Goal: Information Seeking & Learning: Learn about a topic

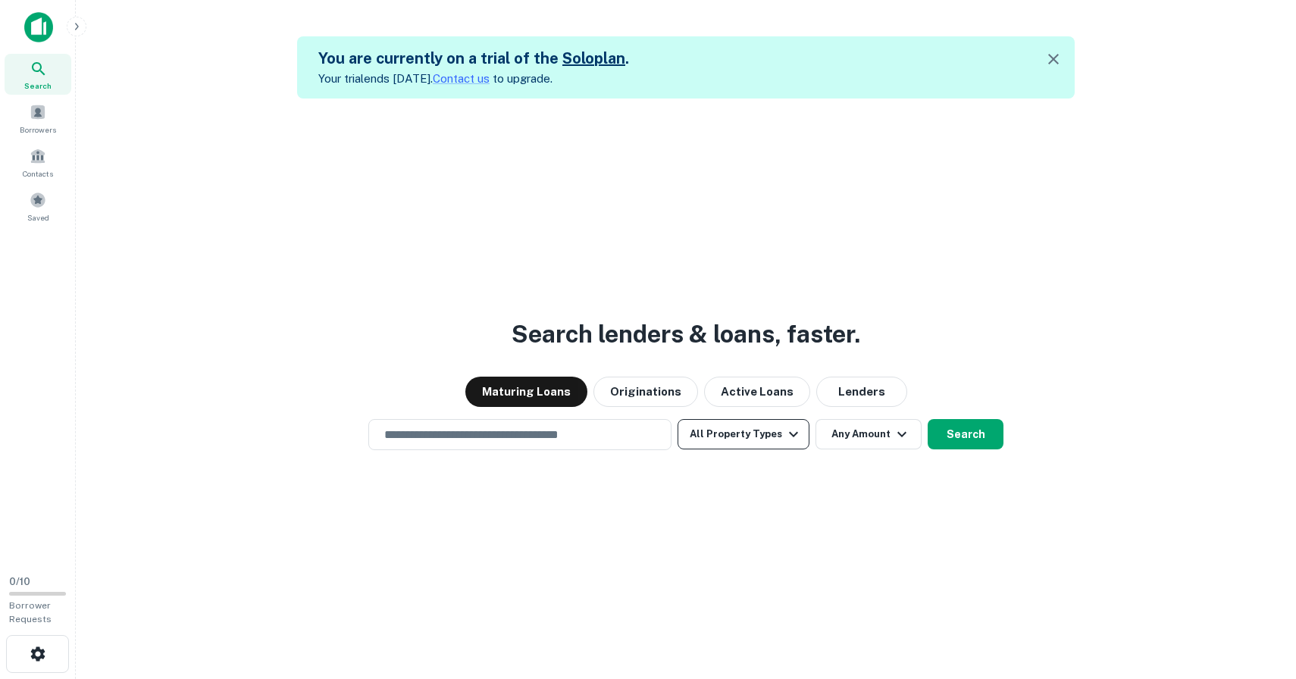
click at [714, 425] on button "All Property Types" at bounding box center [744, 434] width 132 height 30
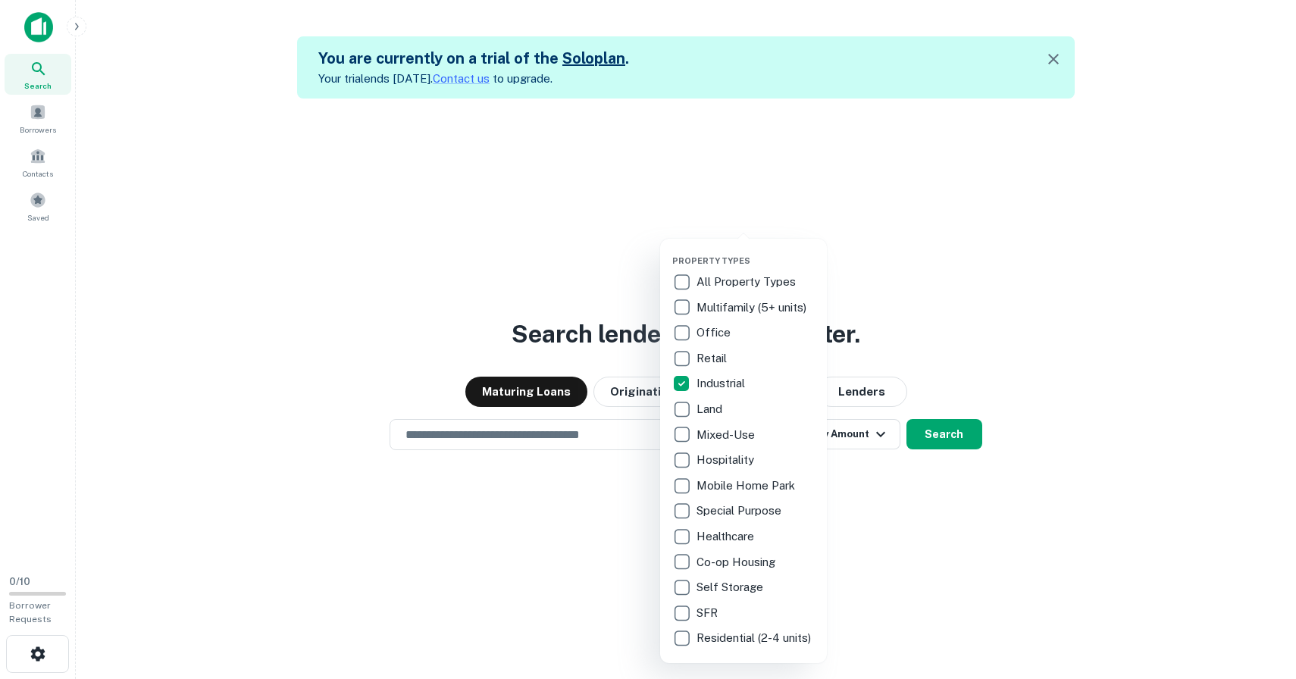
click at [970, 167] on div at bounding box center [648, 339] width 1296 height 679
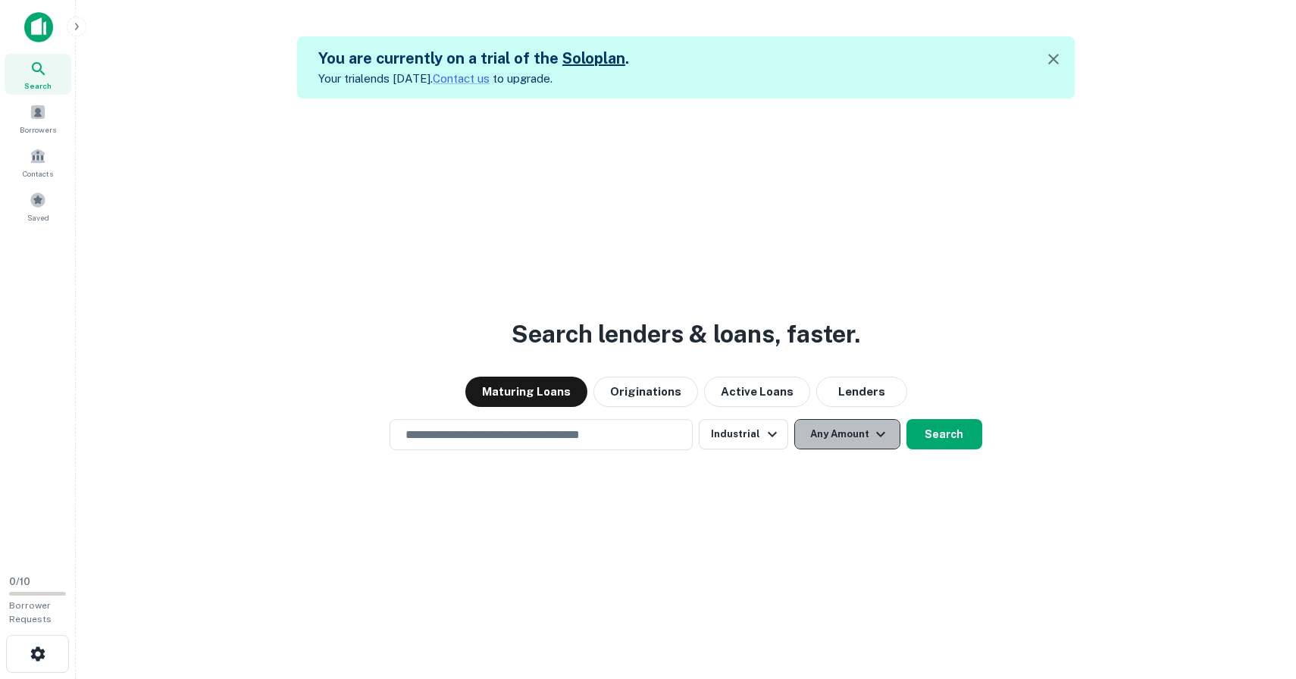
click at [837, 433] on button "Any Amount" at bounding box center [847, 434] width 106 height 30
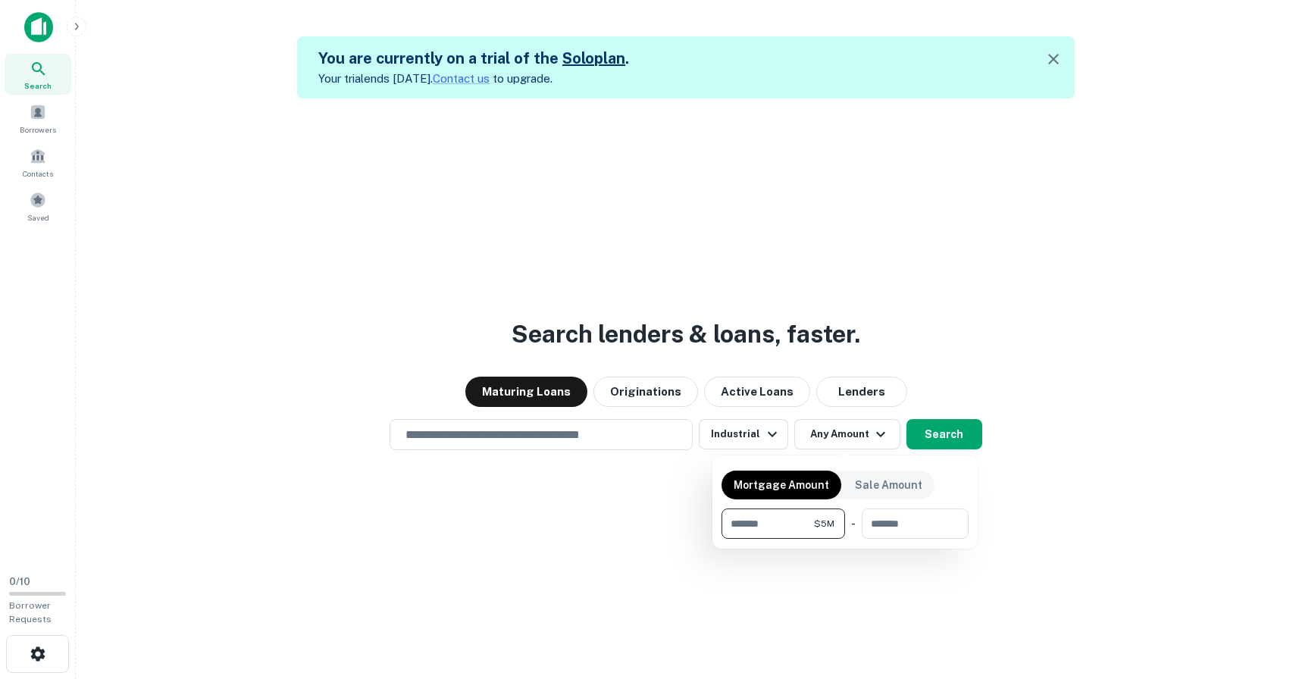
type input "*******"
click at [1055, 274] on div at bounding box center [648, 339] width 1296 height 679
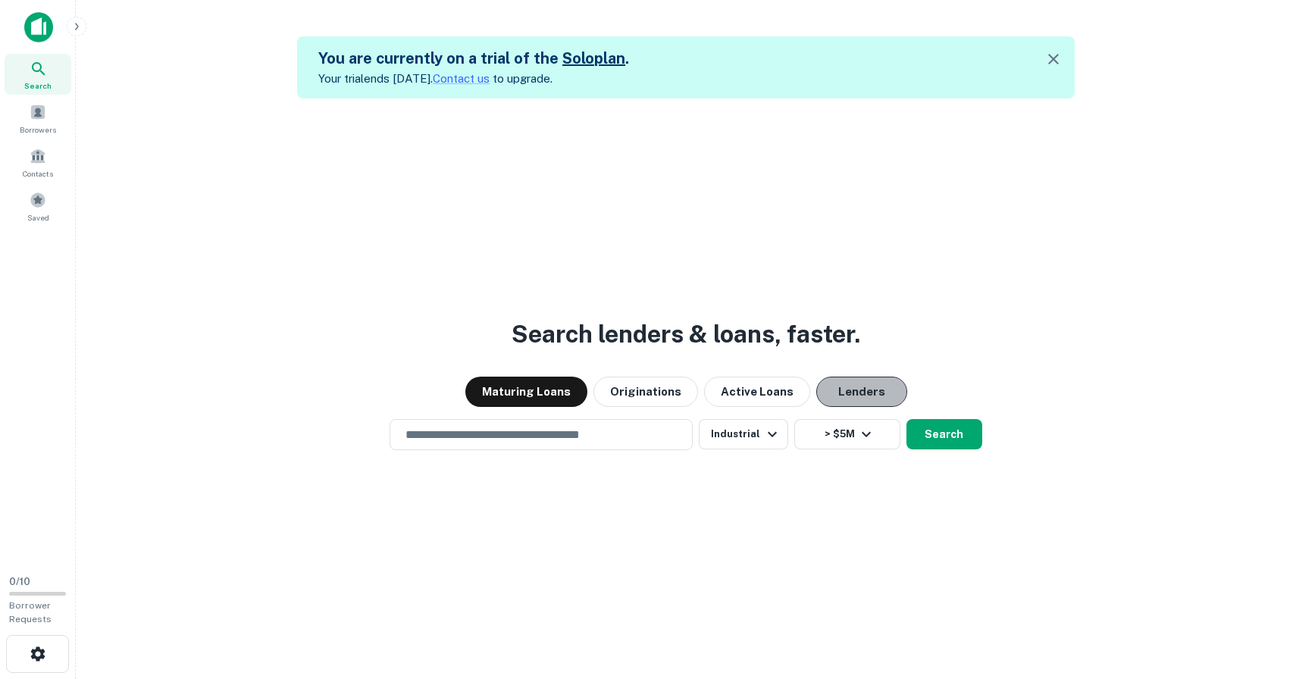
click at [869, 390] on button "Lenders" at bounding box center [861, 392] width 91 height 30
click at [538, 396] on button "Maturing Loans" at bounding box center [526, 392] width 122 height 30
click at [949, 438] on button "Search" at bounding box center [944, 434] width 76 height 30
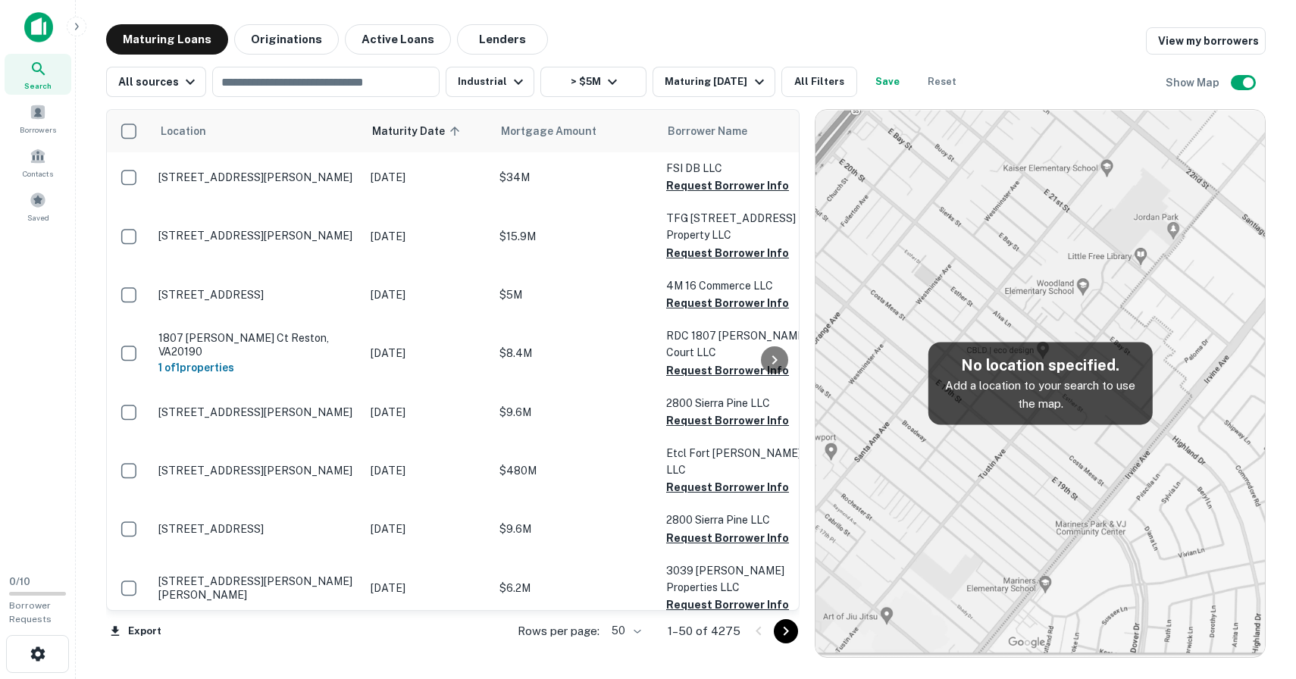
click at [1022, 391] on p "Add a location to your search to use the map." at bounding box center [1040, 395] width 200 height 36
click at [383, 90] on input "text" at bounding box center [325, 81] width 216 height 21
type input "**********"
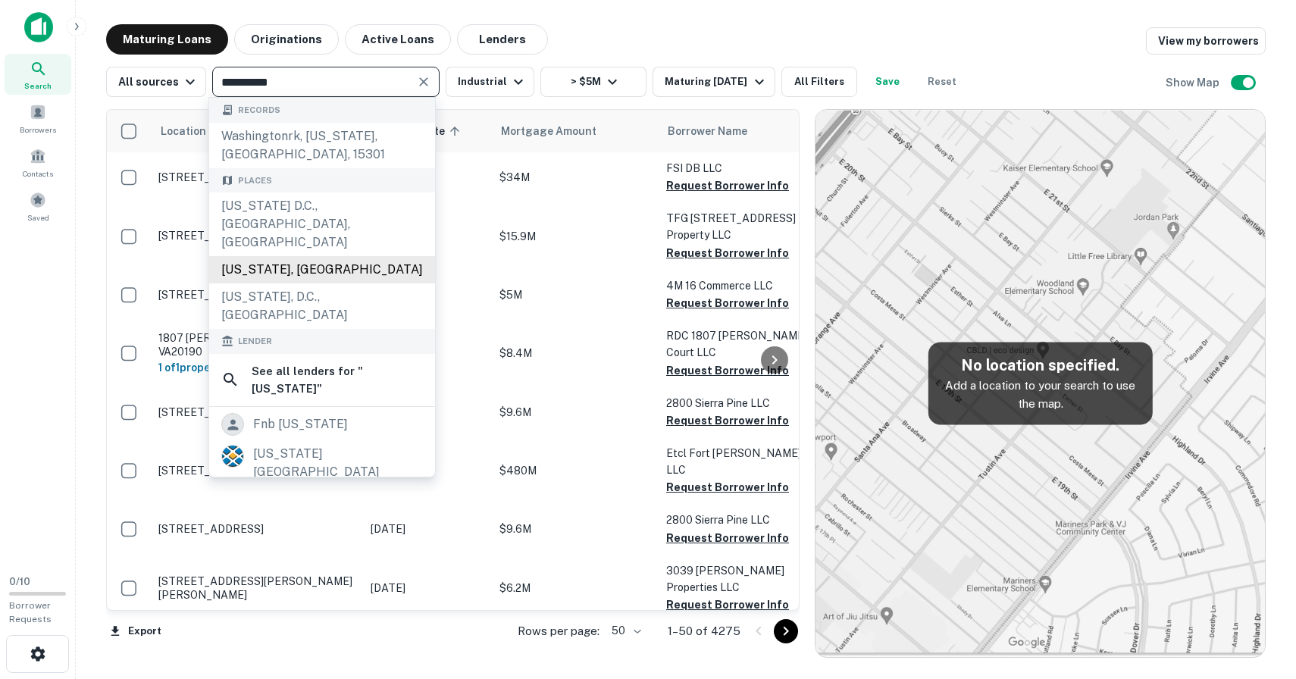
click at [327, 256] on div "Washington, USA" at bounding box center [322, 269] width 226 height 27
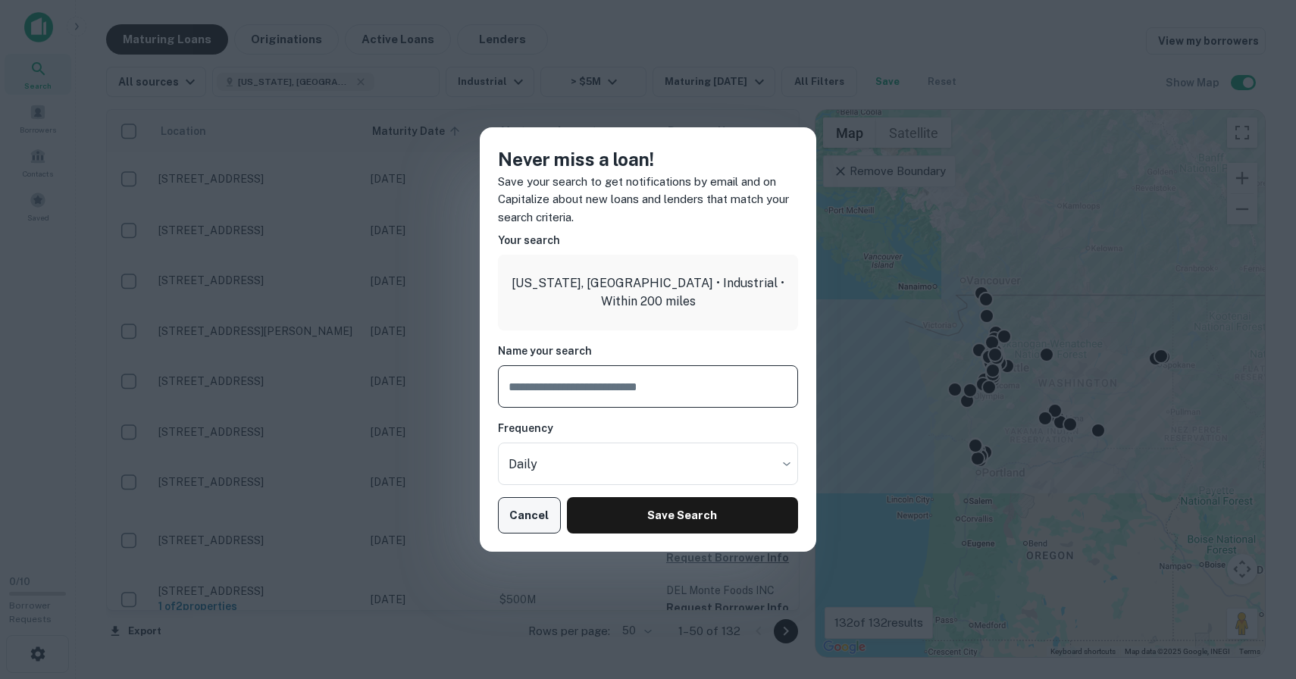
click at [521, 509] on button "Cancel" at bounding box center [529, 515] width 63 height 36
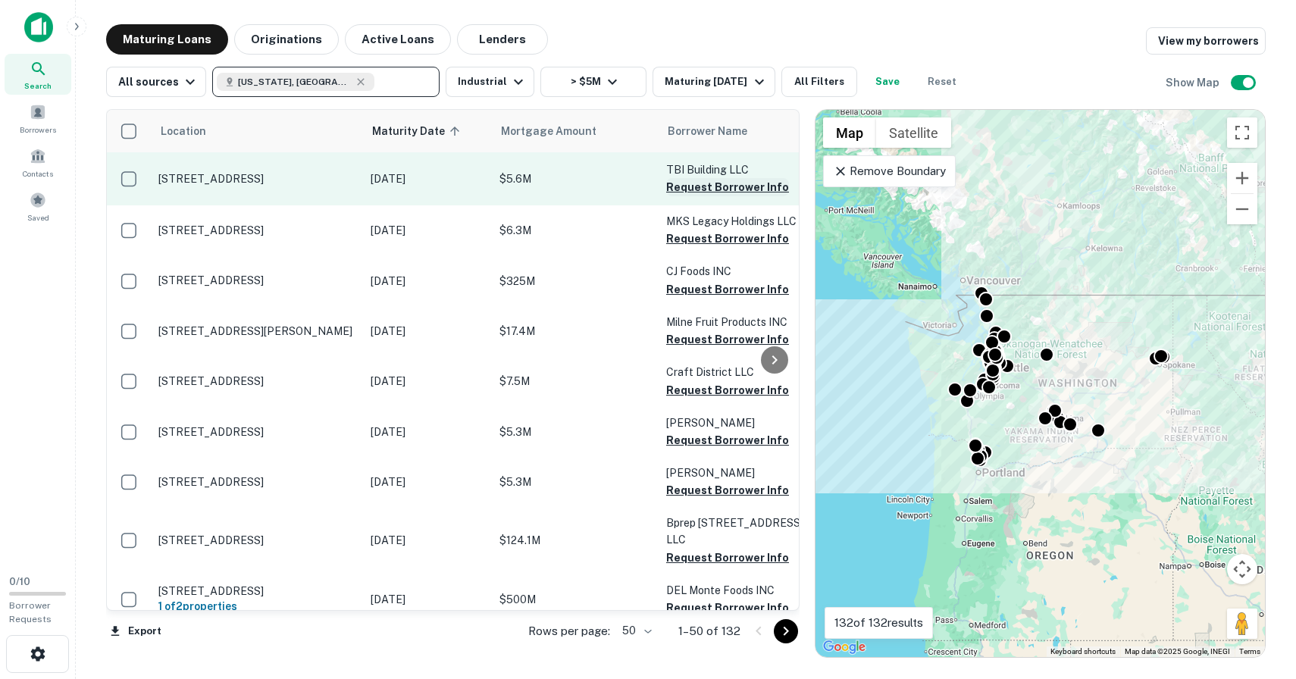
click at [726, 188] on button "Request Borrower Info" at bounding box center [727, 187] width 123 height 18
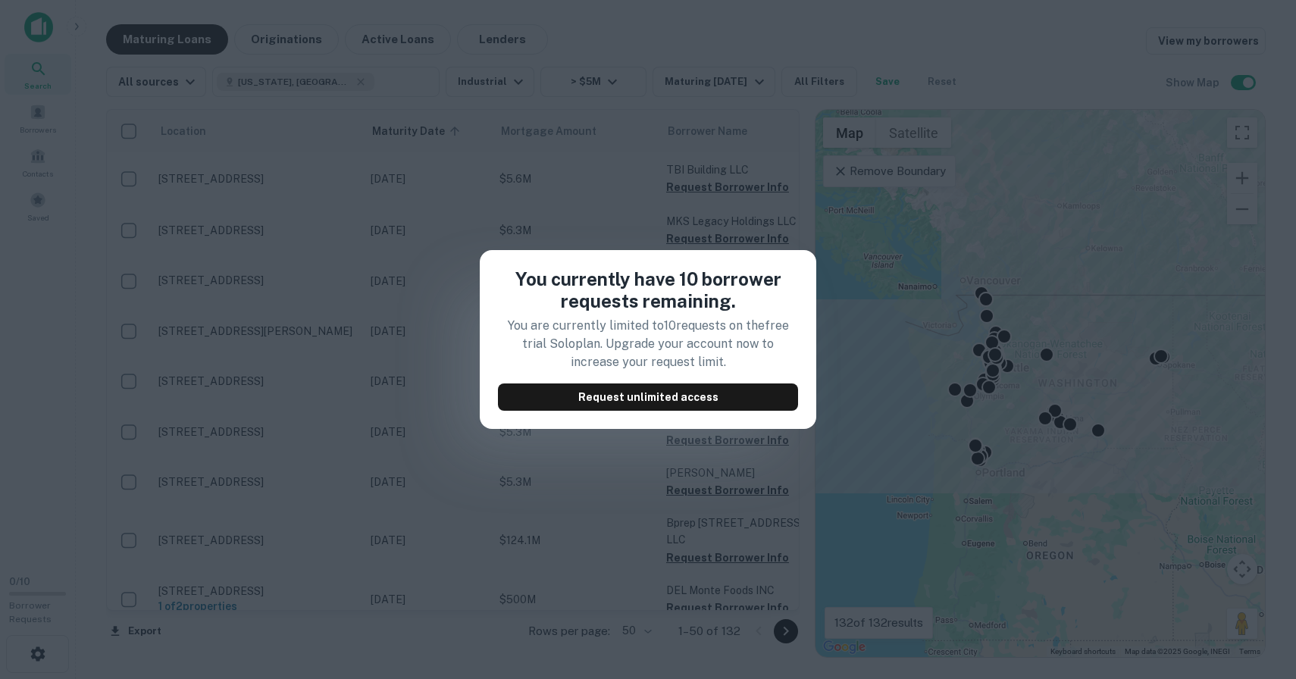
click at [850, 48] on div "You currently have 10 borrower requests remaining. You are currently limited to…" at bounding box center [648, 339] width 1296 height 679
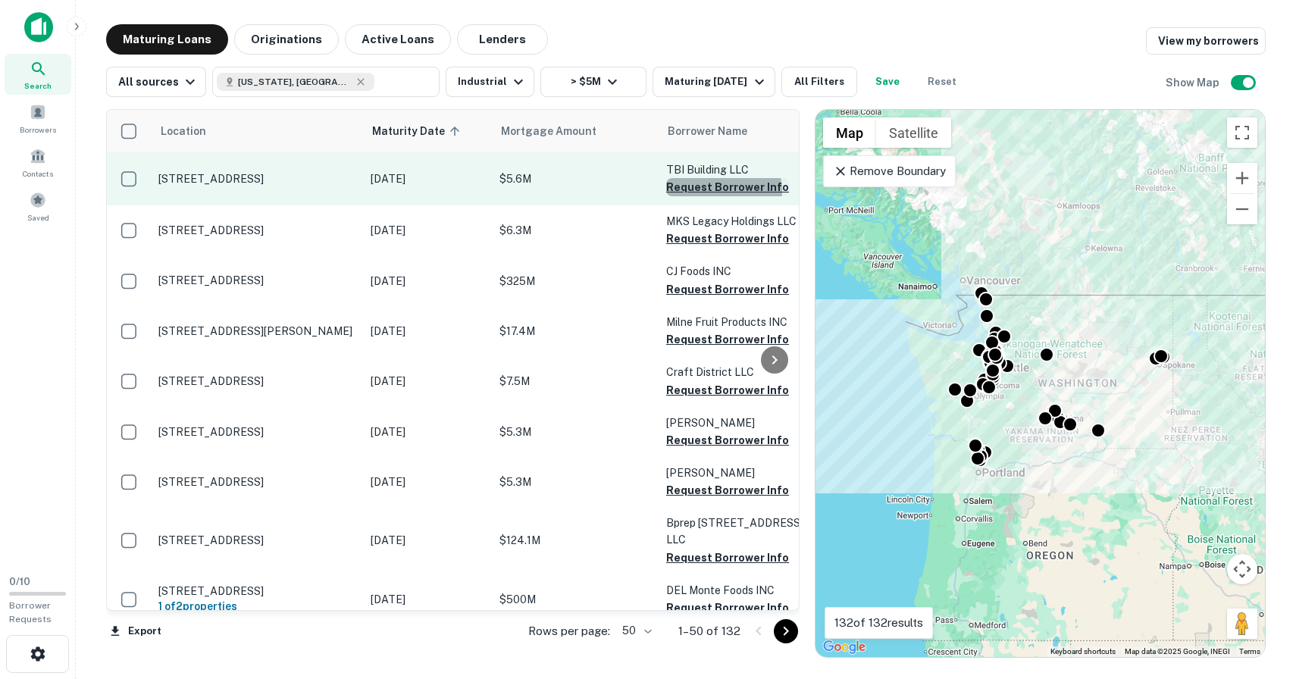
click at [721, 191] on button "Request Borrower Info" at bounding box center [727, 187] width 123 height 18
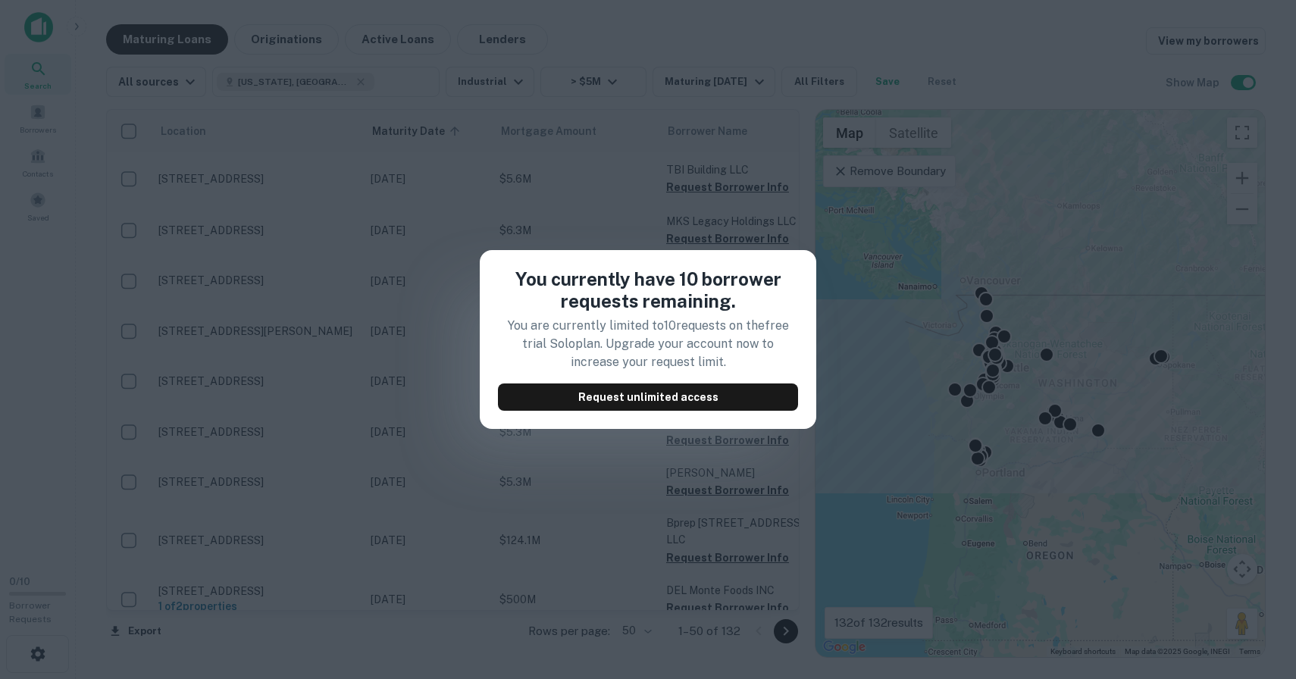
click at [795, 143] on div "You currently have 10 borrower requests remaining. You are currently limited to…" at bounding box center [648, 339] width 1296 height 679
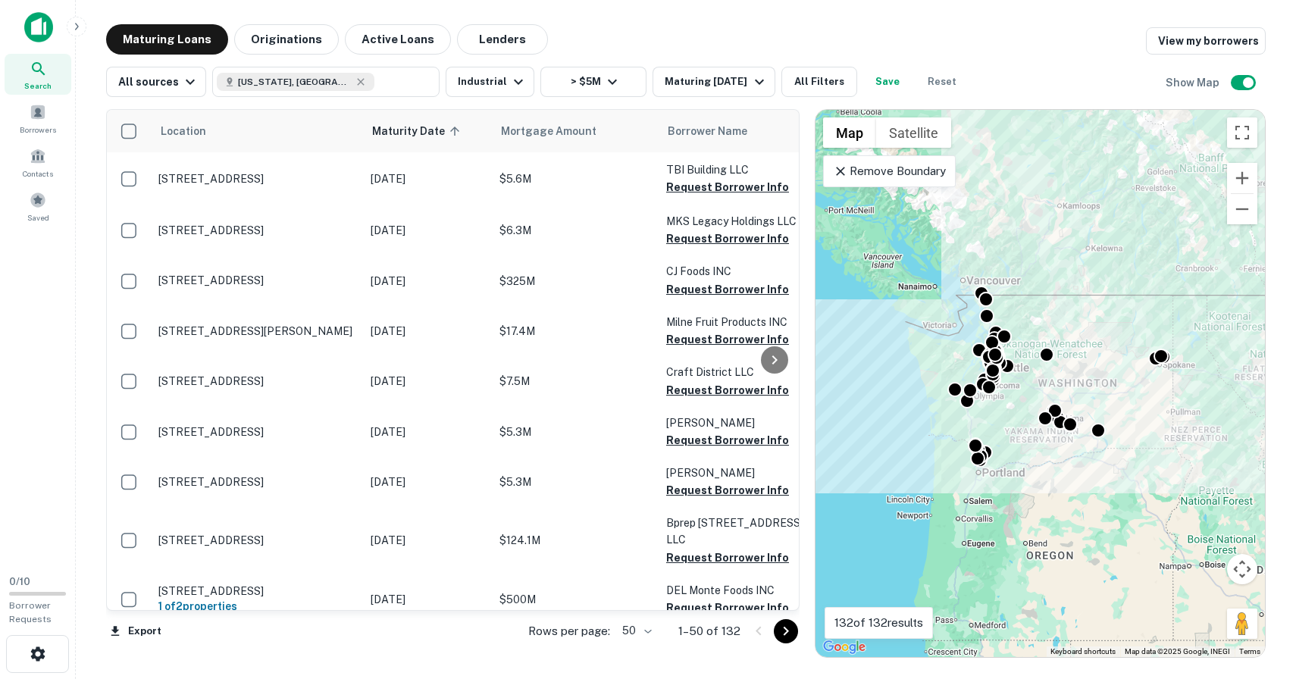
click at [643, 628] on body "Search Borrowers Contacts Saved 0 / 10 Borrower Requests Maturing Loans Origina…" at bounding box center [648, 339] width 1296 height 679
click at [639, 643] on li "100" at bounding box center [637, 647] width 44 height 27
click at [778, 363] on icon at bounding box center [774, 360] width 18 height 18
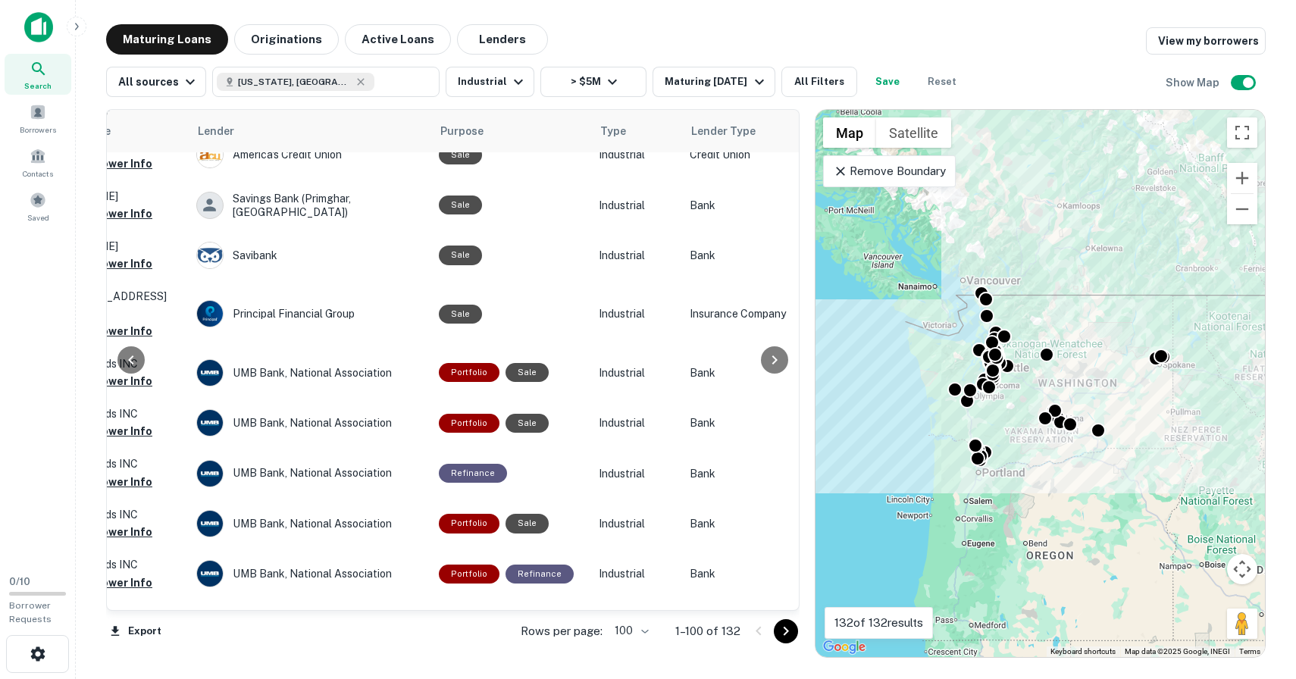
scroll to position [229, 637]
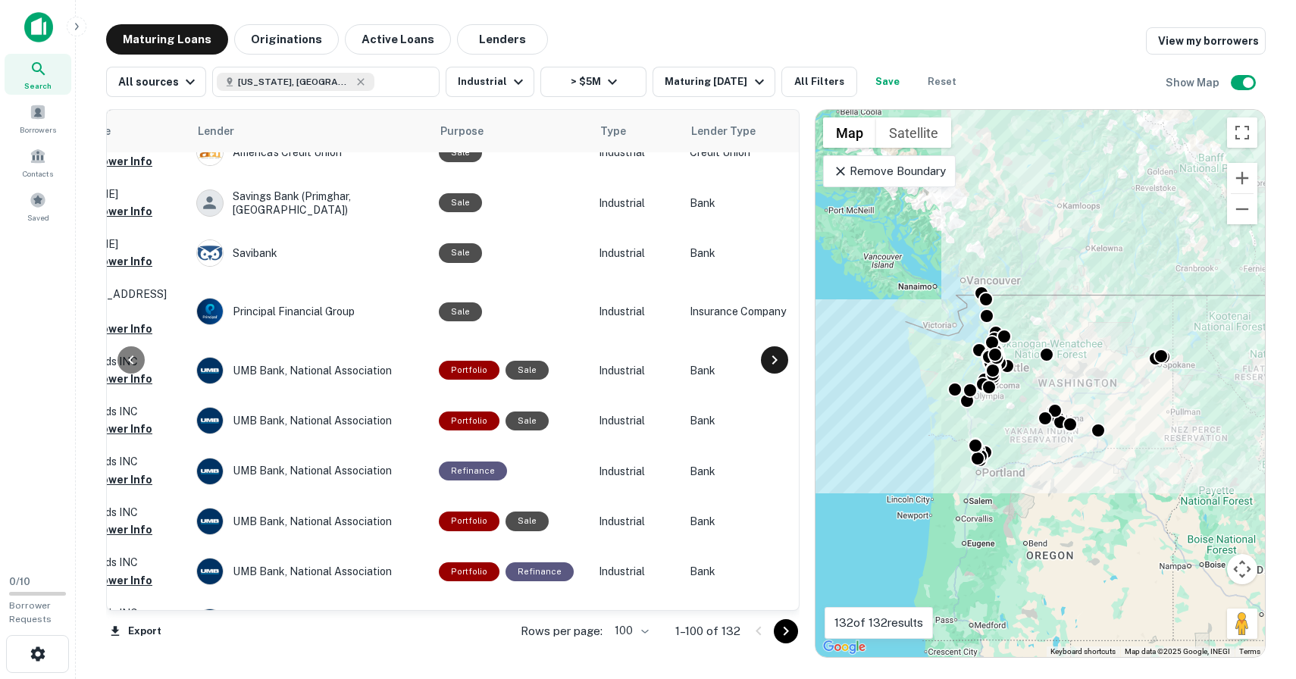
click at [773, 359] on icon at bounding box center [774, 360] width 18 height 18
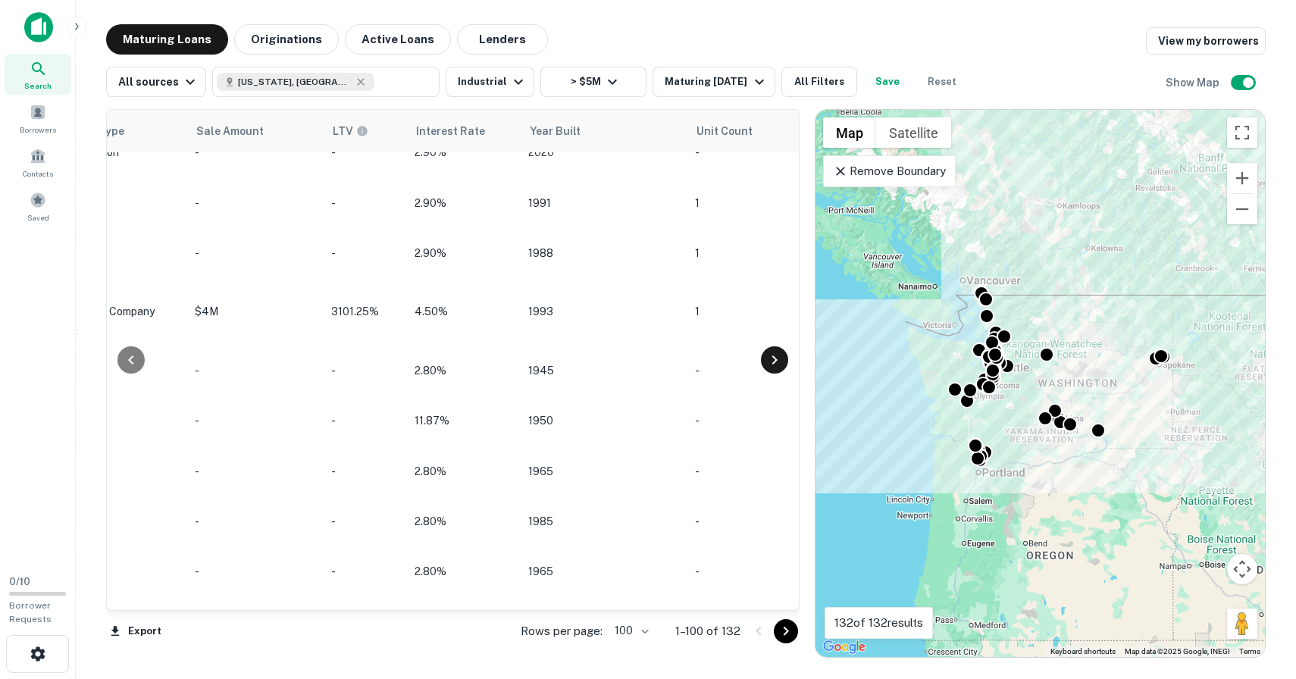
scroll to position [229, 1273]
click at [773, 359] on icon at bounding box center [774, 360] width 18 height 18
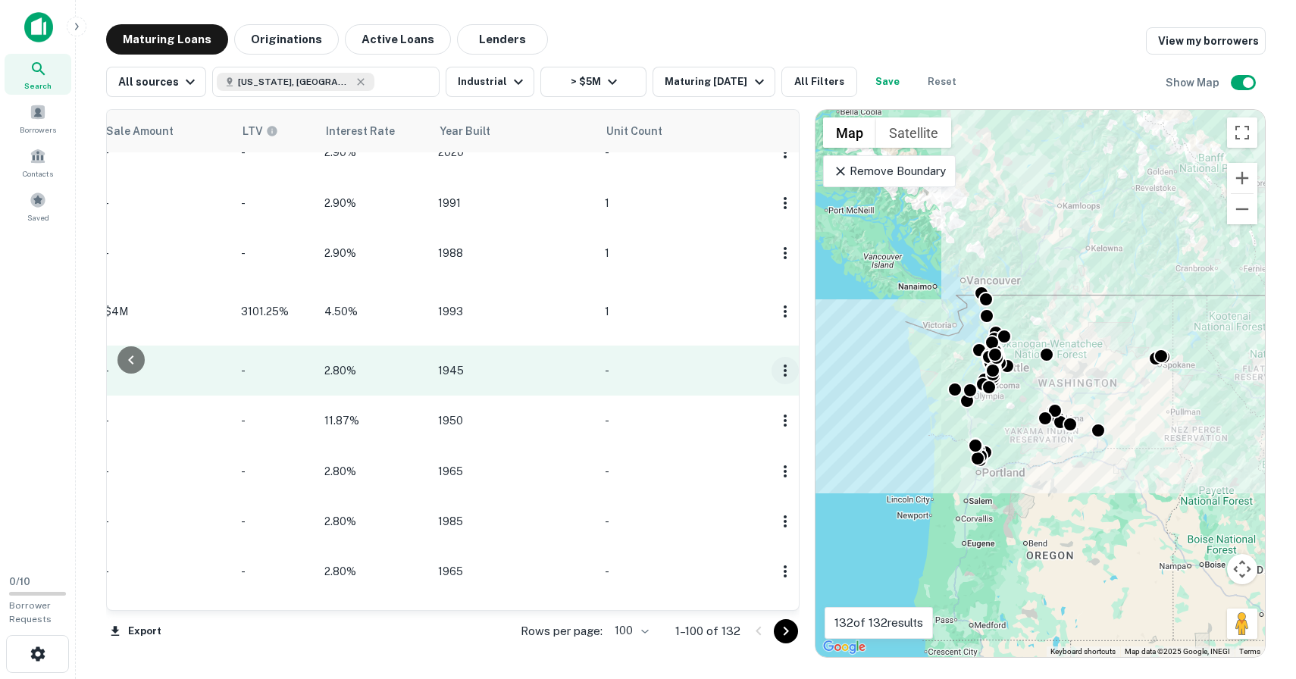
click at [777, 372] on icon "button" at bounding box center [785, 371] width 18 height 18
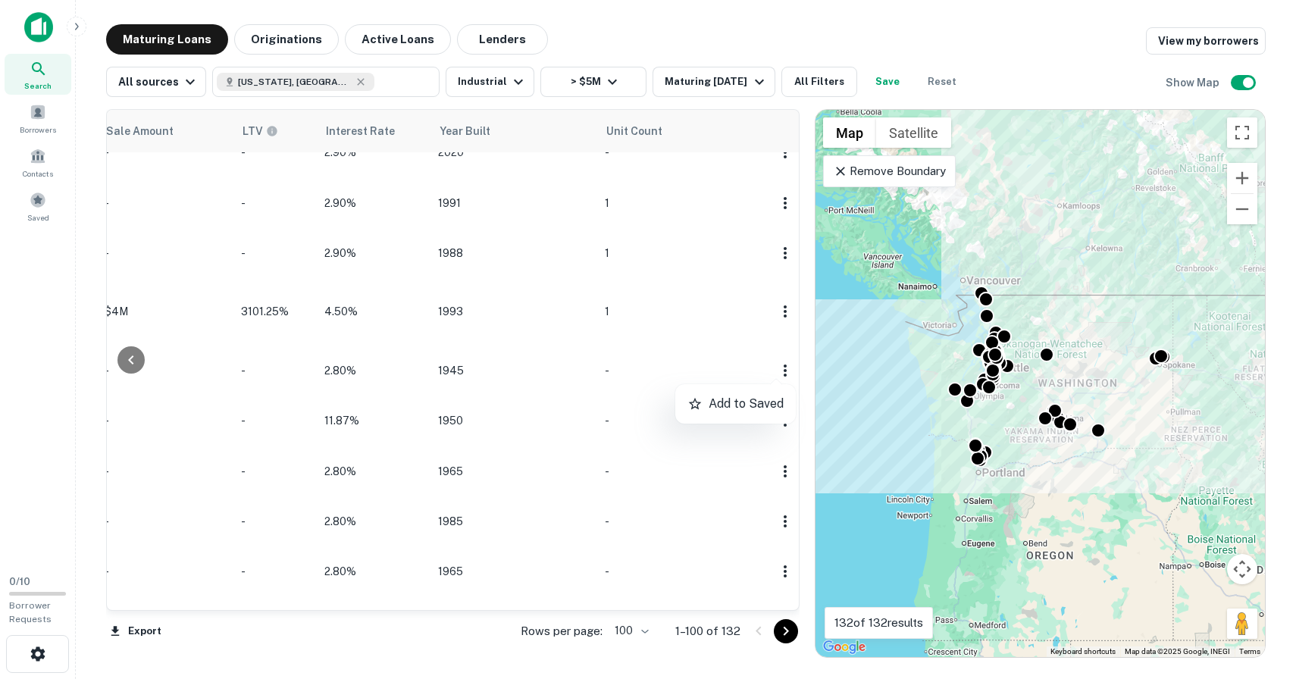
click at [130, 360] on div at bounding box center [648, 339] width 1296 height 679
click at [132, 363] on icon at bounding box center [130, 359] width 5 height 9
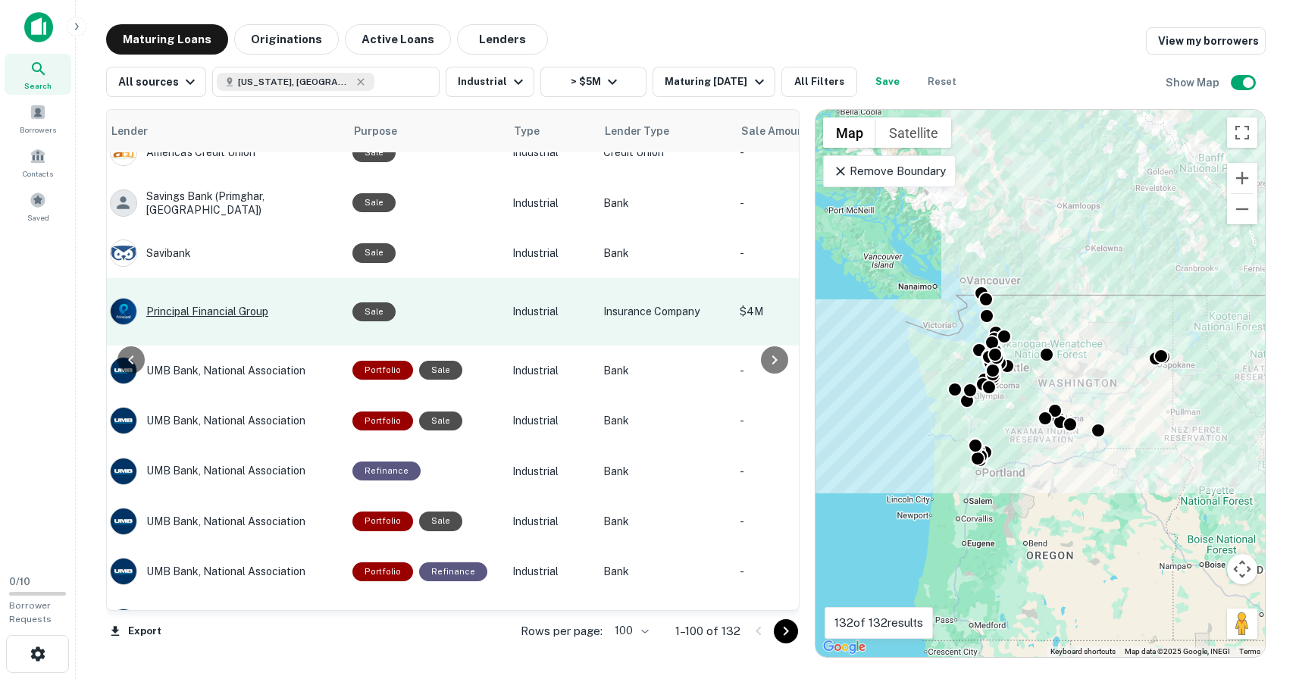
scroll to position [229, 722]
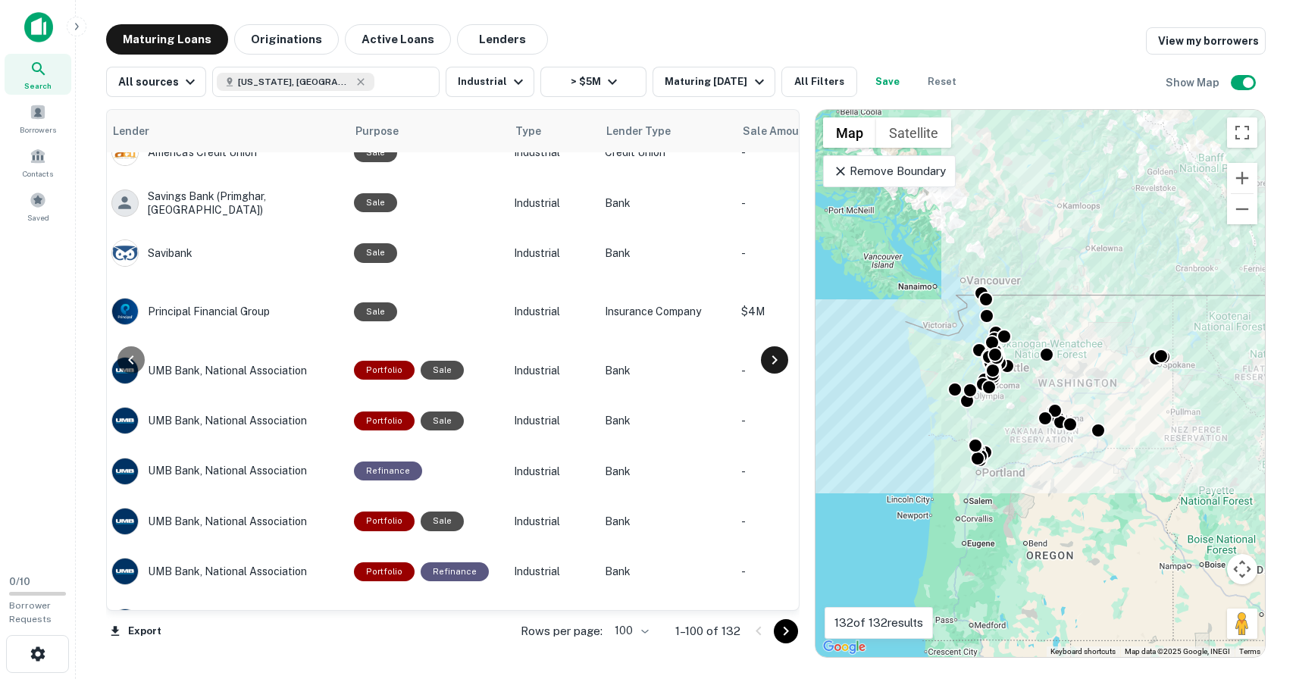
click at [777, 363] on icon at bounding box center [774, 360] width 18 height 18
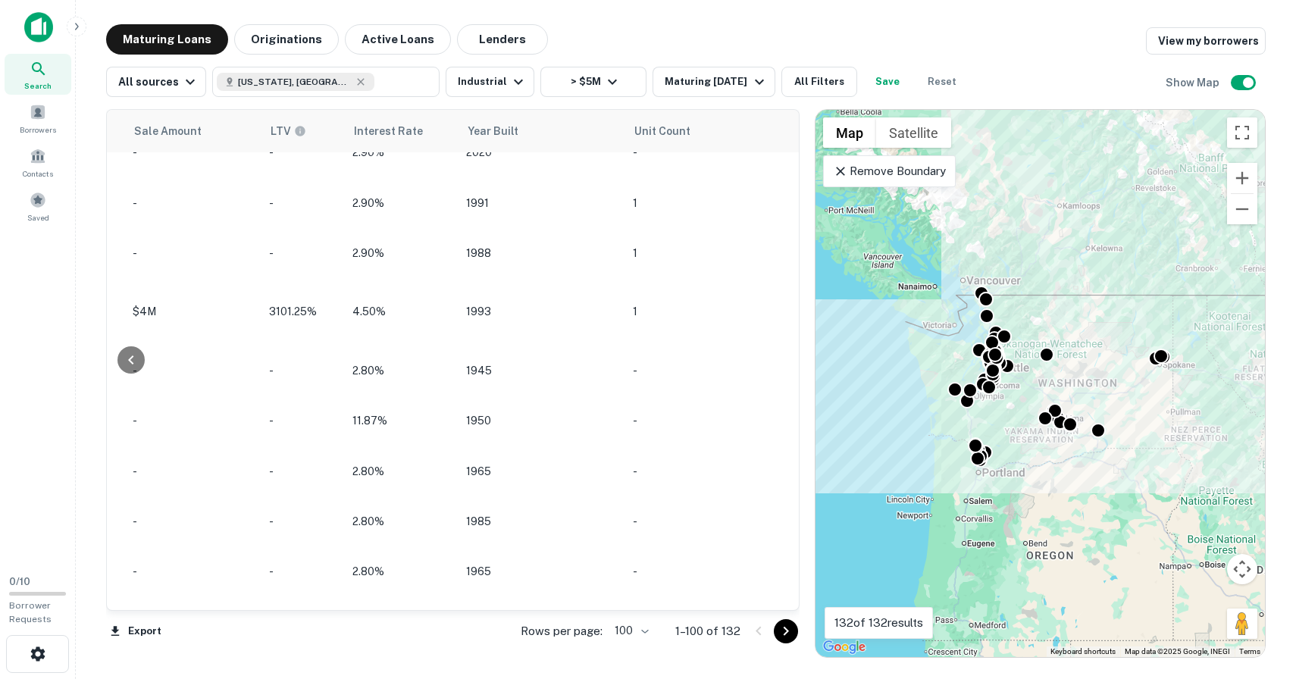
scroll to position [229, 1358]
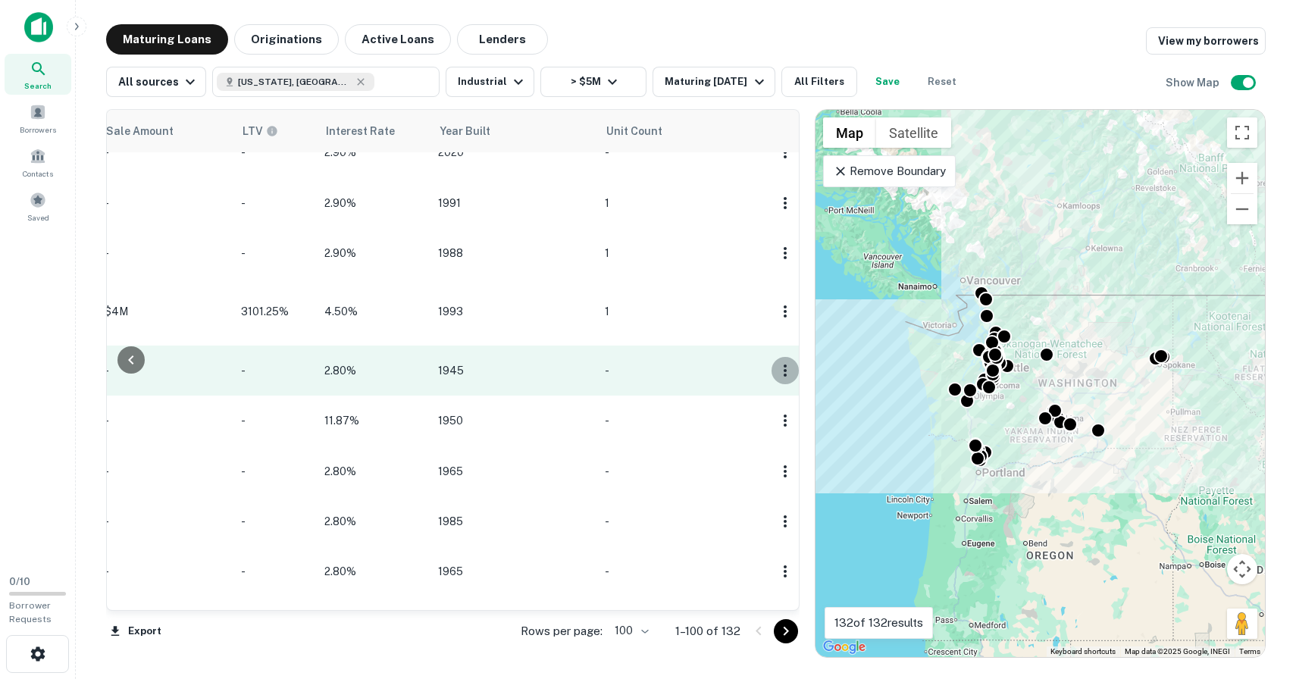
click at [776, 374] on icon "button" at bounding box center [785, 371] width 18 height 18
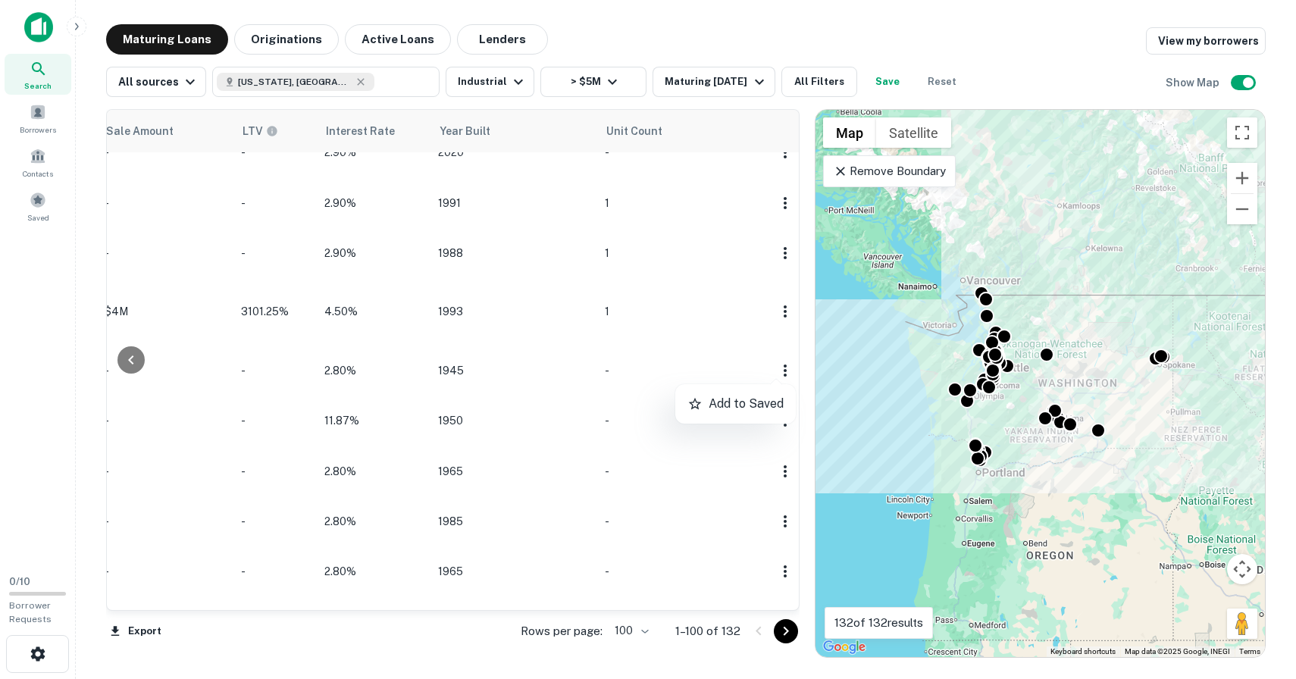
click at [130, 355] on div at bounding box center [648, 339] width 1296 height 679
click at [130, 355] on icon at bounding box center [131, 360] width 18 height 18
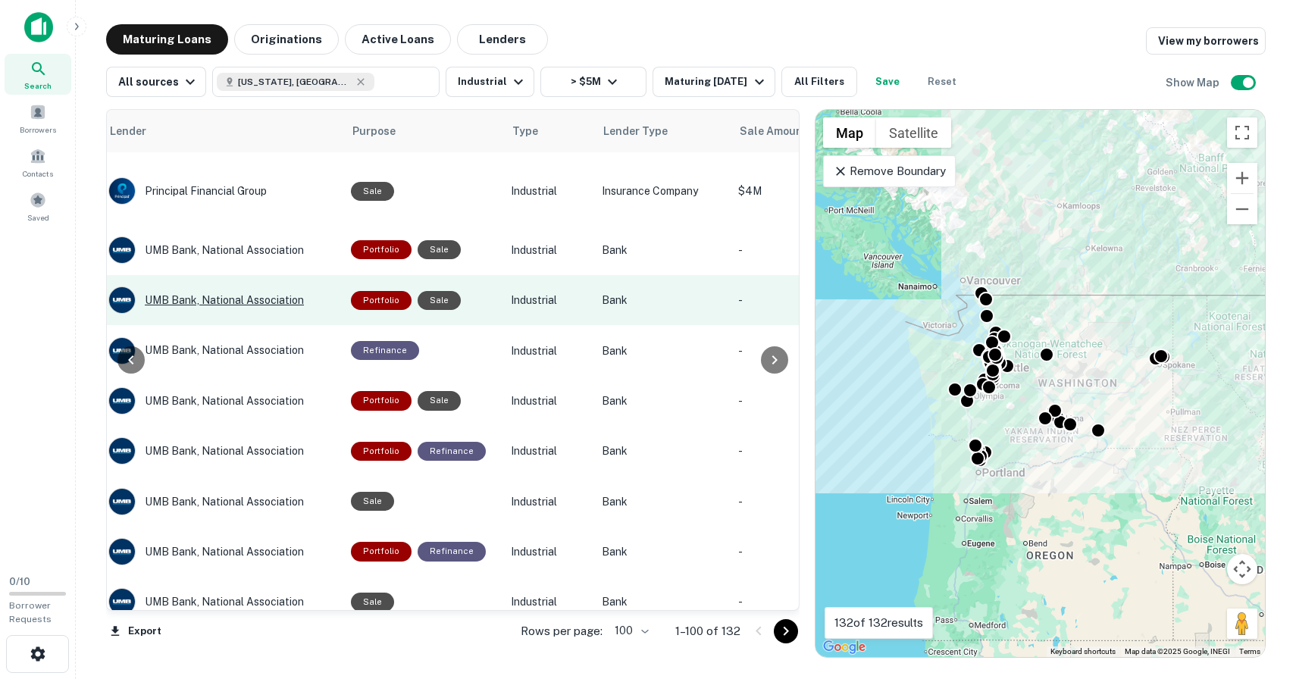
scroll to position [355, 725]
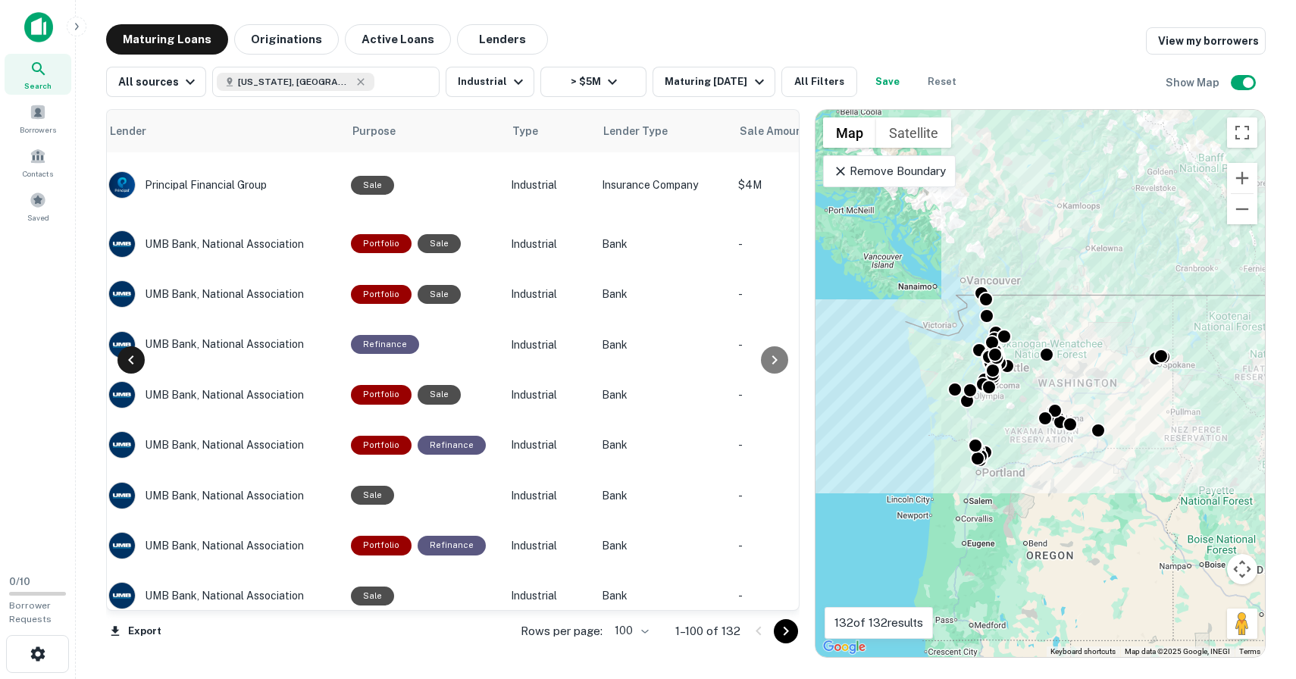
click at [132, 358] on icon at bounding box center [131, 360] width 18 height 18
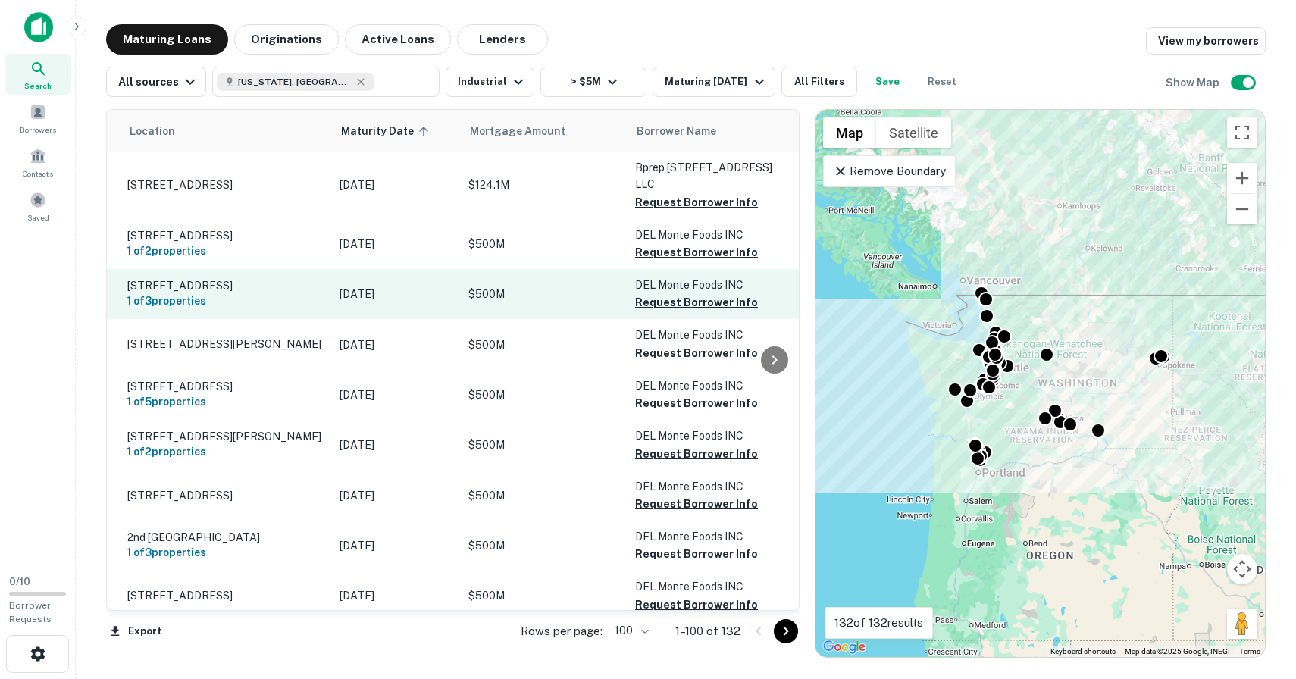
scroll to position [355, 0]
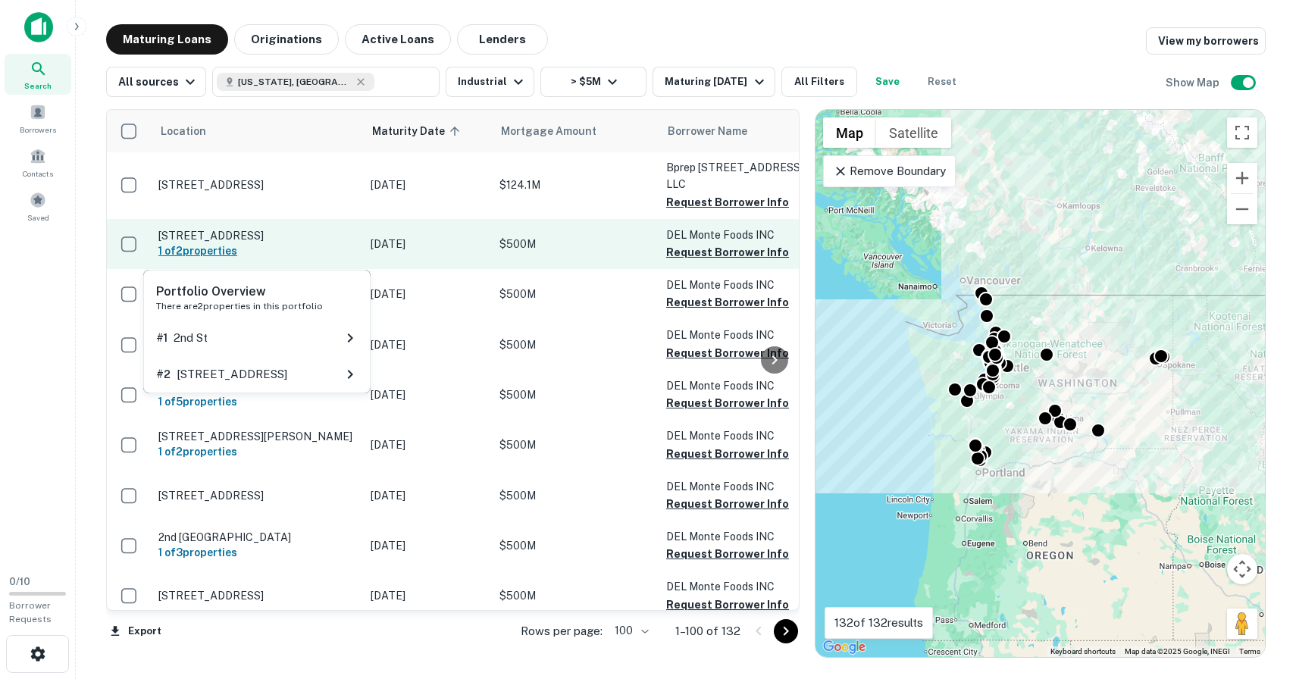
click at [177, 250] on h6 "1 of 2 properties" at bounding box center [256, 251] width 197 height 17
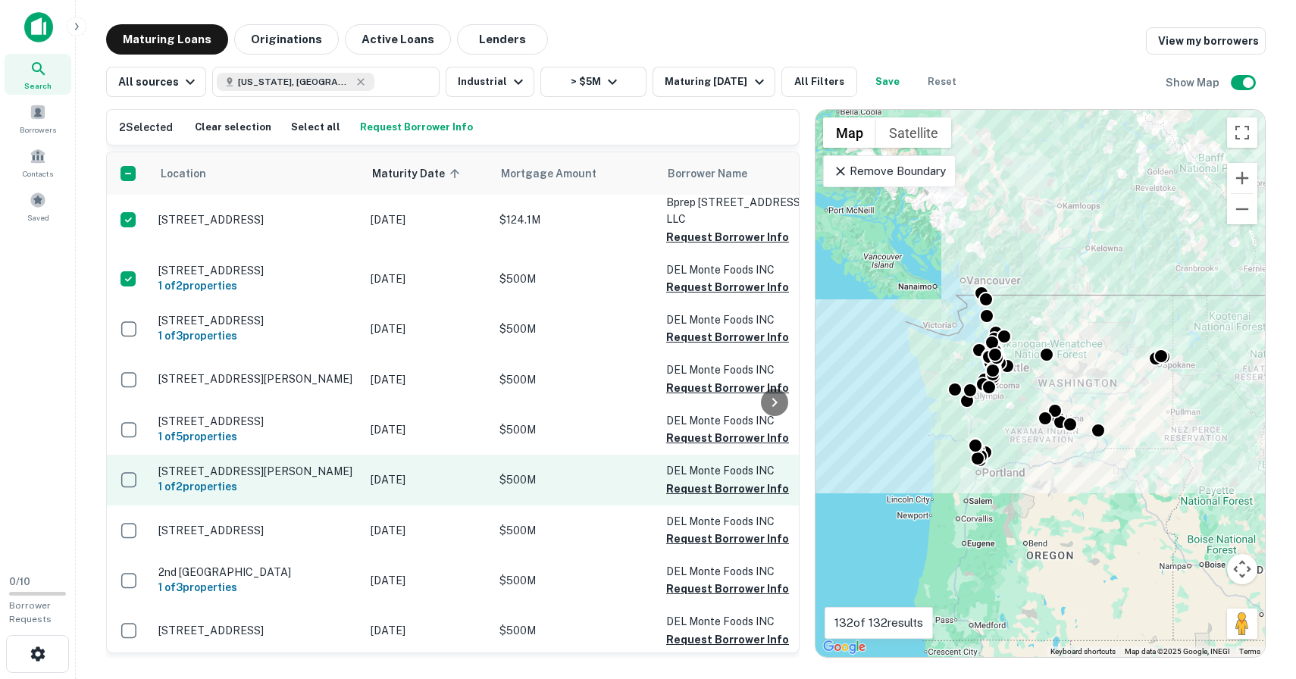
scroll to position [366, 0]
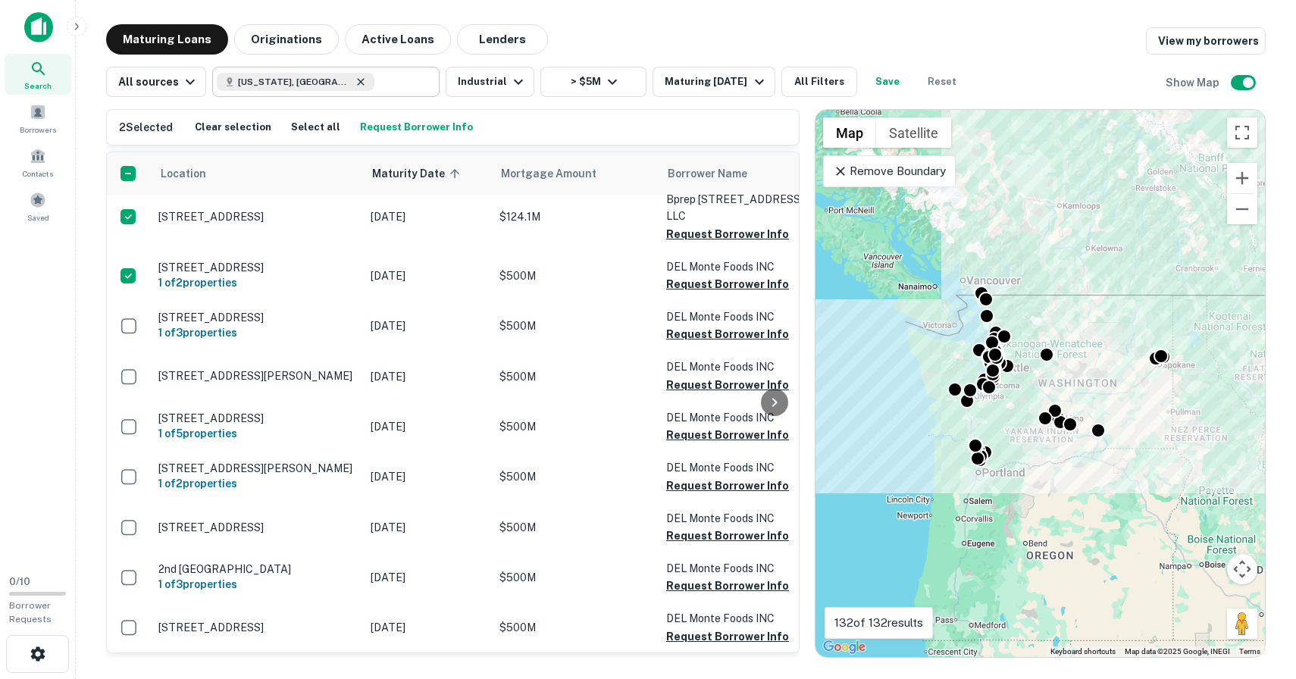
click at [355, 85] on icon at bounding box center [361, 82] width 12 height 12
type input "**********"
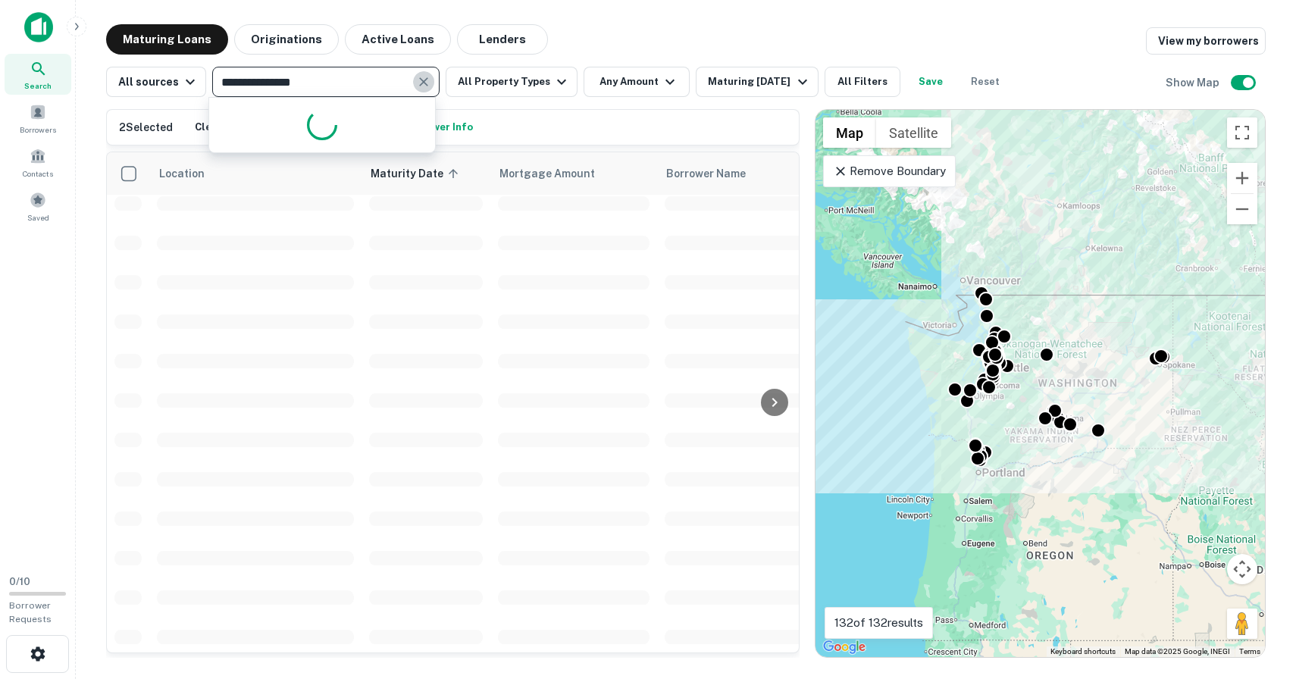
click at [421, 83] on icon "Clear" at bounding box center [423, 81] width 9 height 9
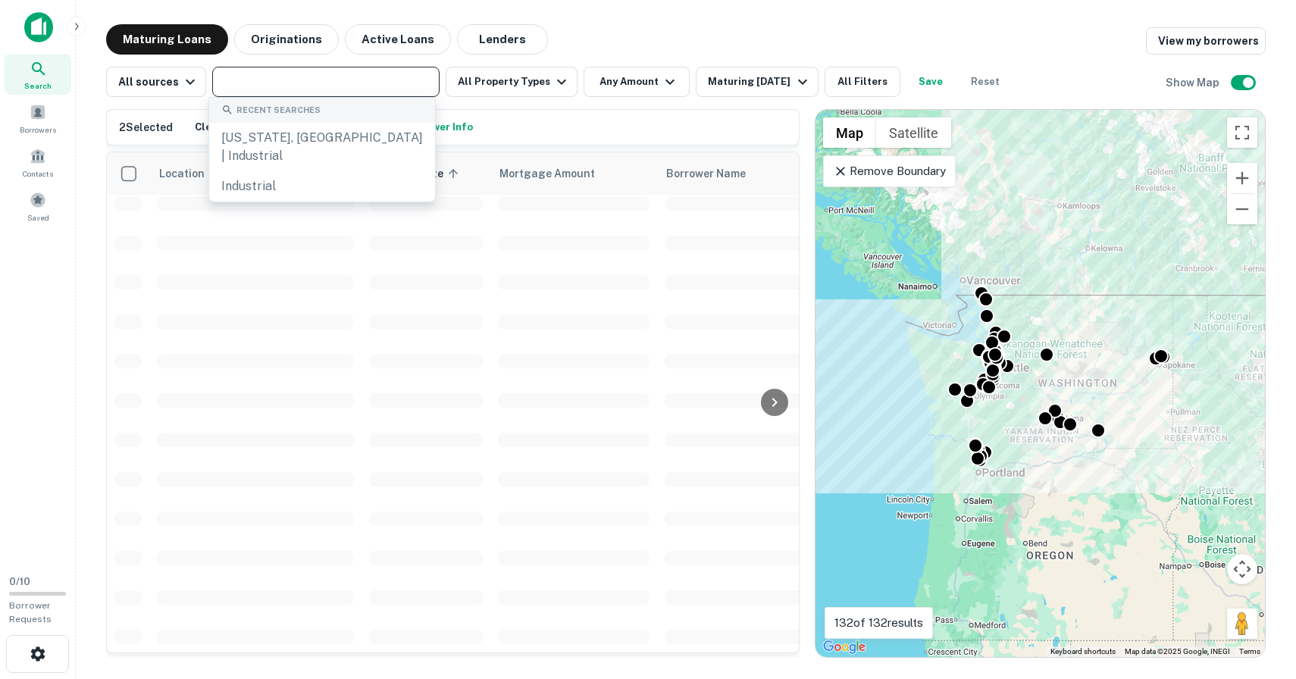
click at [362, 77] on input "text" at bounding box center [325, 81] width 216 height 21
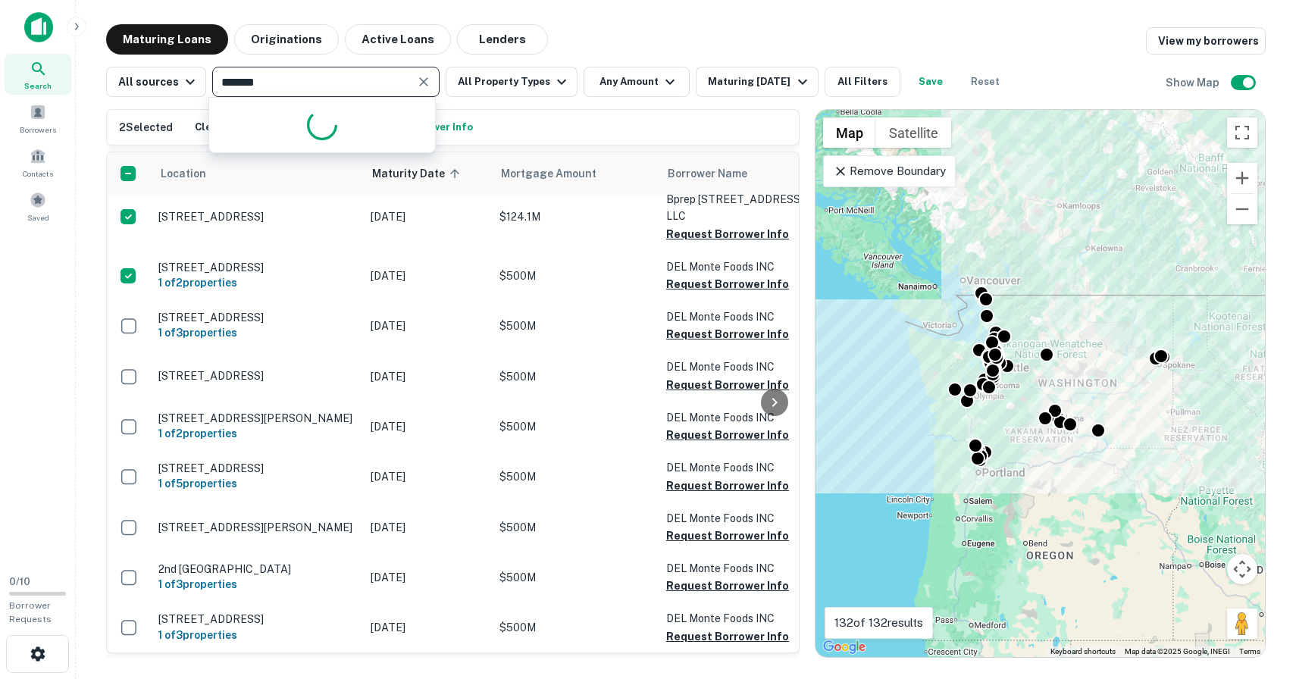
type input "********"
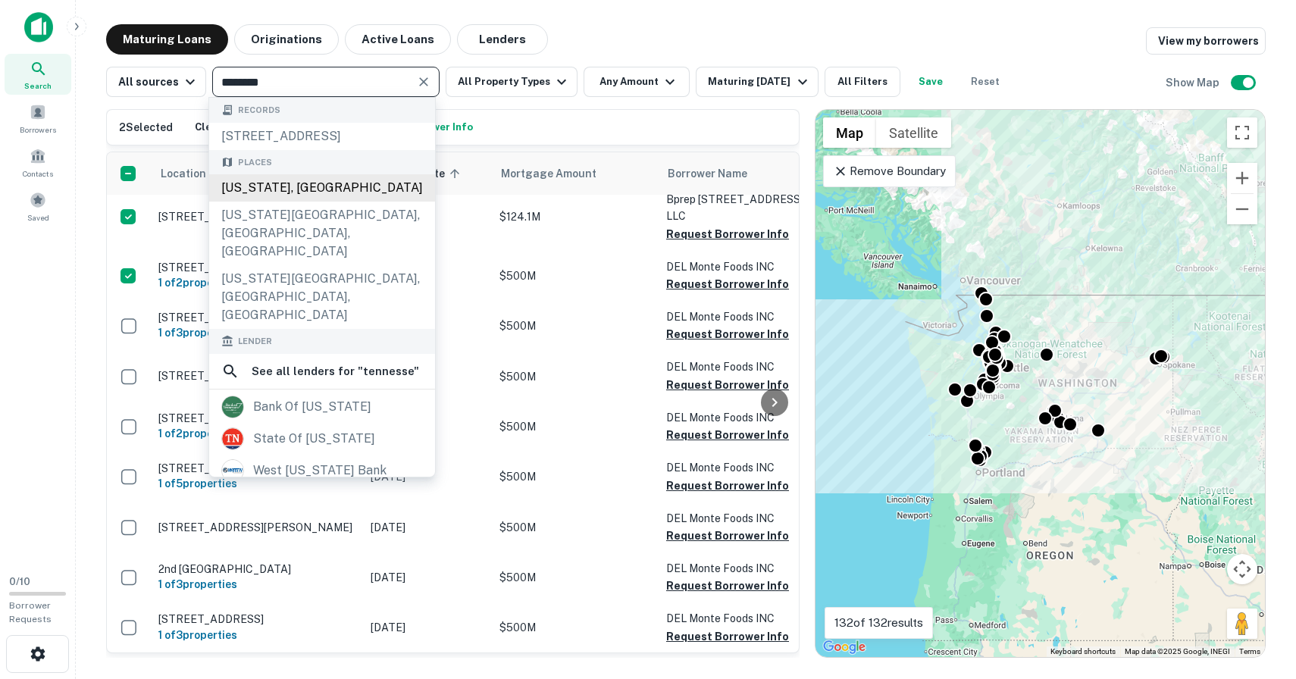
click at [306, 202] on div "Tennessee, USA" at bounding box center [322, 187] width 226 height 27
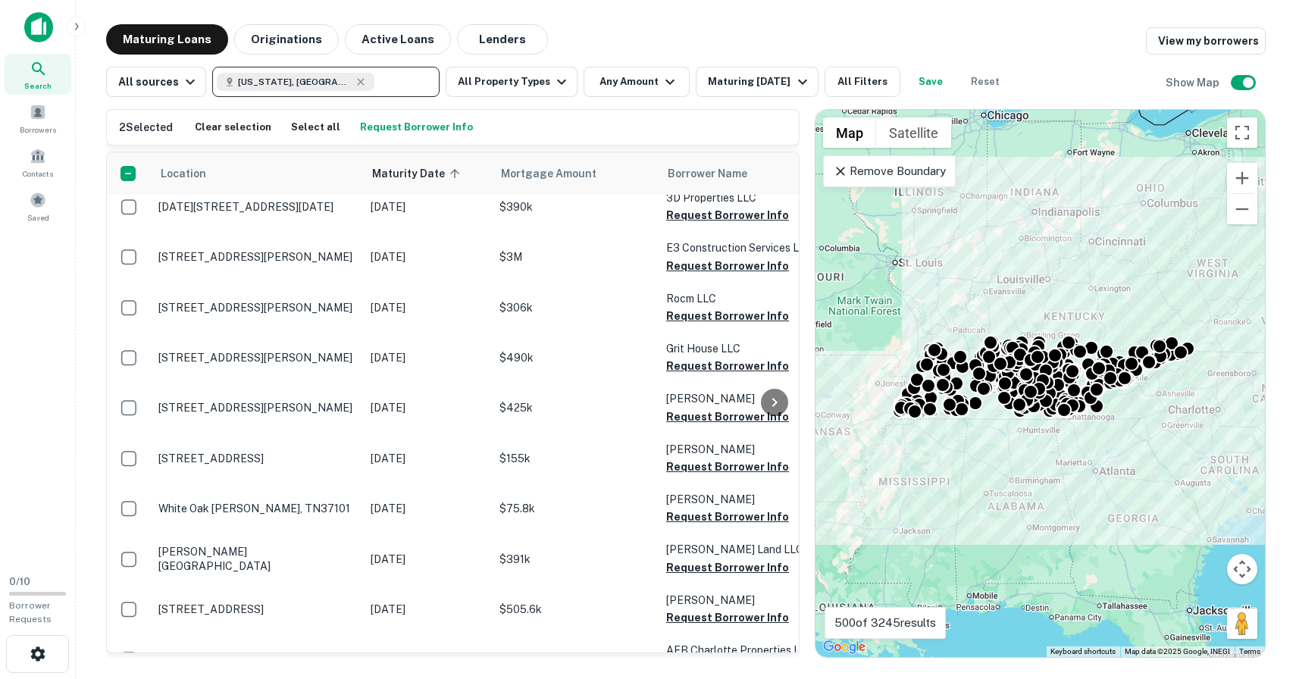
scroll to position [2177, 0]
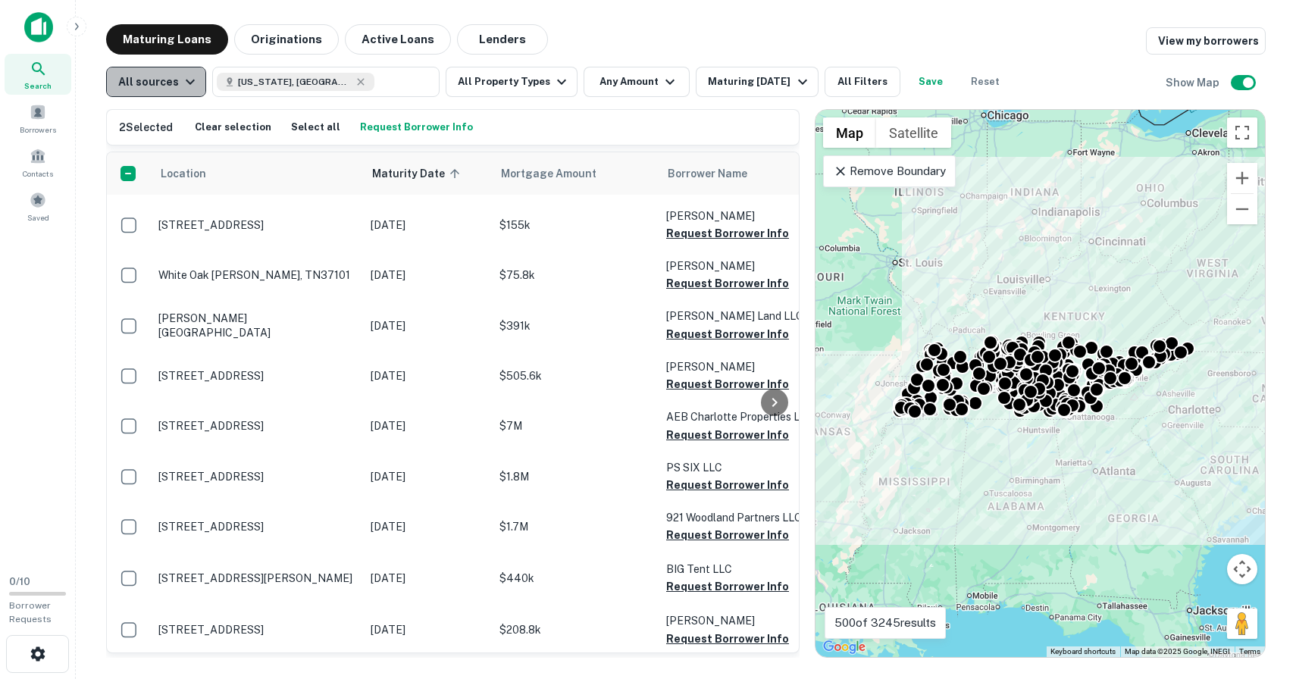
click at [191, 85] on icon "button" at bounding box center [190, 82] width 18 height 18
click at [647, 29] on div at bounding box center [648, 339] width 1296 height 679
click at [620, 77] on button "Any Amount" at bounding box center [637, 82] width 106 height 30
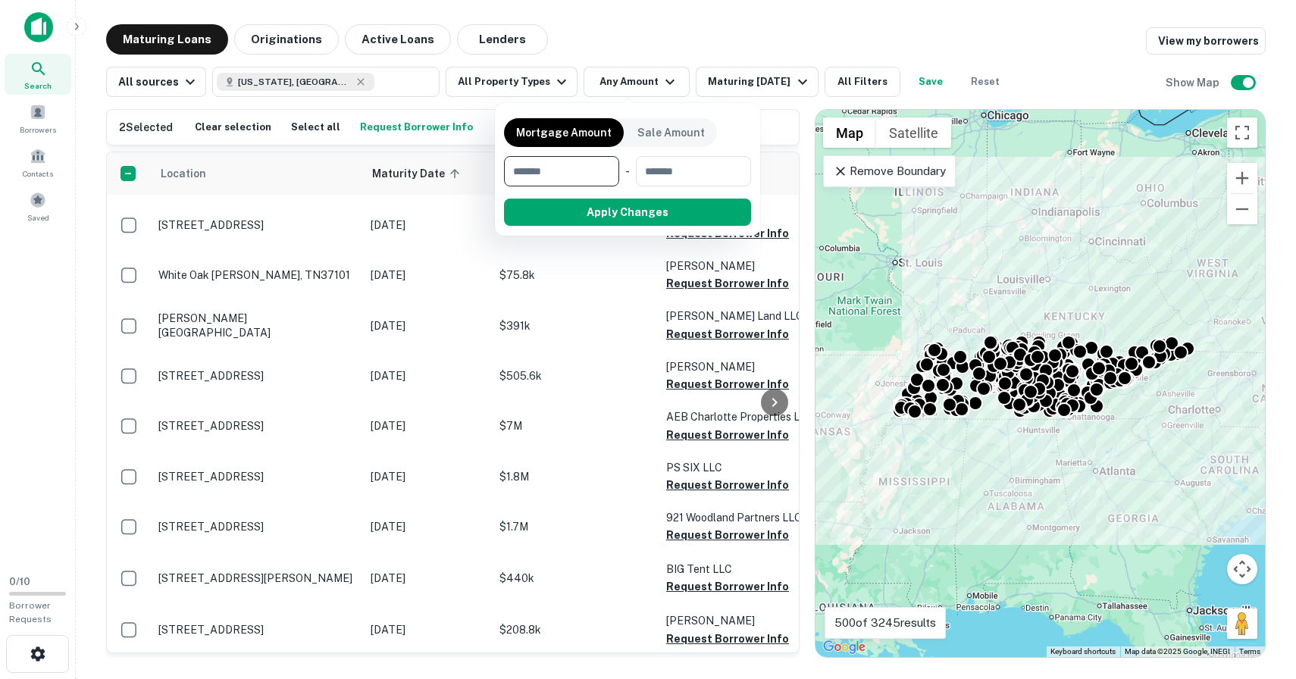
click at [570, 171] on input "number" at bounding box center [556, 171] width 105 height 30
type input "*******"
click at [654, 210] on button "Apply Changes" at bounding box center [655, 212] width 193 height 27
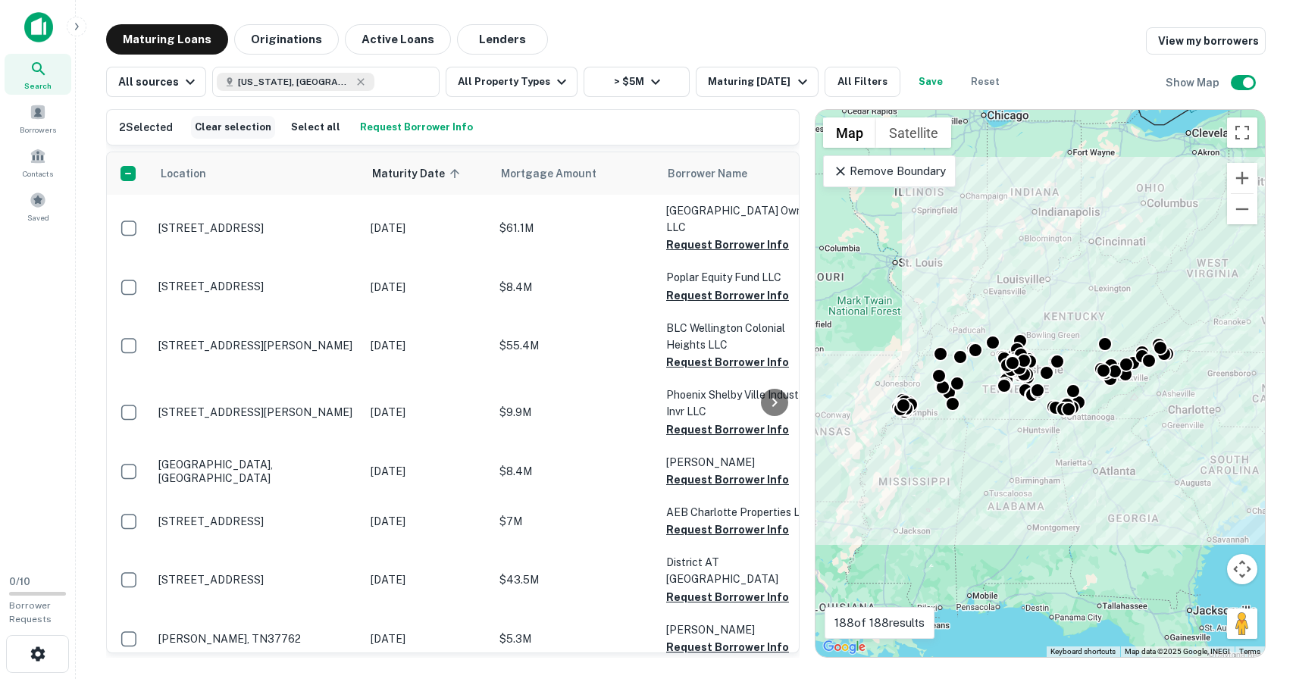
click at [246, 130] on button "Clear selection" at bounding box center [233, 127] width 84 height 23
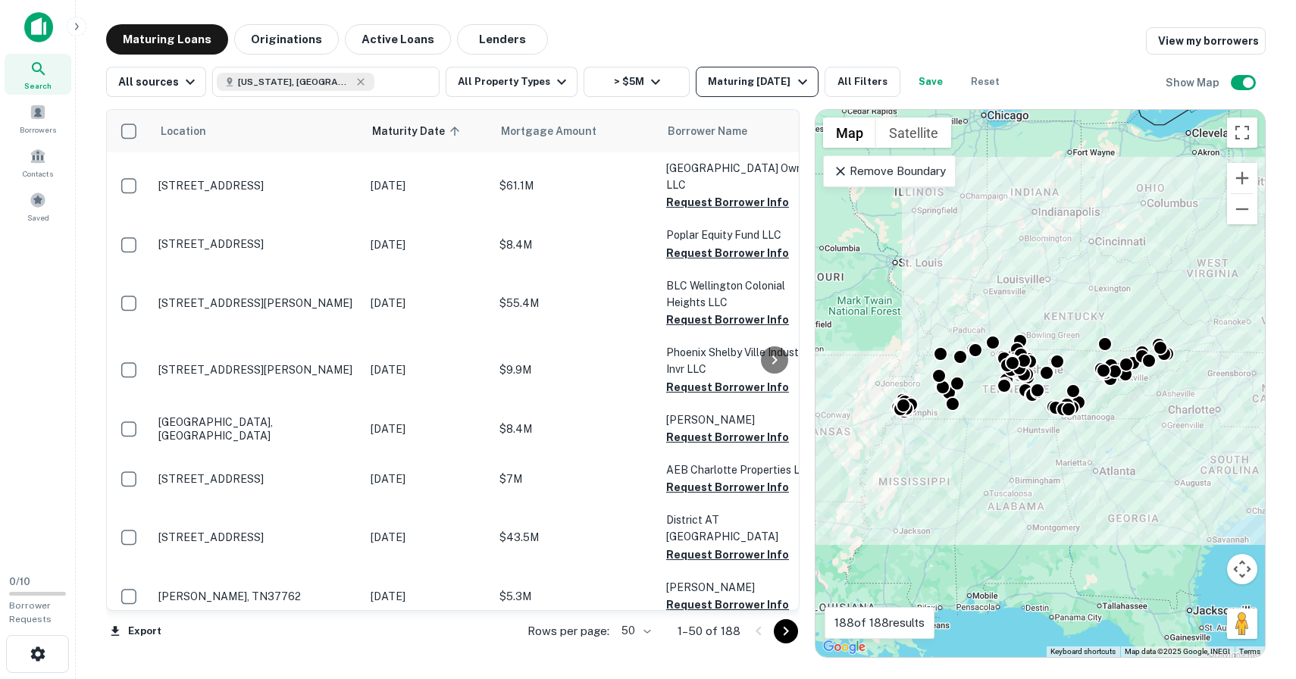
click at [805, 80] on icon "button" at bounding box center [803, 82] width 18 height 18
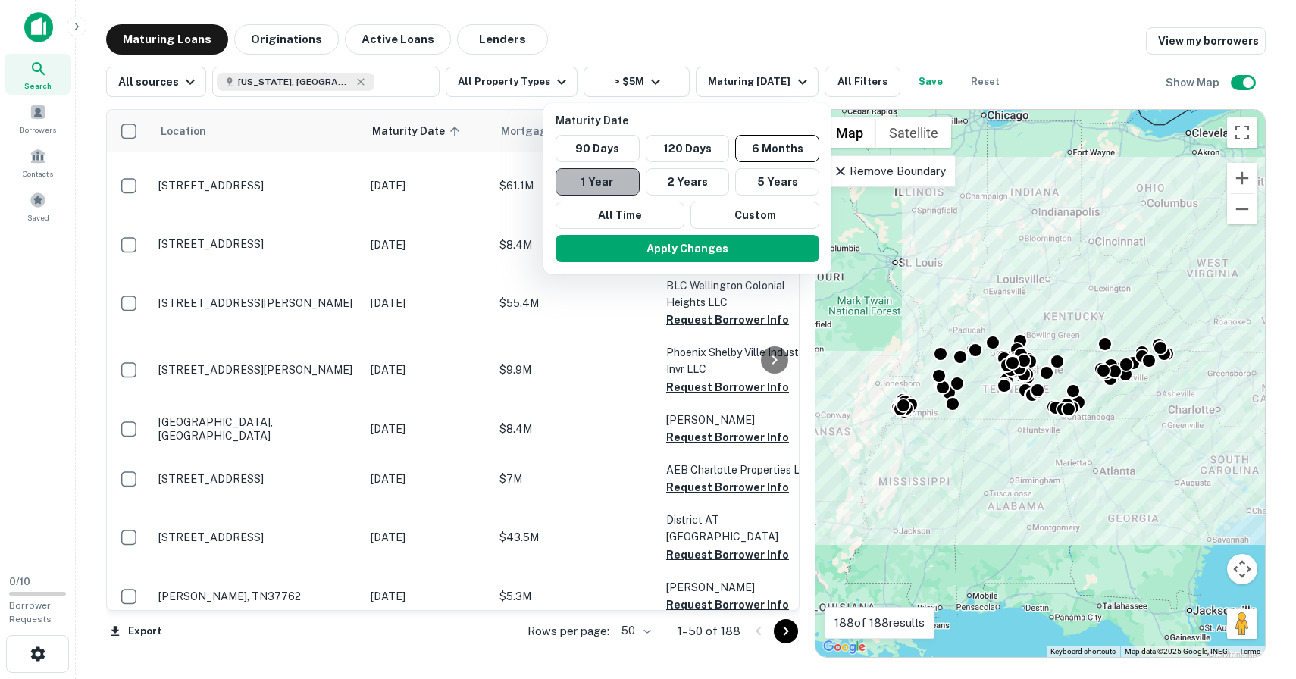
click at [609, 182] on button "1 Year" at bounding box center [598, 181] width 84 height 27
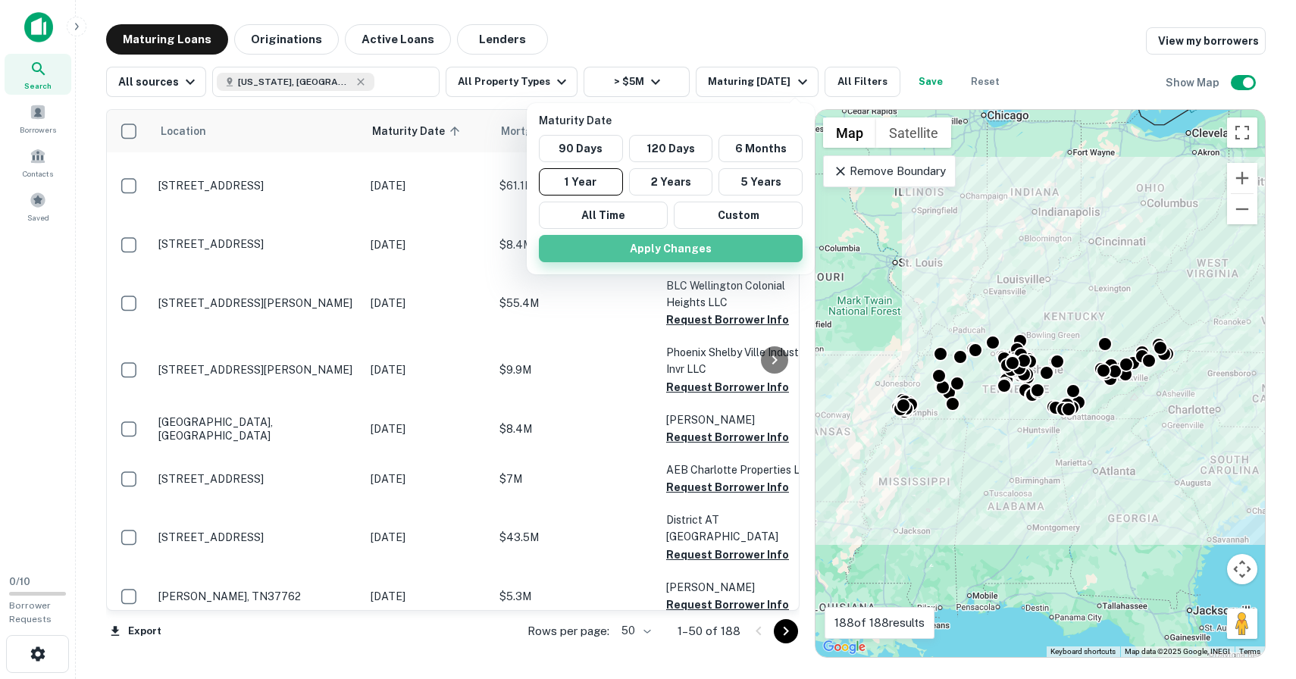
click at [640, 250] on button "Apply Changes" at bounding box center [671, 248] width 264 height 27
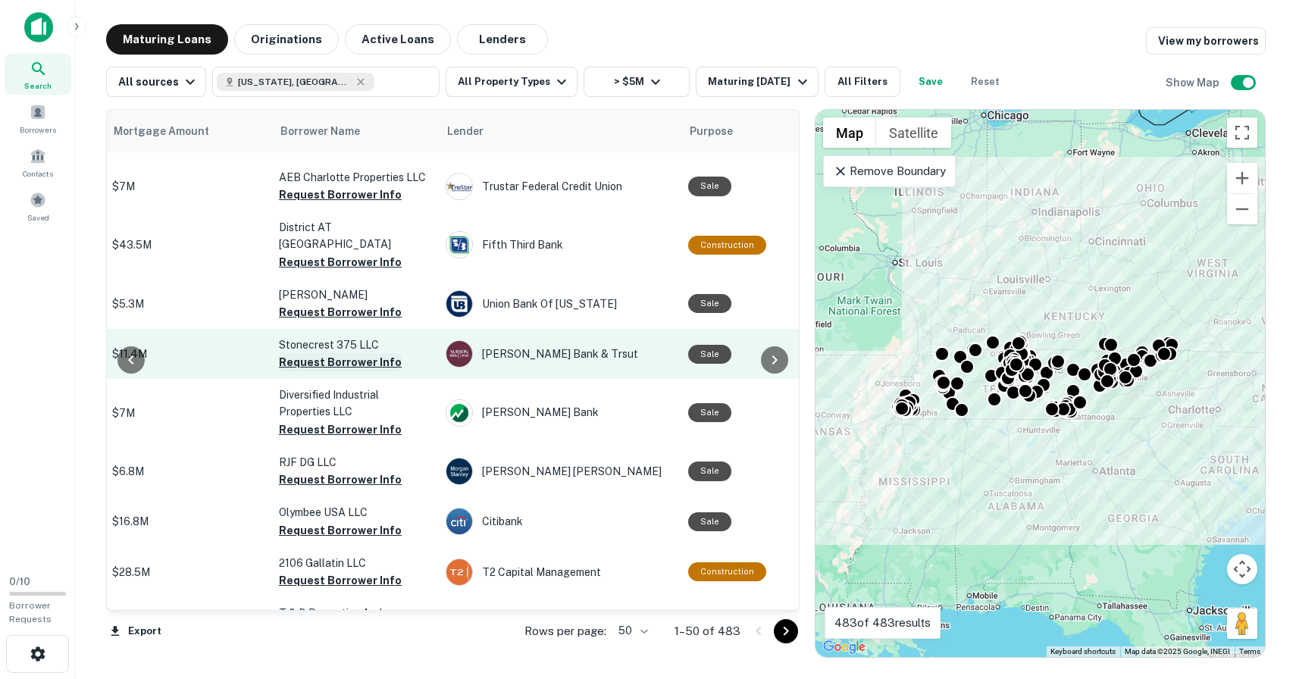
scroll to position [293, 398]
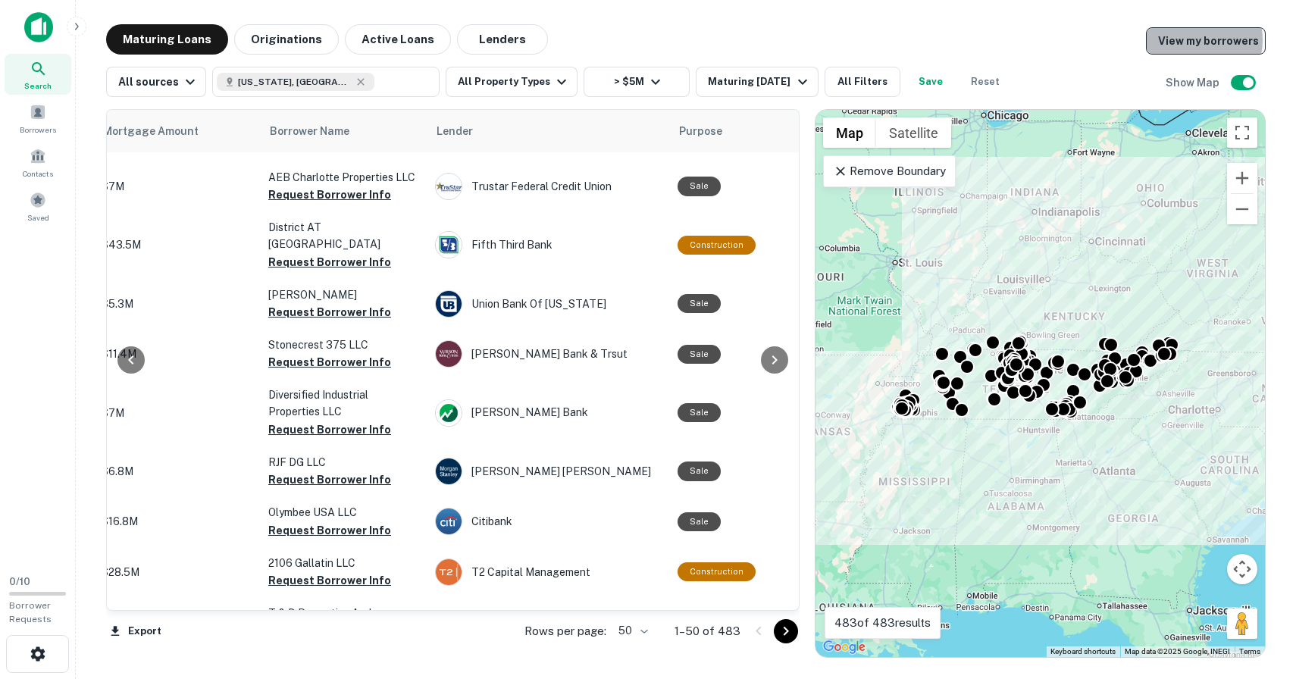
click at [1197, 40] on link "View my borrowers" at bounding box center [1206, 40] width 120 height 27
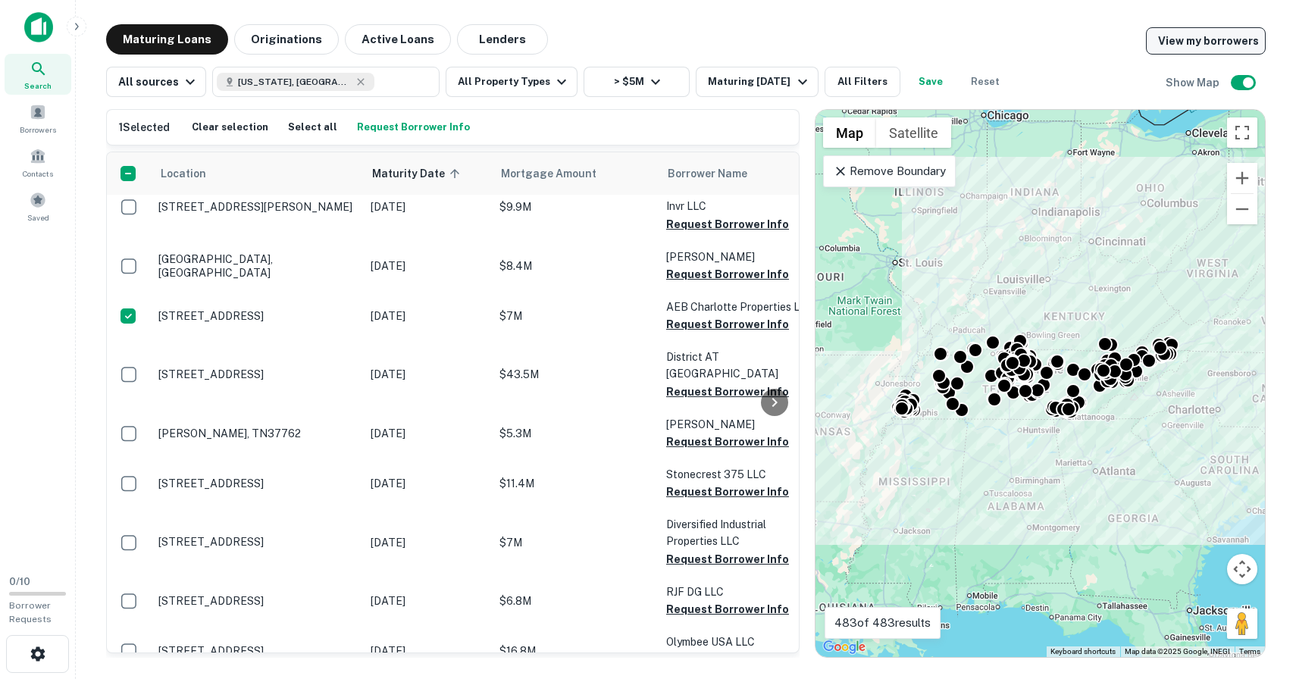
click at [1231, 39] on link "View my borrowers" at bounding box center [1206, 40] width 120 height 27
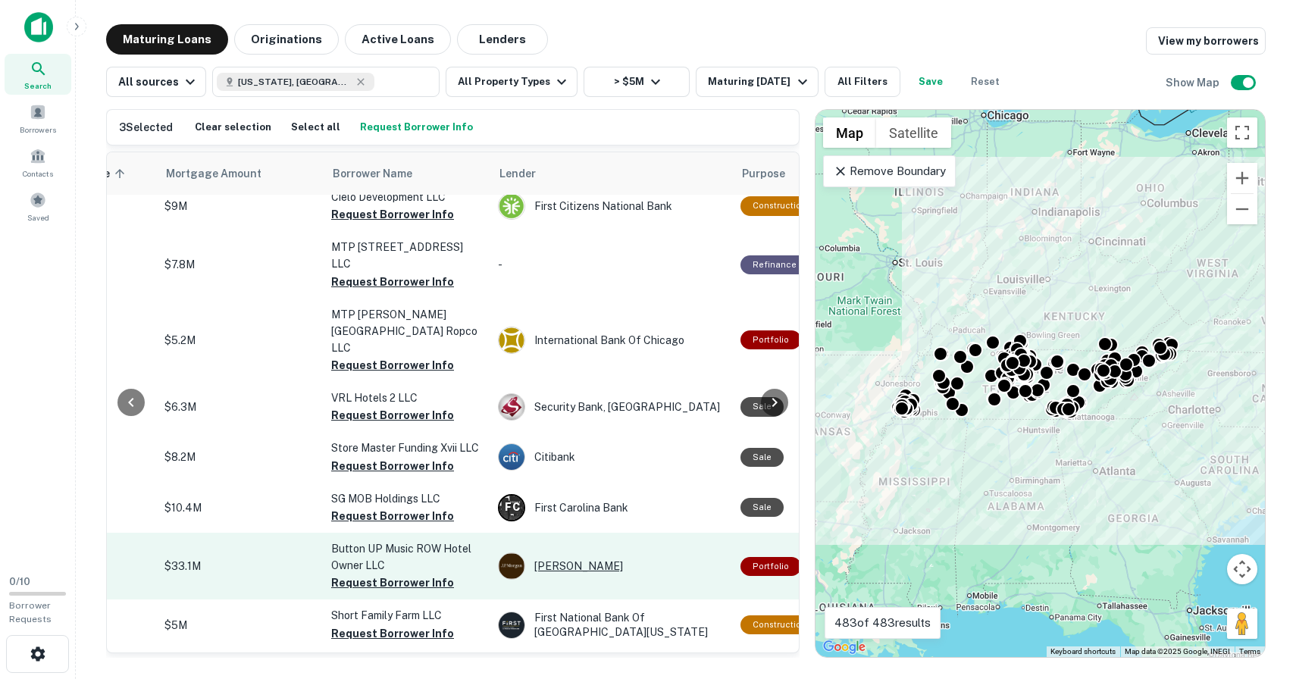
scroll to position [1937, 335]
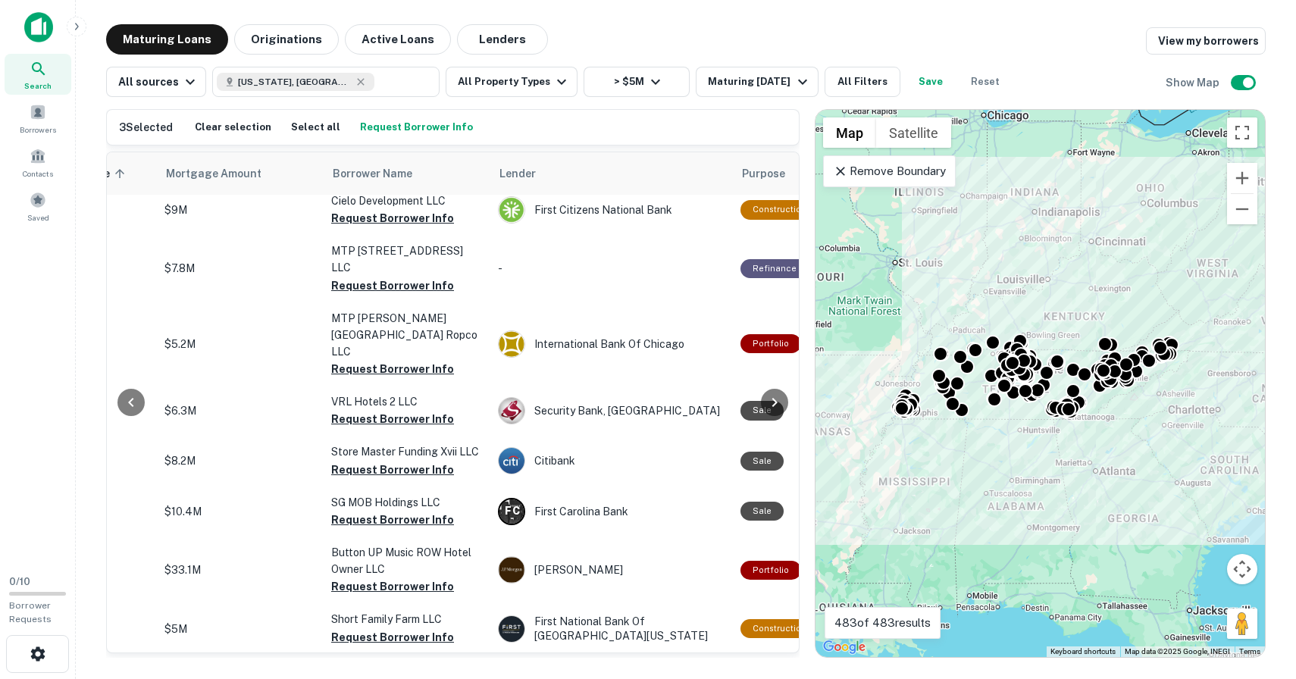
click at [114, 173] on div at bounding box center [131, 402] width 49 height 500
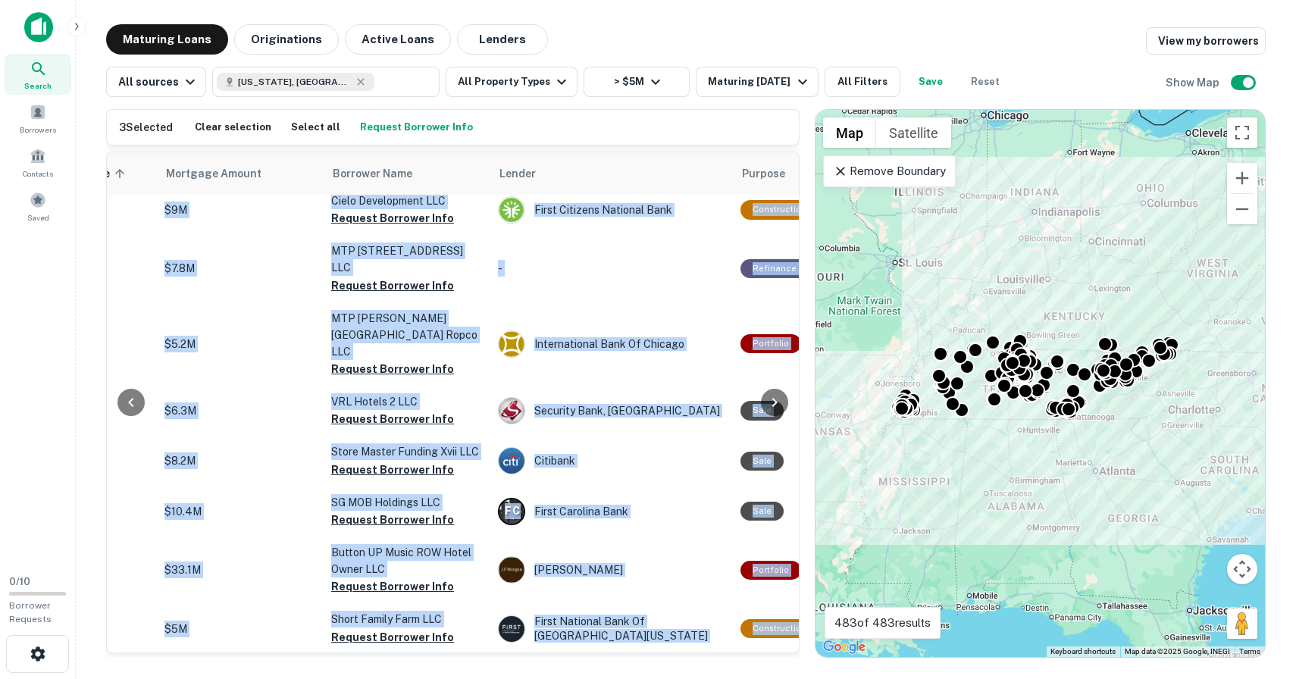
click at [114, 173] on div at bounding box center [131, 402] width 49 height 500
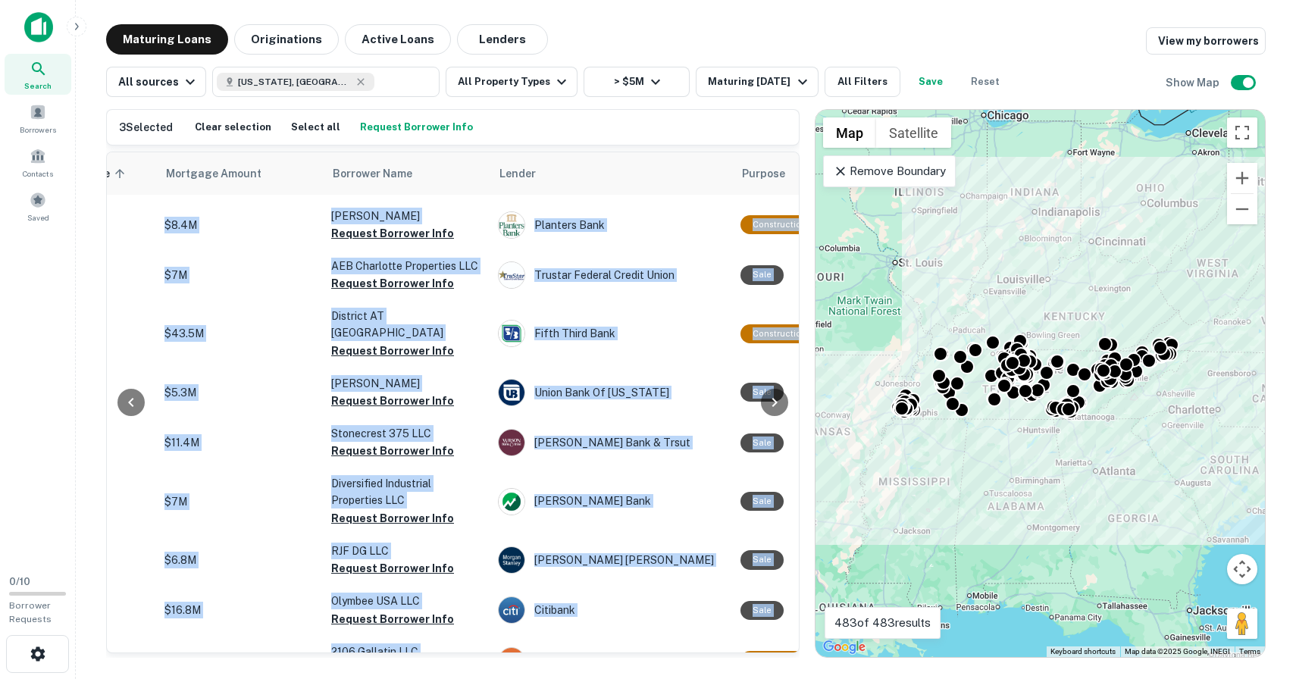
scroll to position [0, 335]
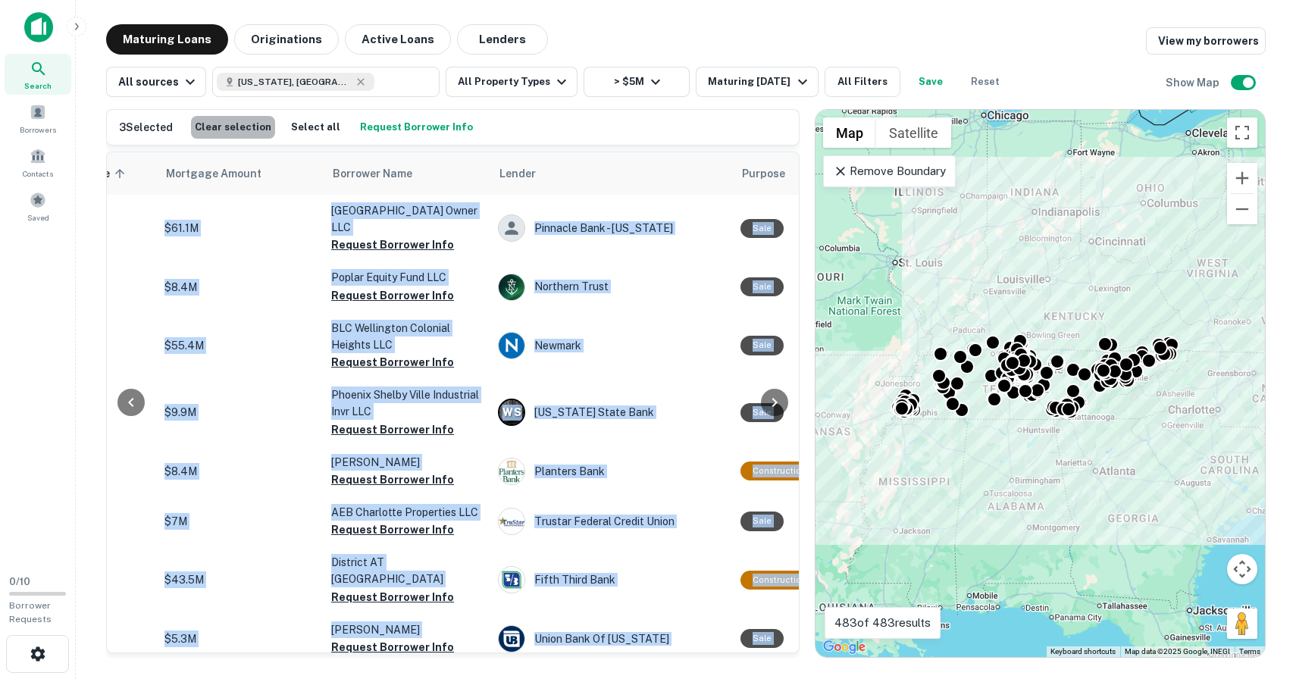
click at [267, 129] on button "Clear selection" at bounding box center [233, 127] width 84 height 23
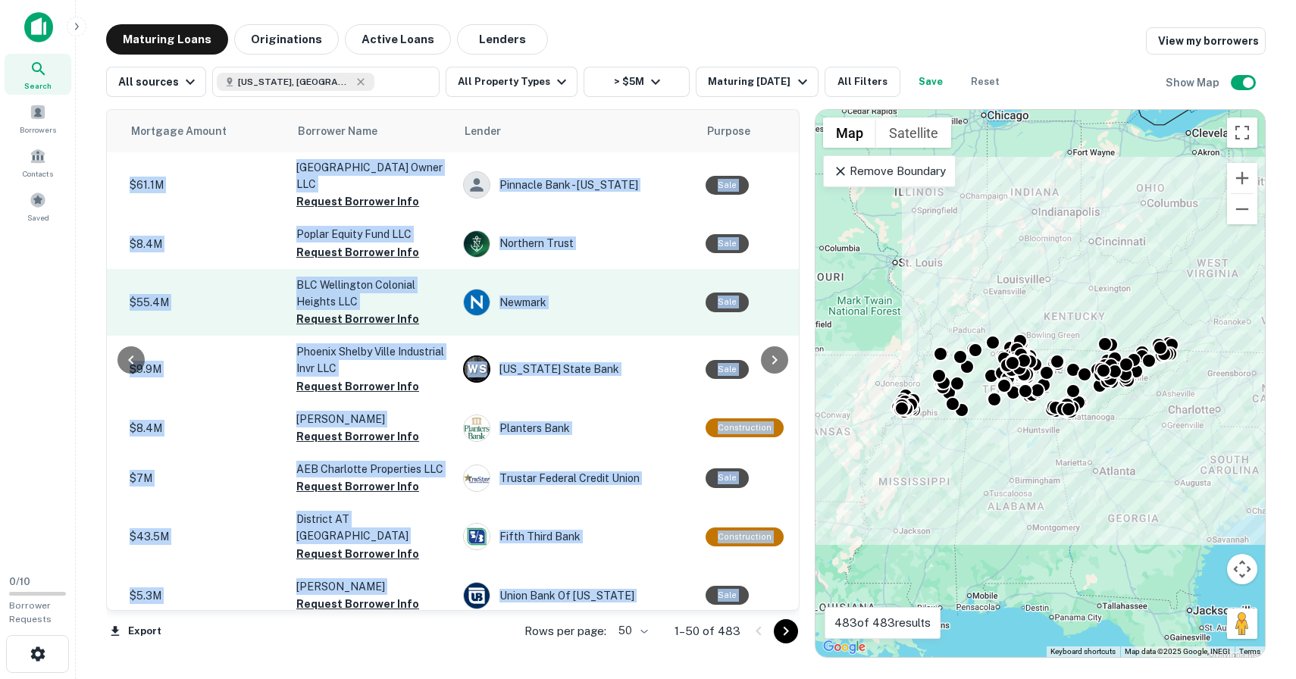
scroll to position [1, 383]
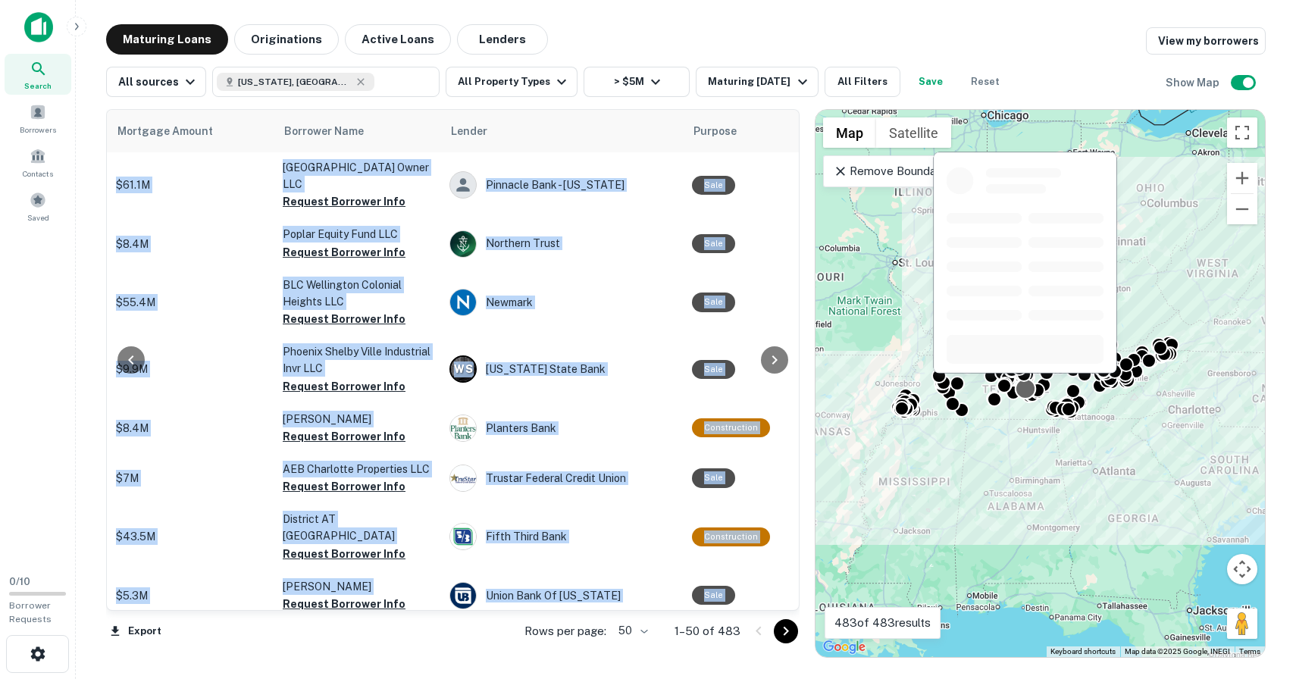
click at [1020, 386] on div at bounding box center [1025, 389] width 22 height 22
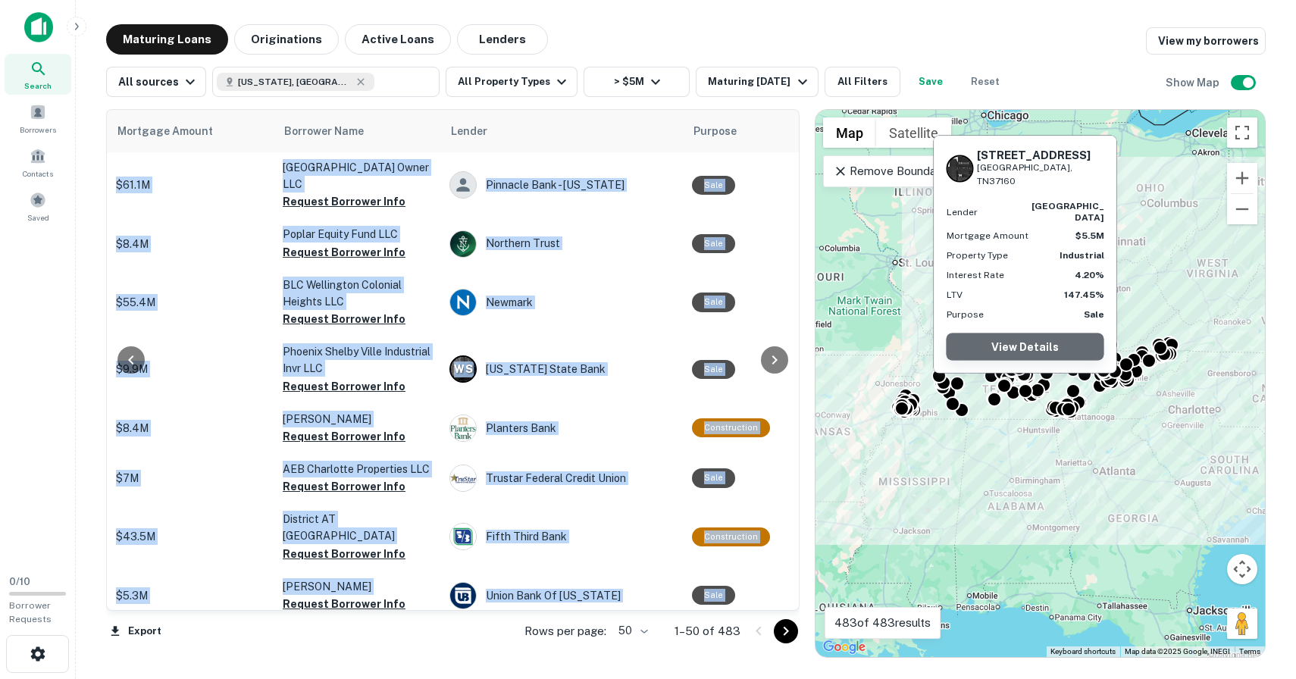
click at [1013, 338] on link "View Details" at bounding box center [1026, 346] width 158 height 27
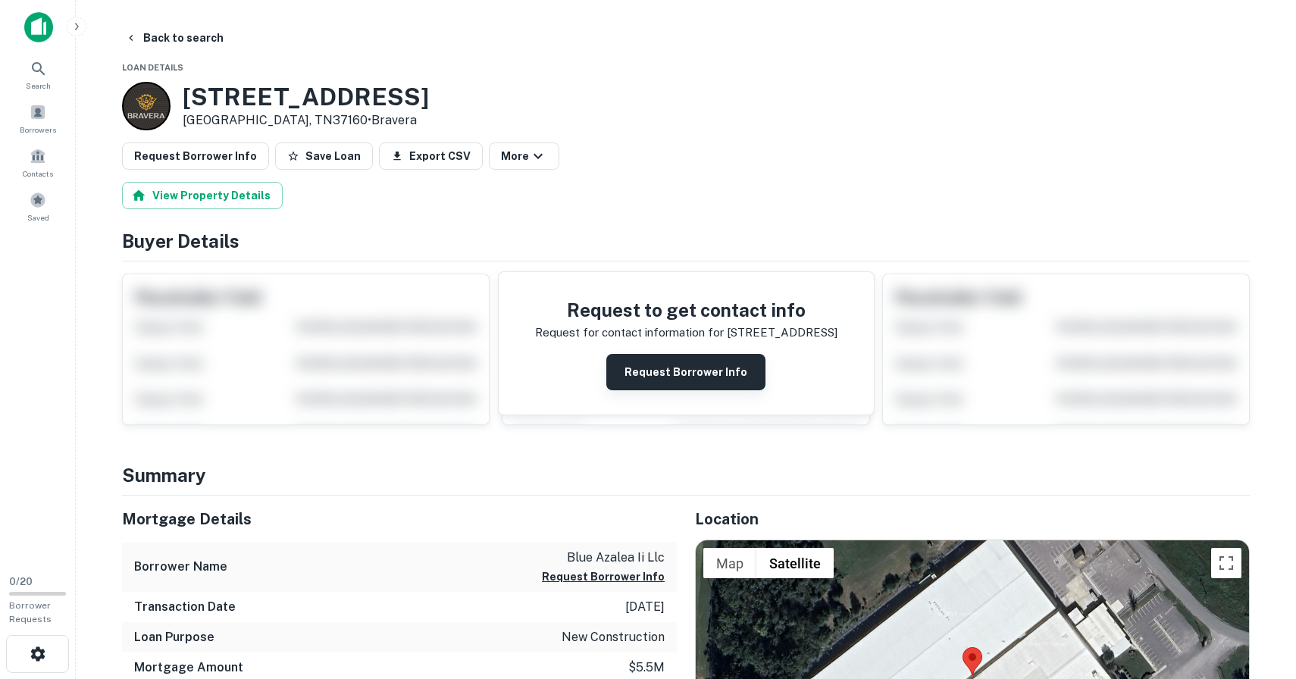
click at [656, 374] on button "Request Borrower Info" at bounding box center [685, 372] width 159 height 36
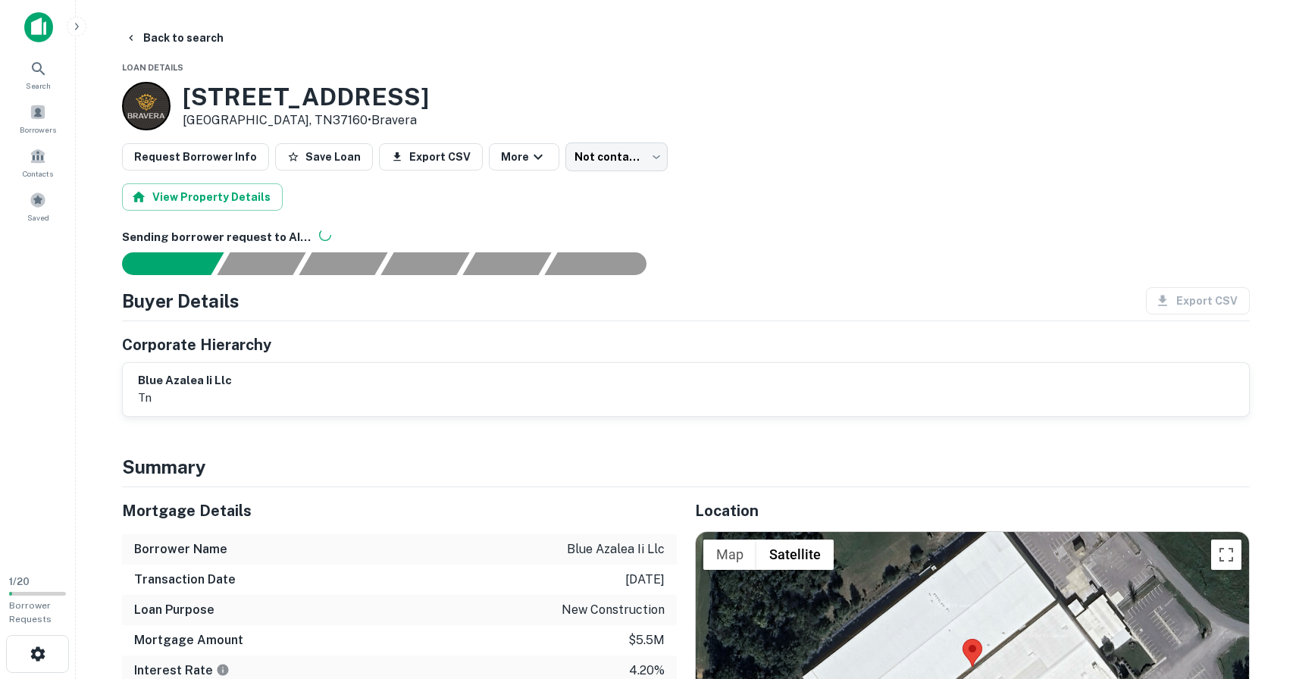
click at [31, 16] on img at bounding box center [38, 27] width 29 height 30
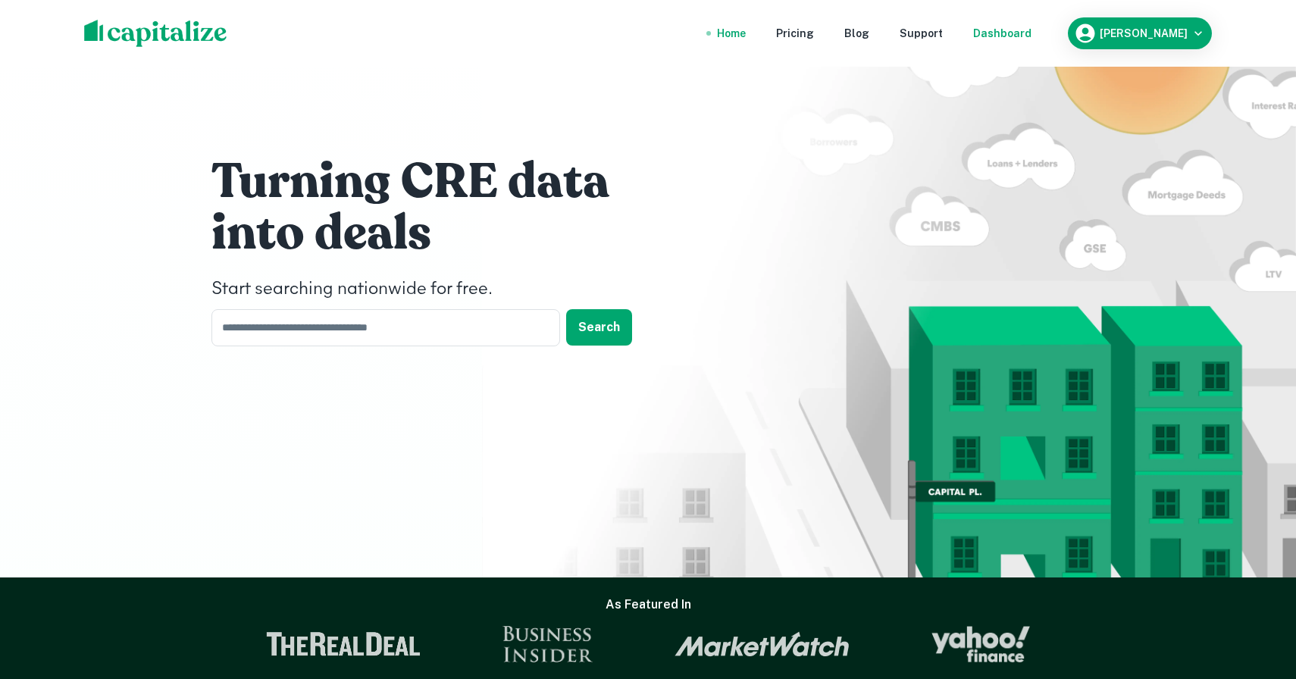
click at [1031, 31] on div "Dashboard" at bounding box center [1002, 33] width 58 height 17
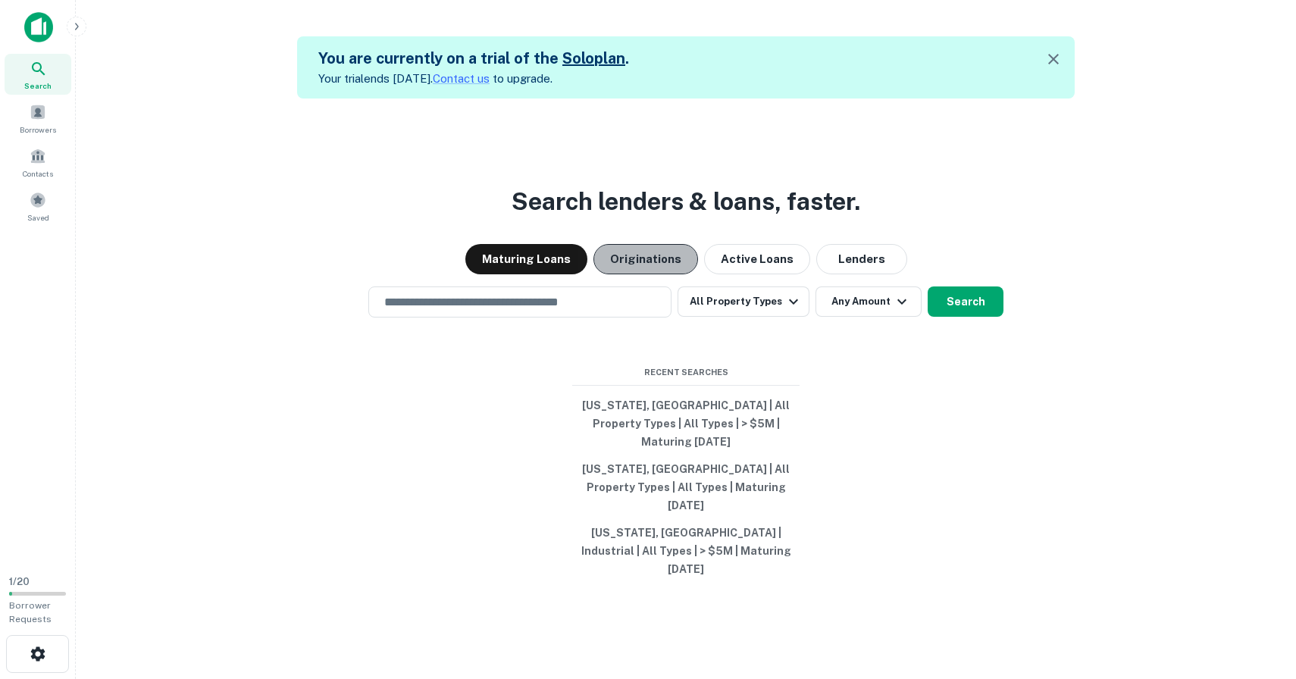
click at [675, 274] on button "Originations" at bounding box center [645, 259] width 105 height 30
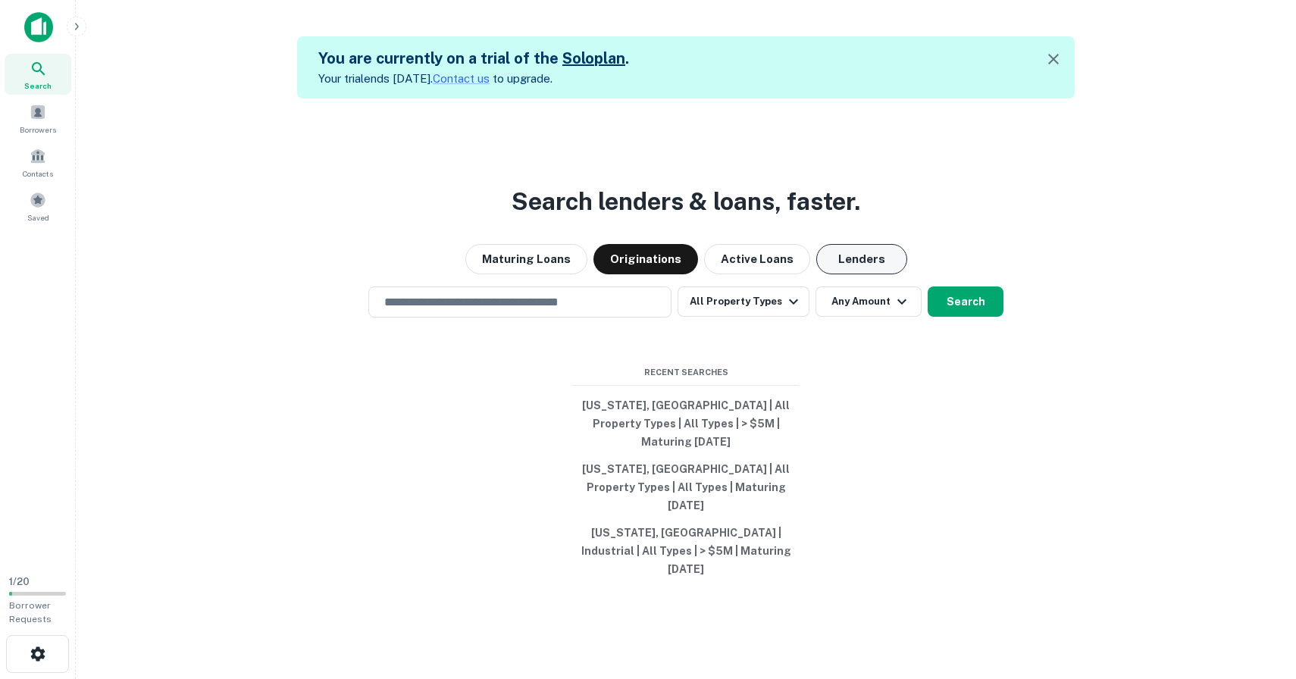
click at [852, 274] on button "Lenders" at bounding box center [861, 259] width 91 height 30
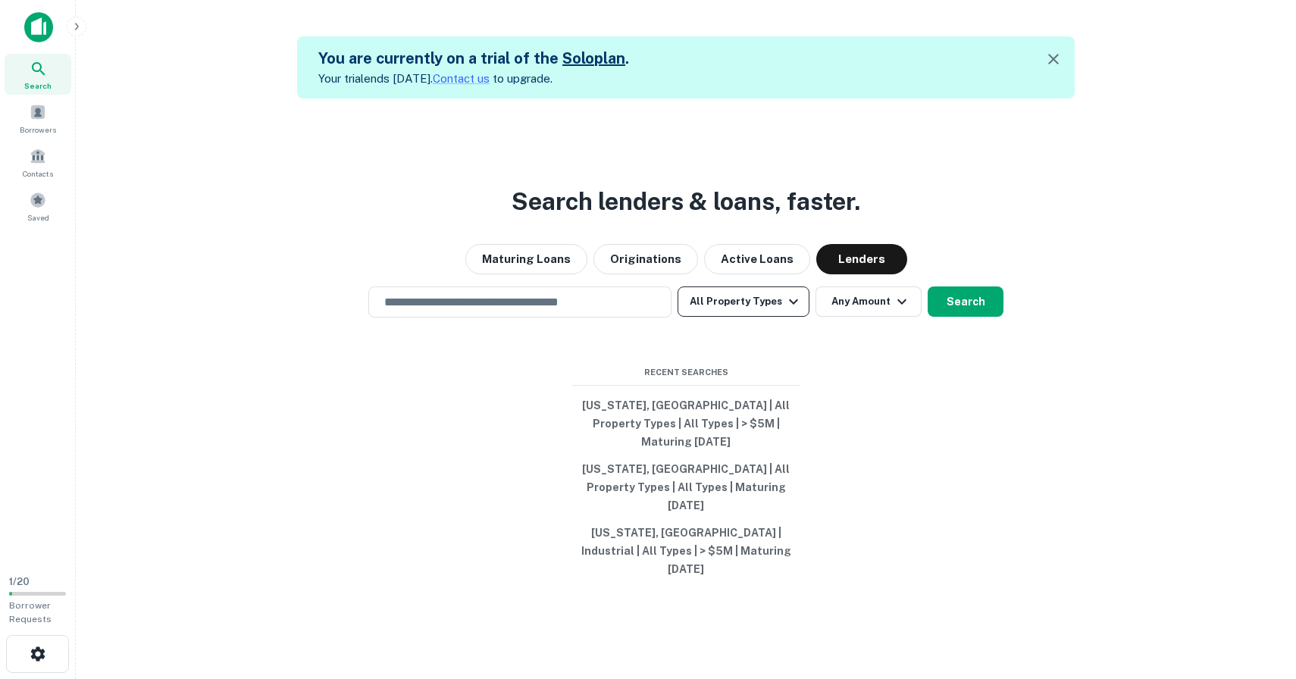
click at [727, 317] on button "All Property Types" at bounding box center [744, 301] width 132 height 30
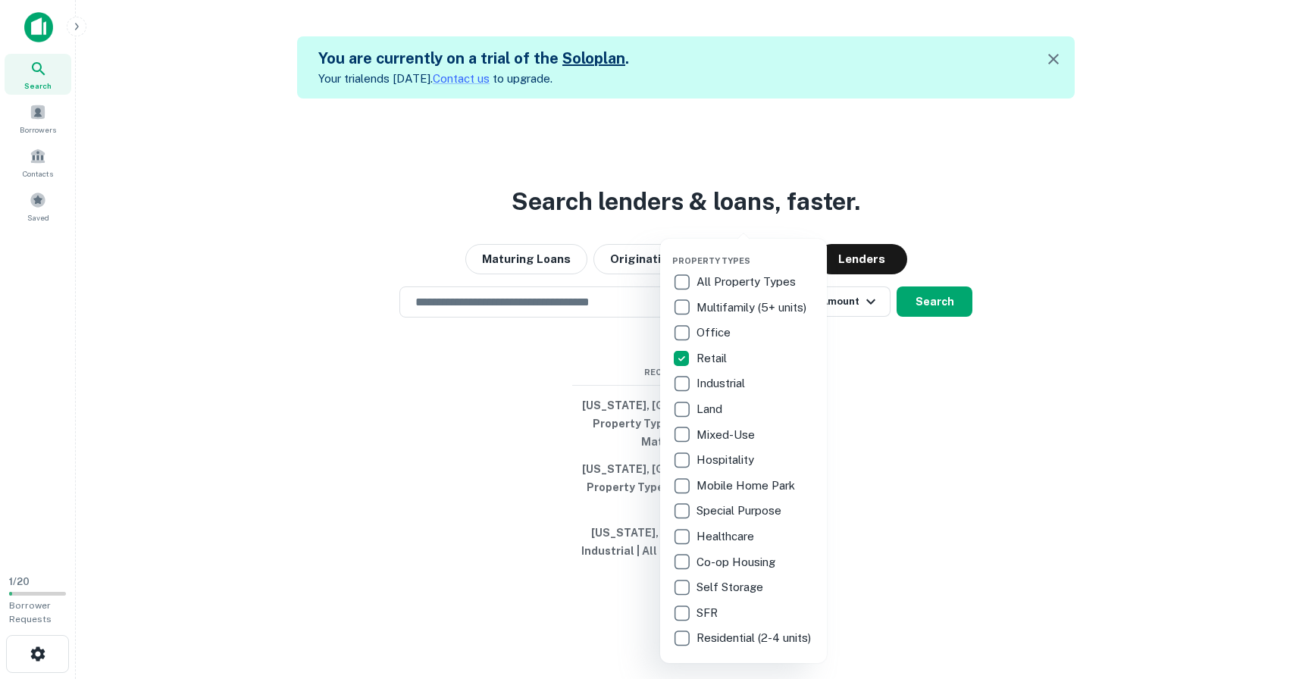
click at [620, 364] on div at bounding box center [648, 339] width 1296 height 679
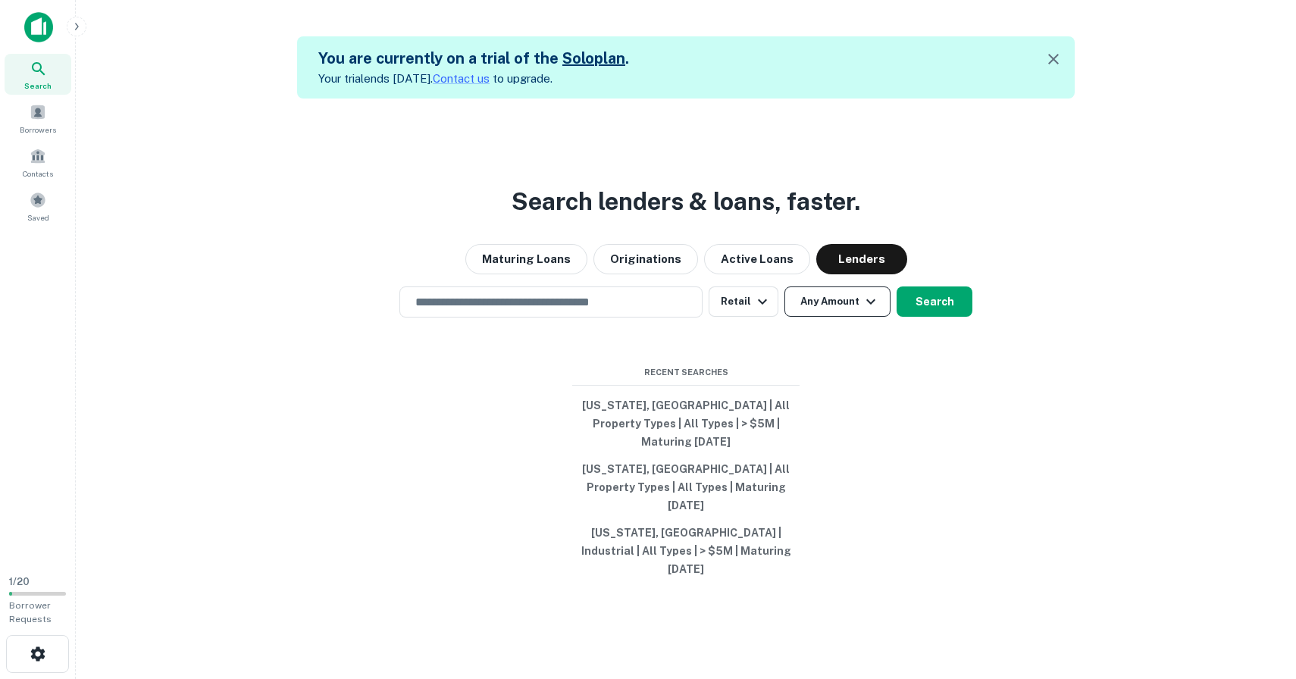
click at [831, 317] on button "Any Amount" at bounding box center [837, 301] width 106 height 30
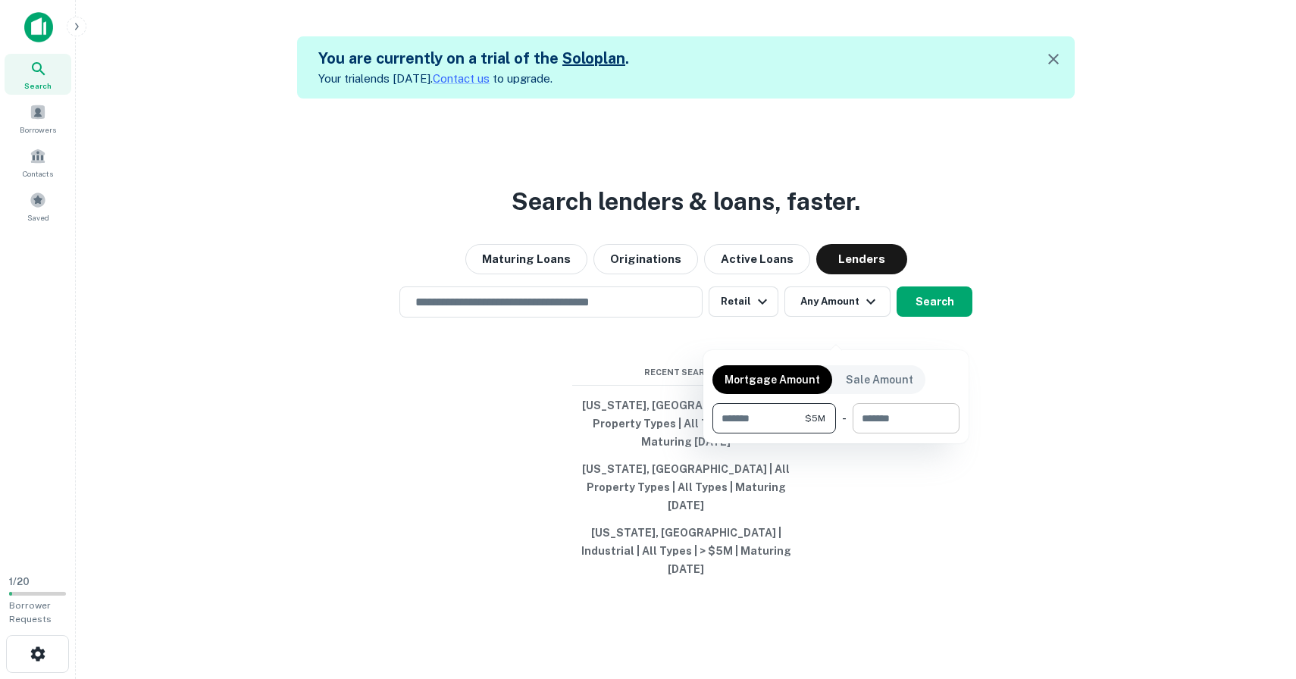
type input "*******"
click at [860, 426] on input "number" at bounding box center [901, 418] width 96 height 30
type input "********"
click at [1144, 297] on div at bounding box center [648, 339] width 1296 height 679
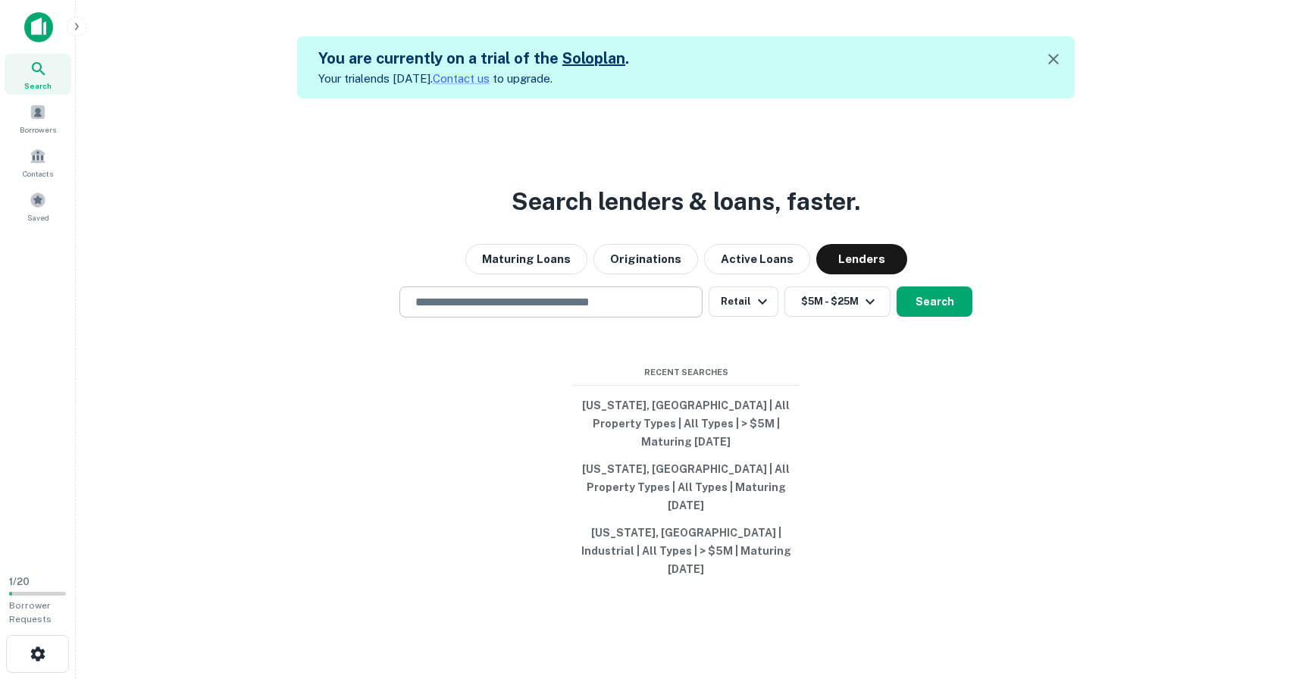
click at [621, 318] on div "​" at bounding box center [550, 301] width 303 height 31
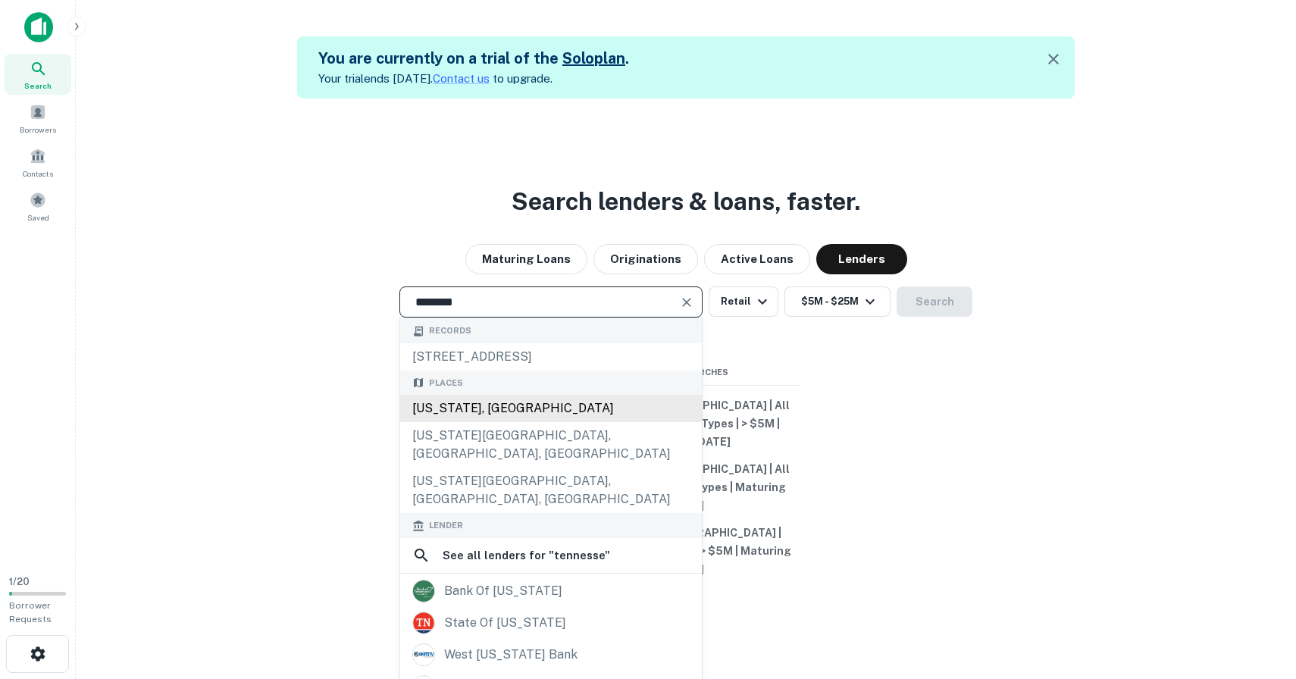
click at [522, 422] on div "Tennessee, USA" at bounding box center [551, 408] width 302 height 27
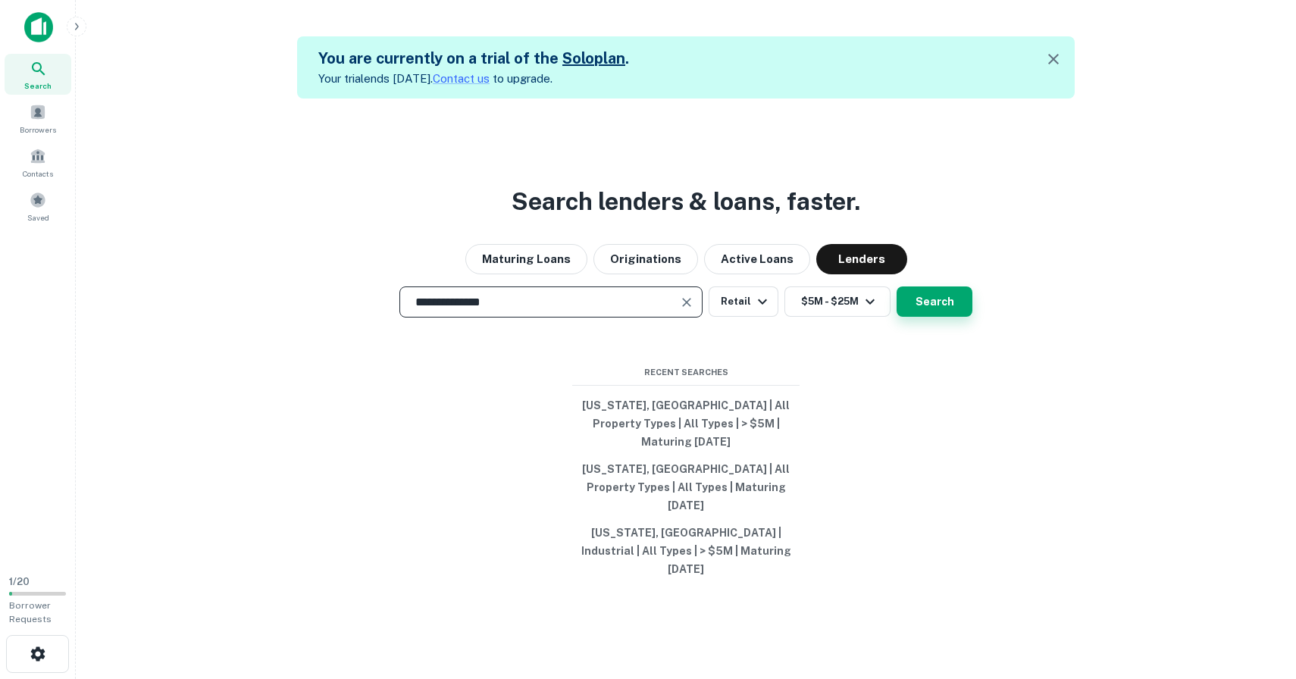
type input "**********"
click at [957, 317] on button "Search" at bounding box center [935, 301] width 76 height 30
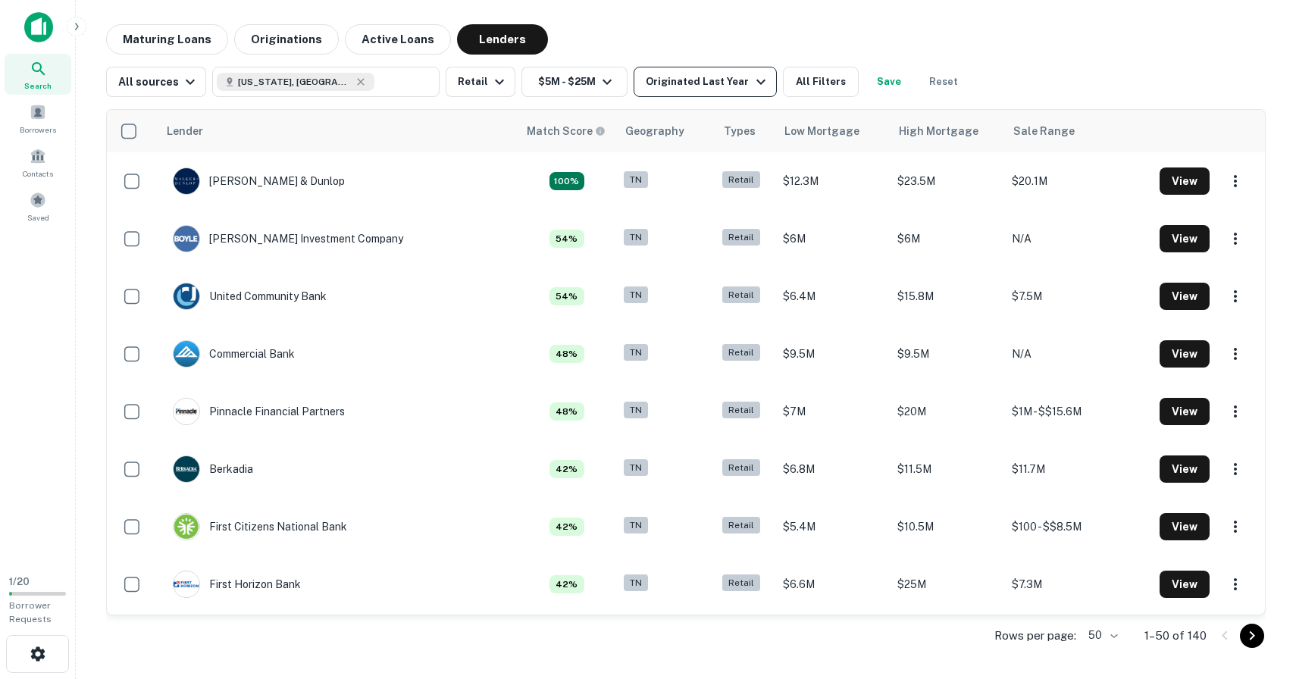
click at [715, 81] on div "Originated Last Year" at bounding box center [708, 82] width 124 height 18
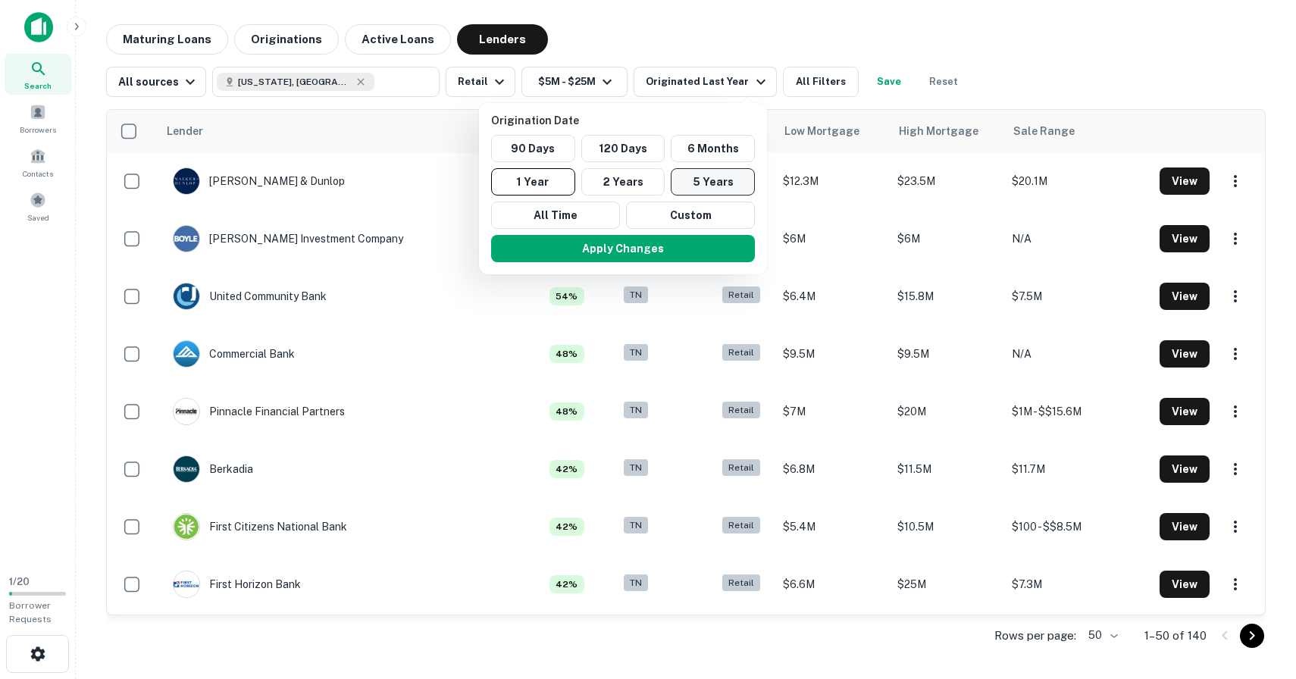
click at [693, 187] on button "5 Years" at bounding box center [713, 181] width 84 height 27
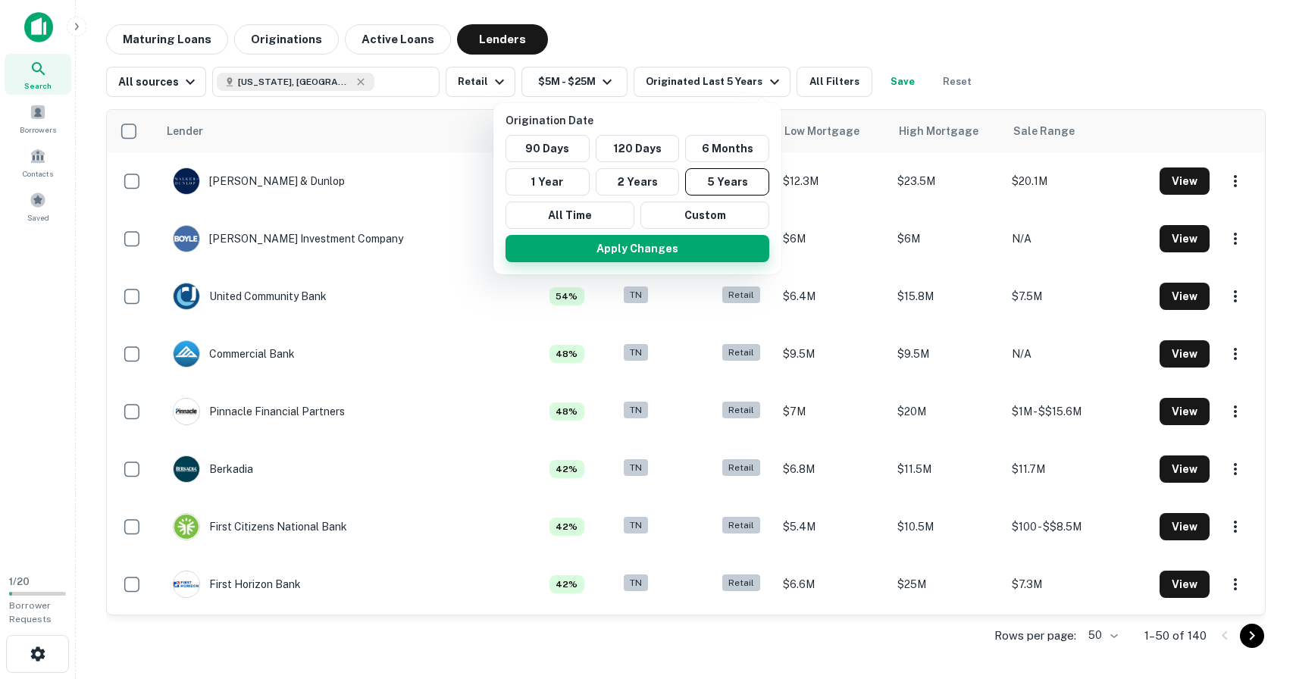
click at [662, 243] on button "Apply Changes" at bounding box center [638, 248] width 264 height 27
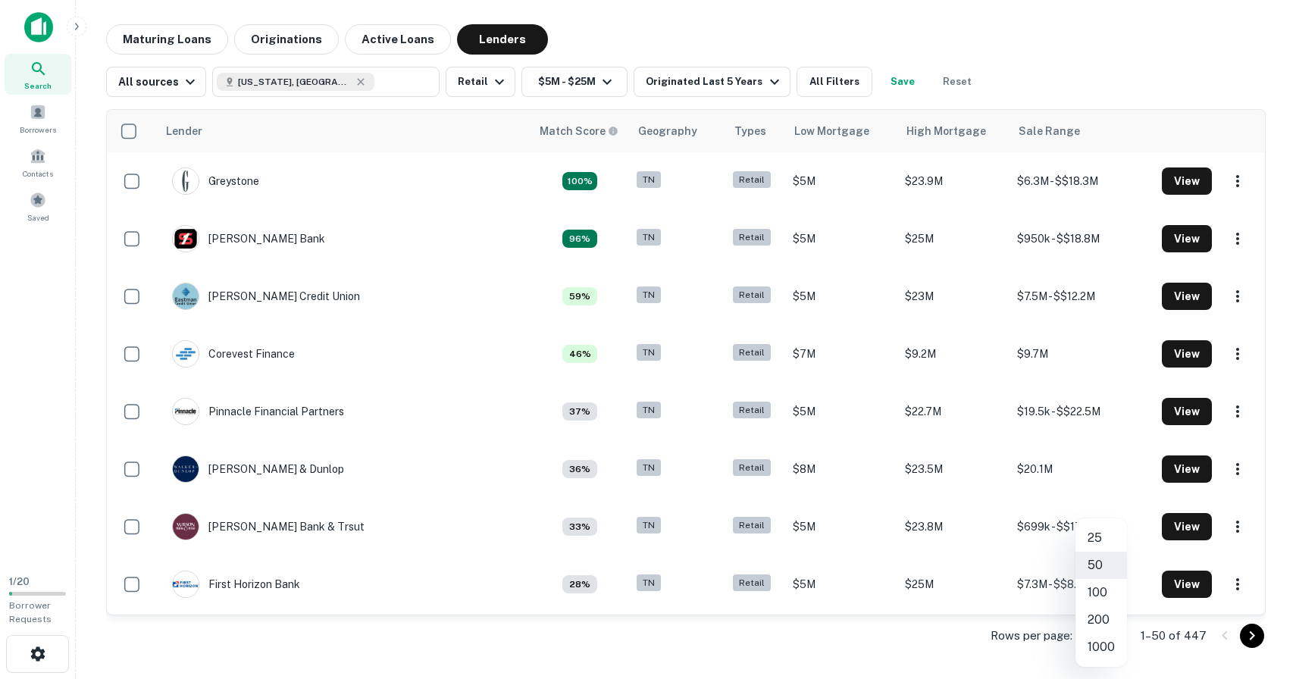
click at [1107, 631] on body "Search Borrowers Contacts Saved 1 / 20 Borrower Requests Maturing Loans Origina…" at bounding box center [648, 339] width 1296 height 679
click at [1106, 643] on li "1000" at bounding box center [1101, 647] width 52 height 27
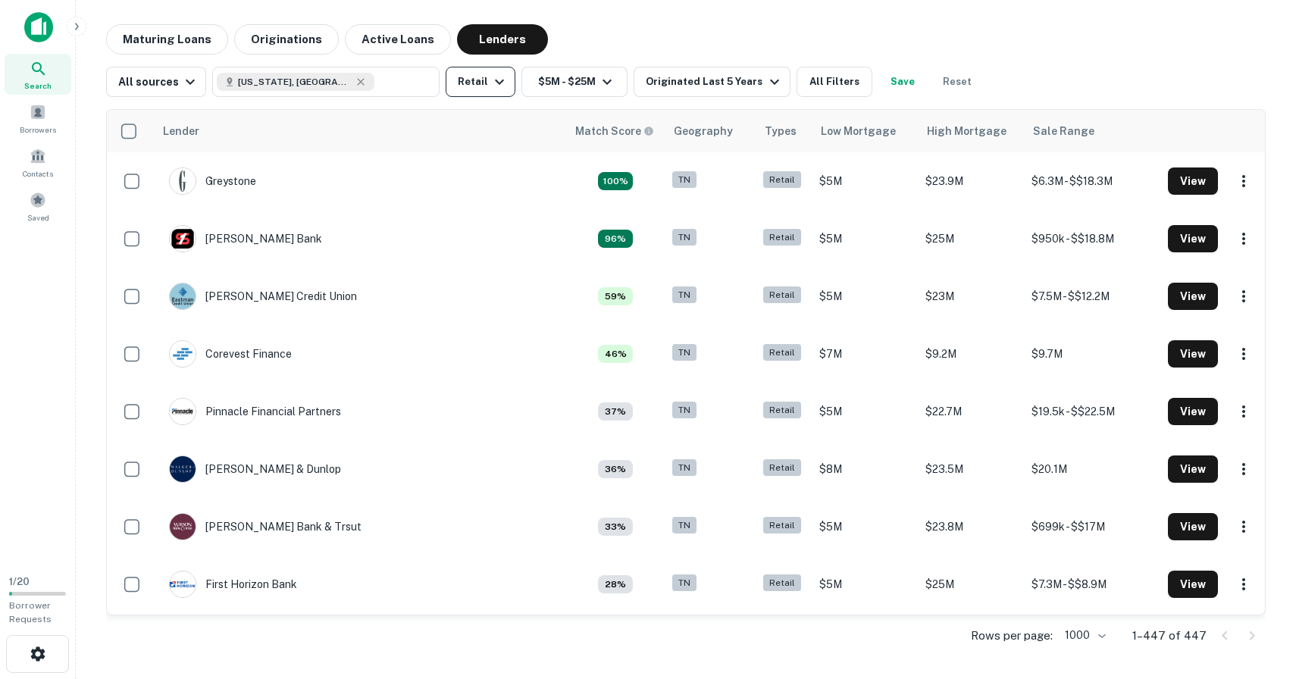
click at [483, 75] on button "Retail" at bounding box center [481, 82] width 70 height 30
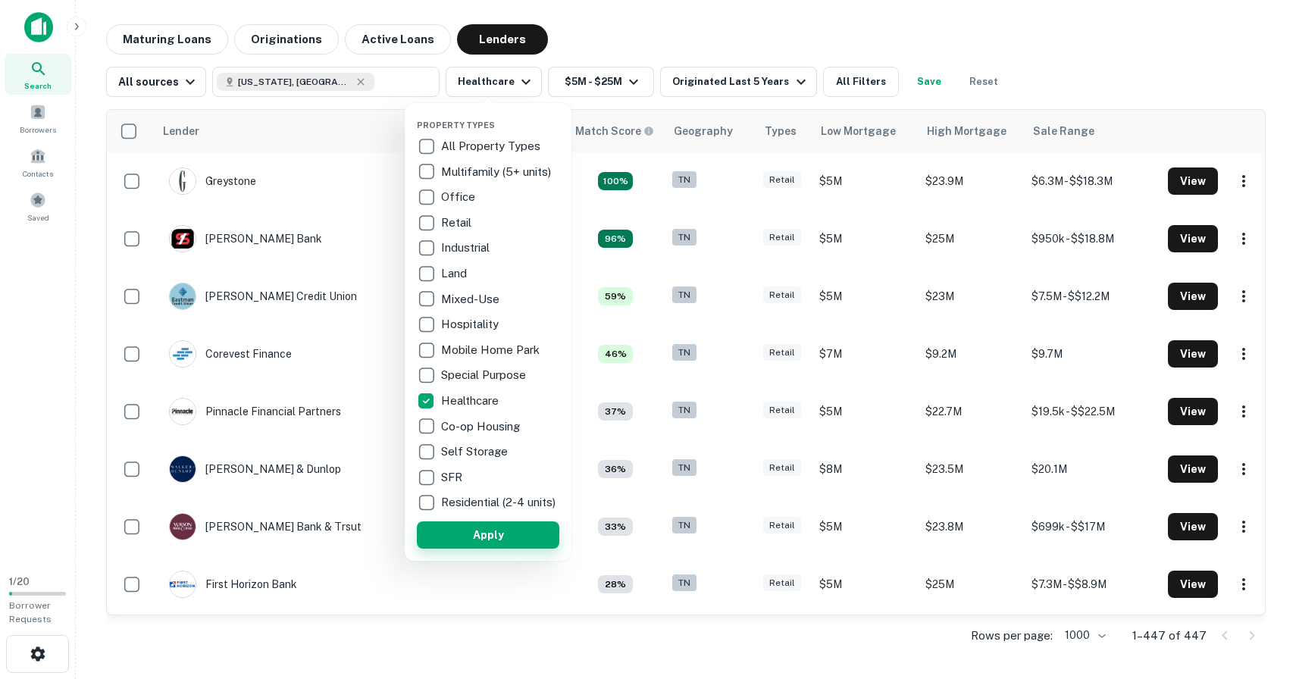
click at [493, 543] on button "Apply" at bounding box center [488, 534] width 142 height 27
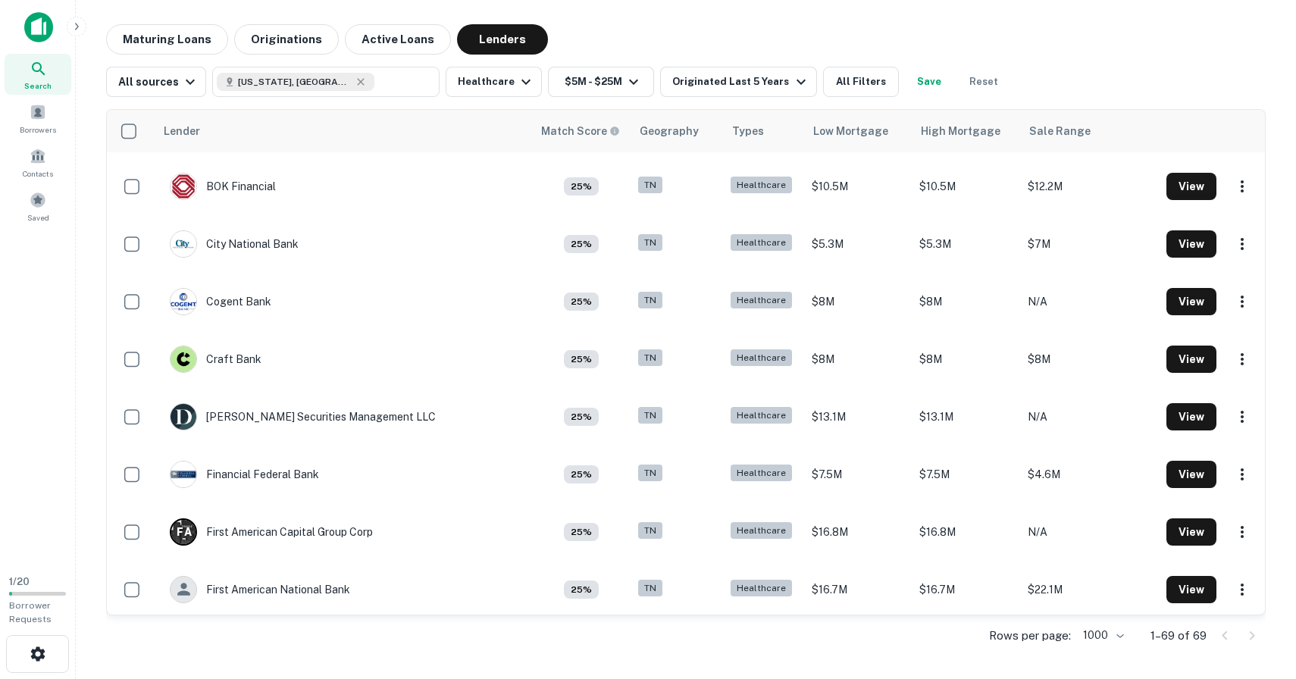
scroll to position [1792, 0]
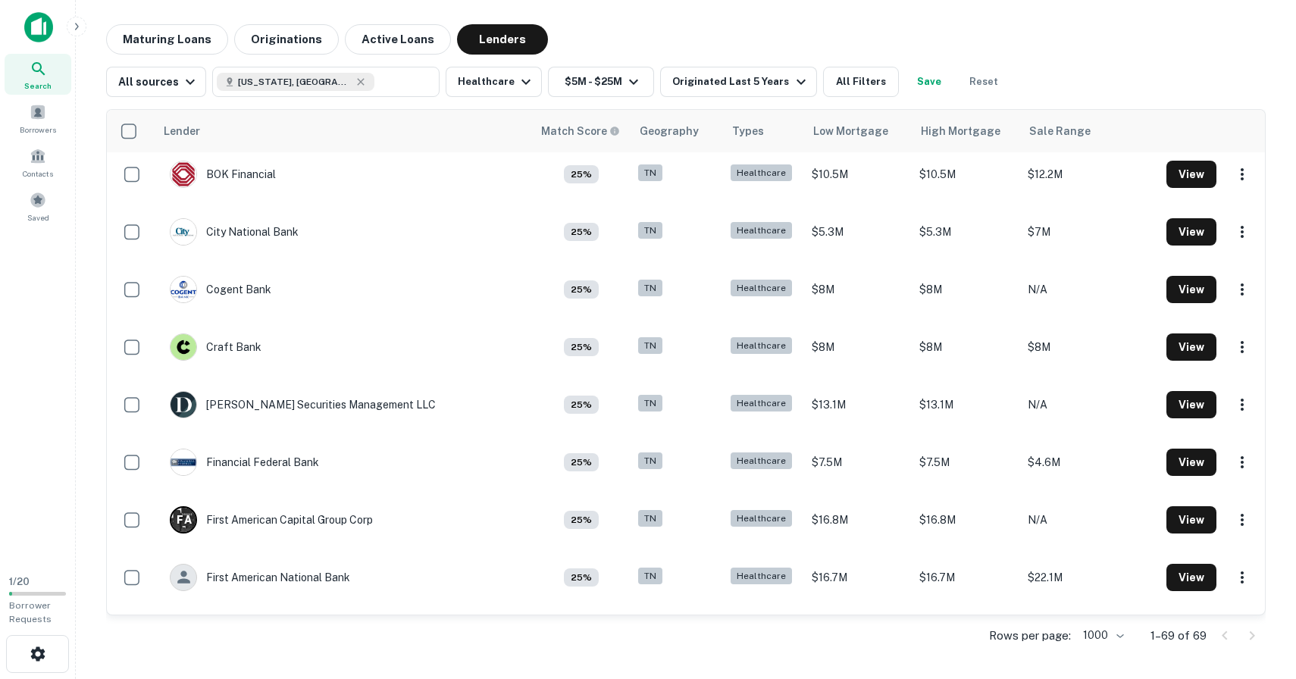
click at [36, 14] on img at bounding box center [38, 27] width 29 height 30
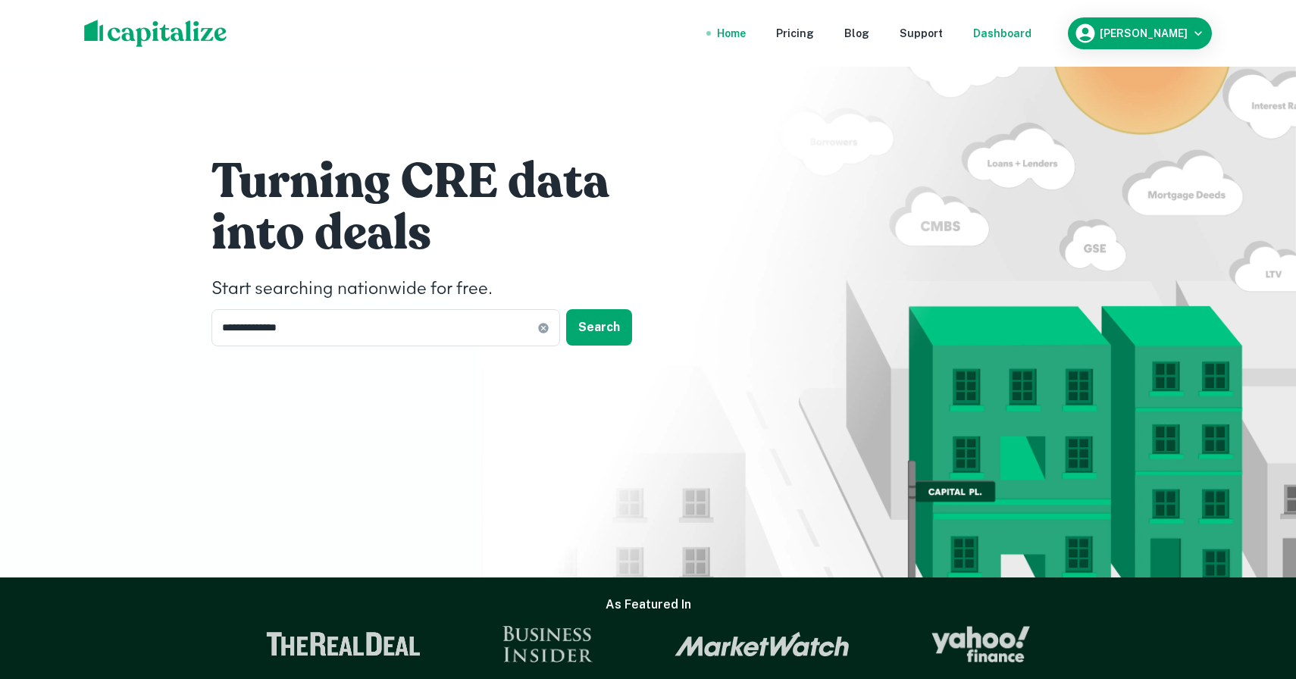
click at [1031, 36] on div "Dashboard" at bounding box center [1002, 33] width 58 height 17
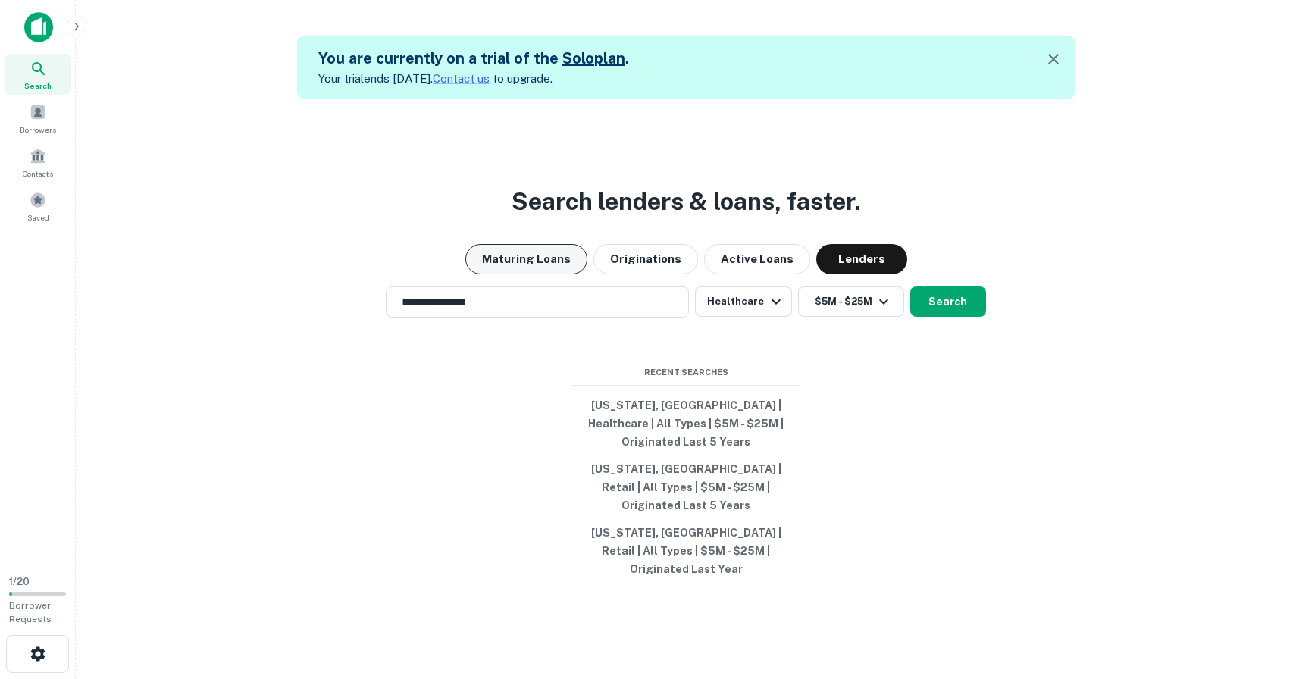
click at [545, 274] on button "Maturing Loans" at bounding box center [526, 259] width 122 height 30
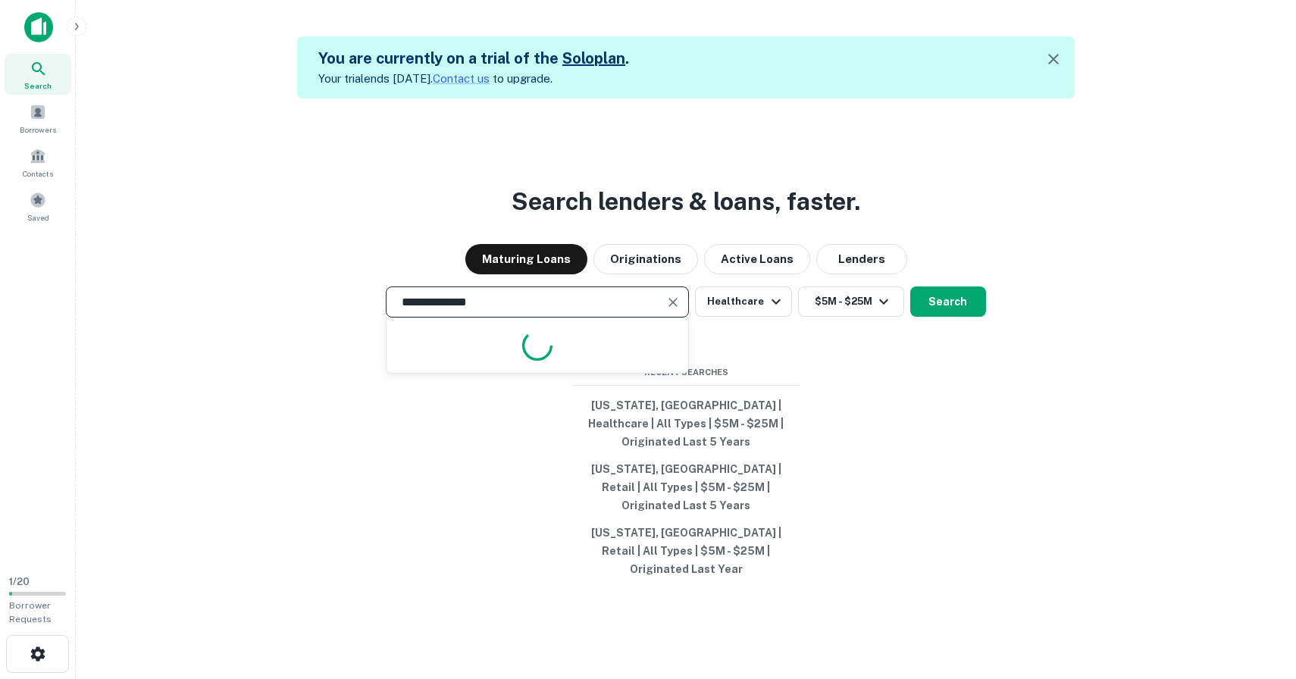
click at [521, 311] on input "**********" at bounding box center [526, 301] width 267 height 17
click at [678, 310] on icon "Clear" at bounding box center [672, 302] width 15 height 15
click at [750, 317] on button "Healthcare" at bounding box center [743, 301] width 96 height 30
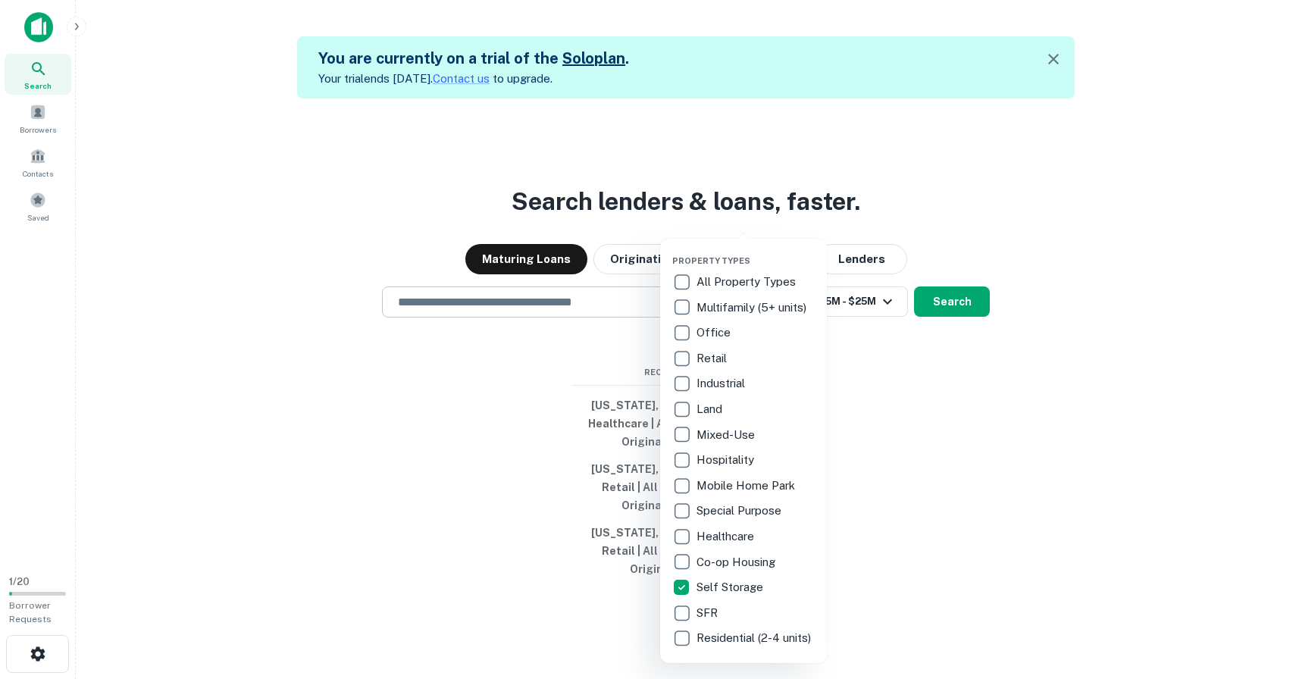
click at [1105, 186] on div at bounding box center [648, 339] width 1296 height 679
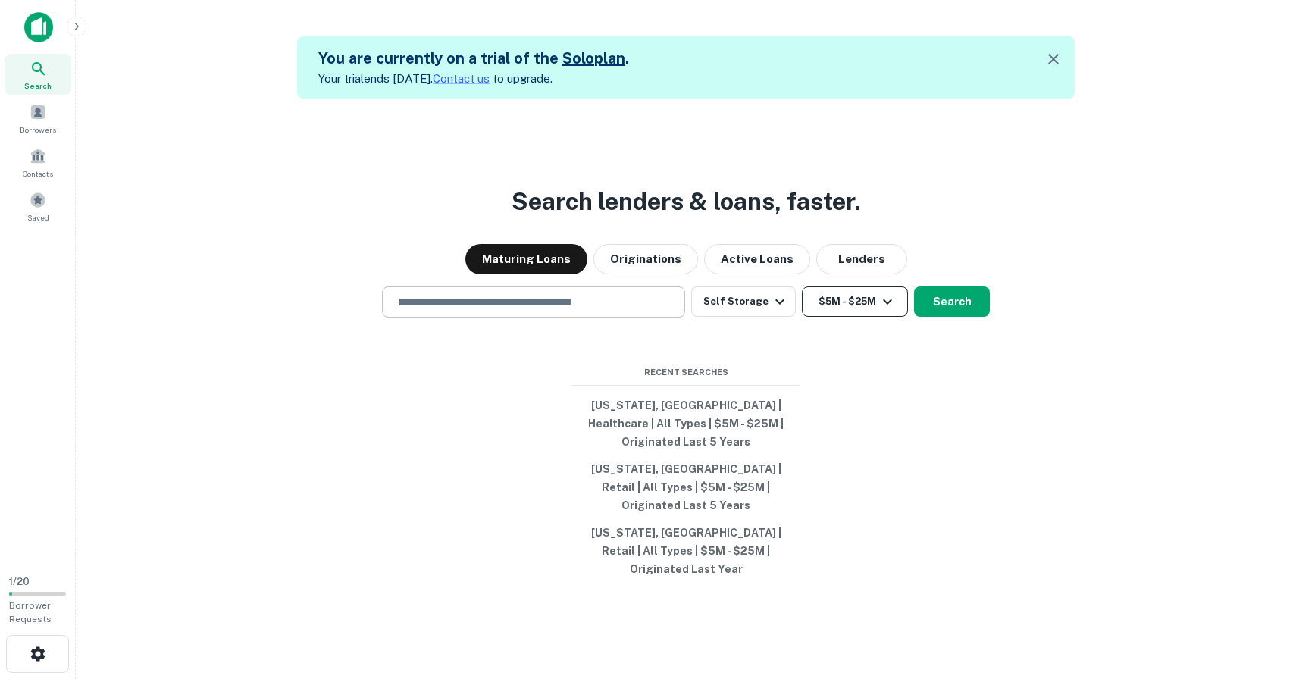
click at [883, 305] on icon "button" at bounding box center [887, 301] width 9 height 5
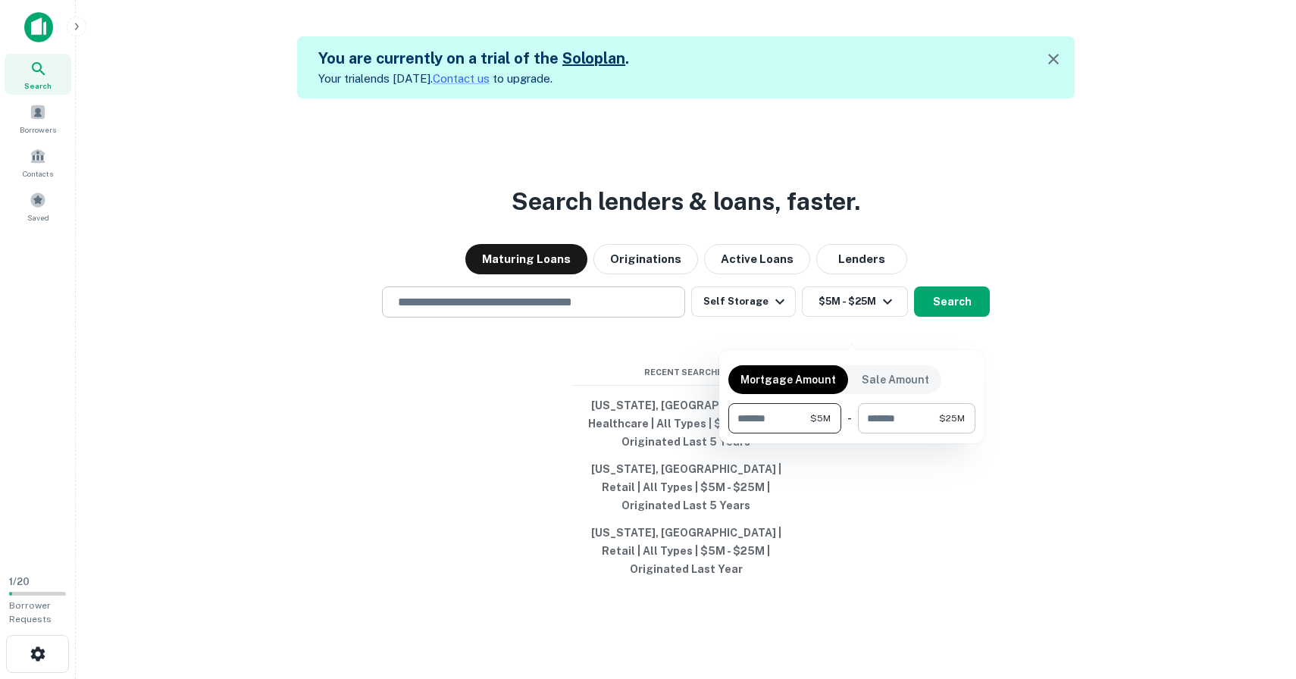
click at [906, 420] on input "********" at bounding box center [898, 418] width 81 height 30
type input "********"
click at [965, 333] on div at bounding box center [648, 339] width 1296 height 679
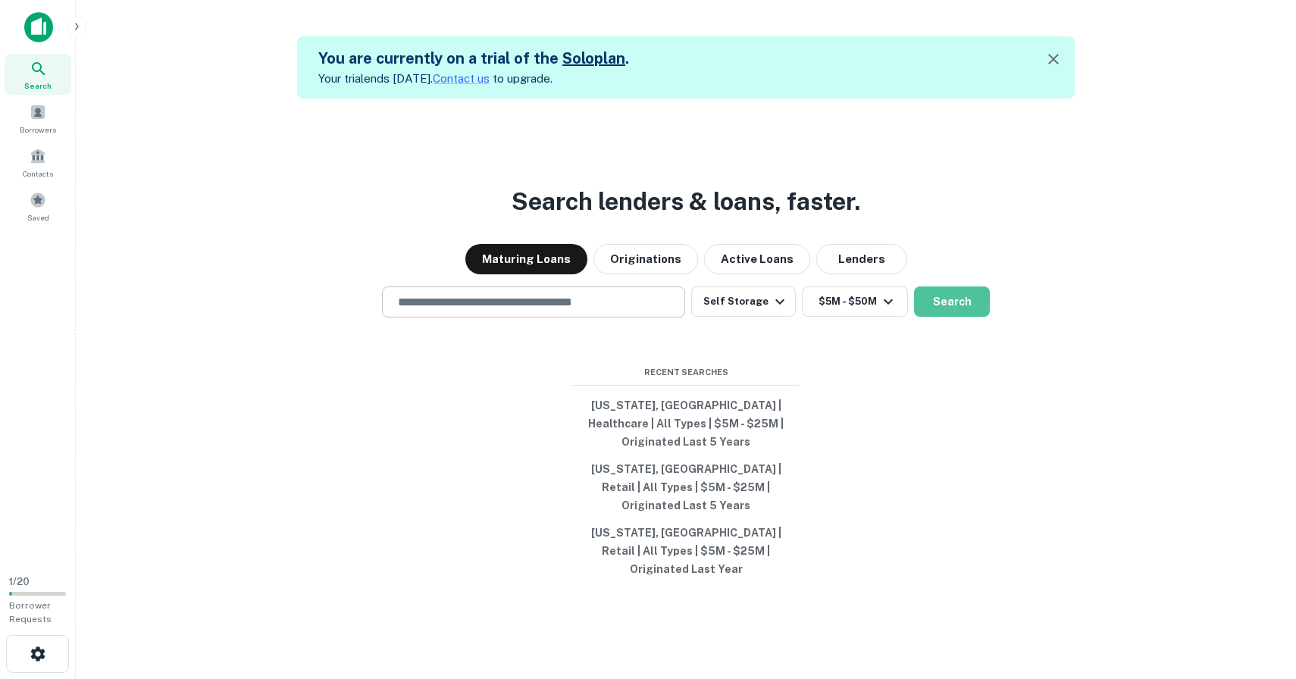
click at [965, 317] on button "Search" at bounding box center [952, 301] width 76 height 30
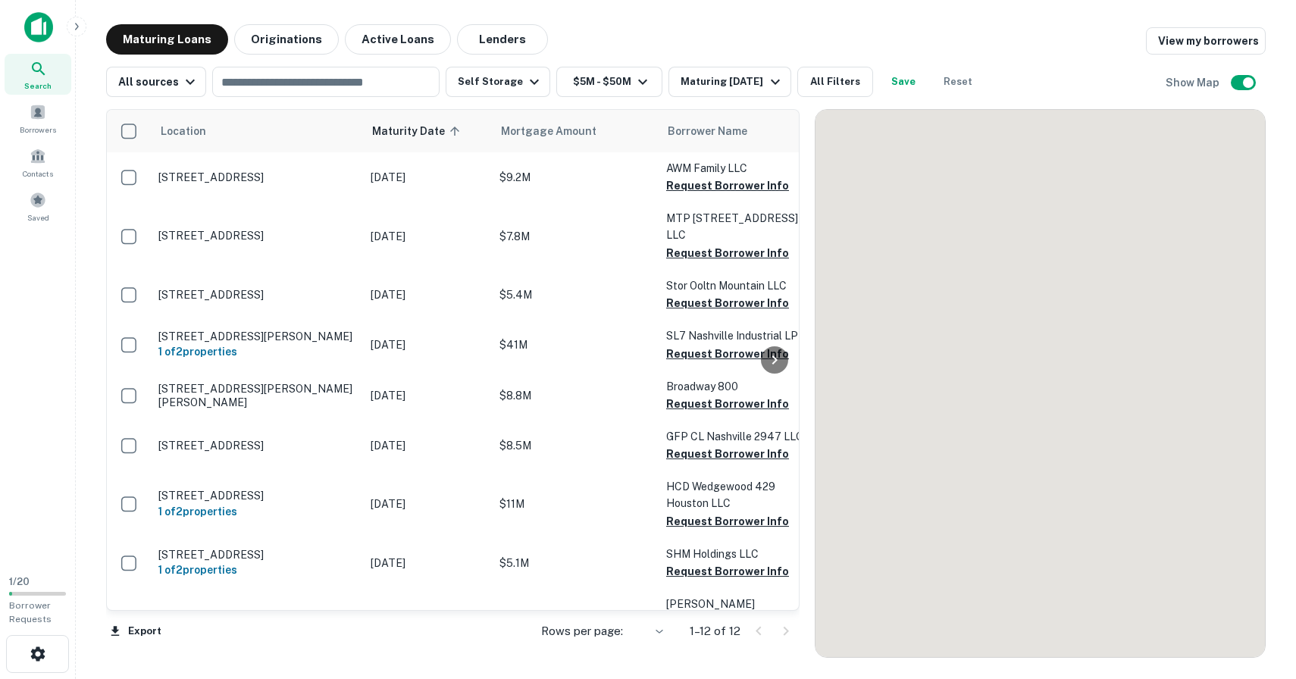
scroll to position [1, 0]
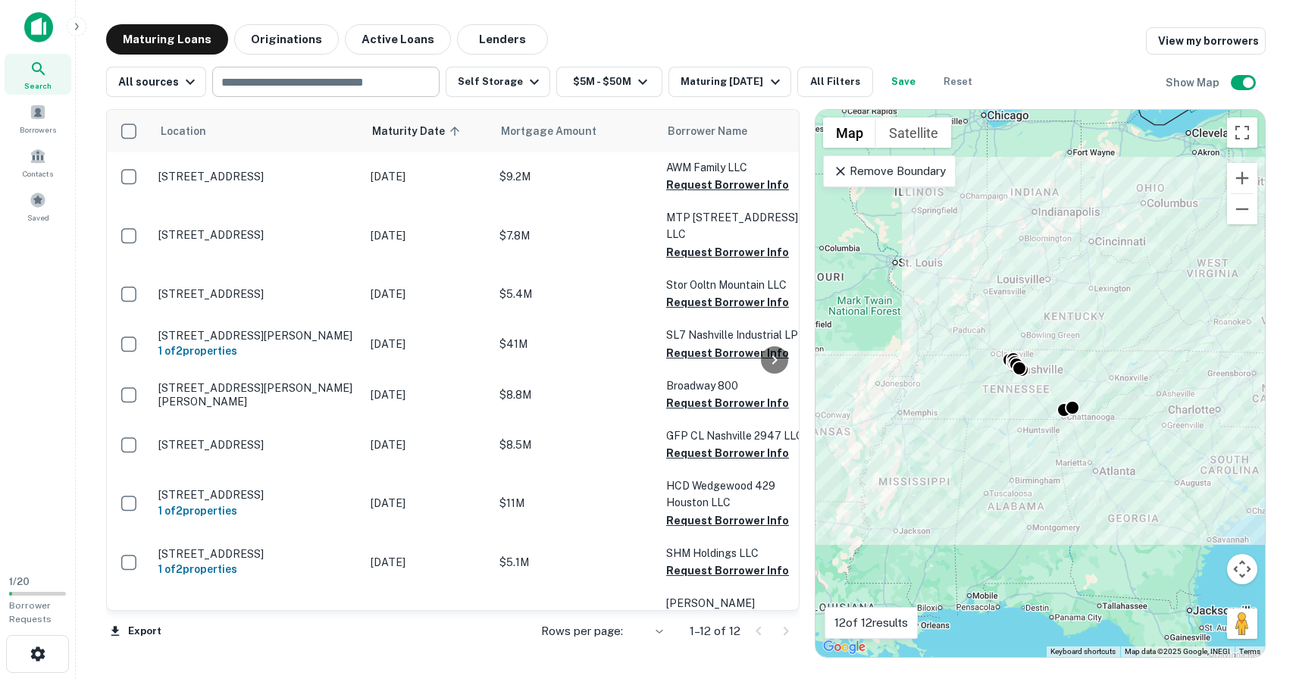
click at [363, 81] on input "text" at bounding box center [325, 81] width 216 height 21
click at [837, 167] on icon at bounding box center [840, 171] width 9 height 9
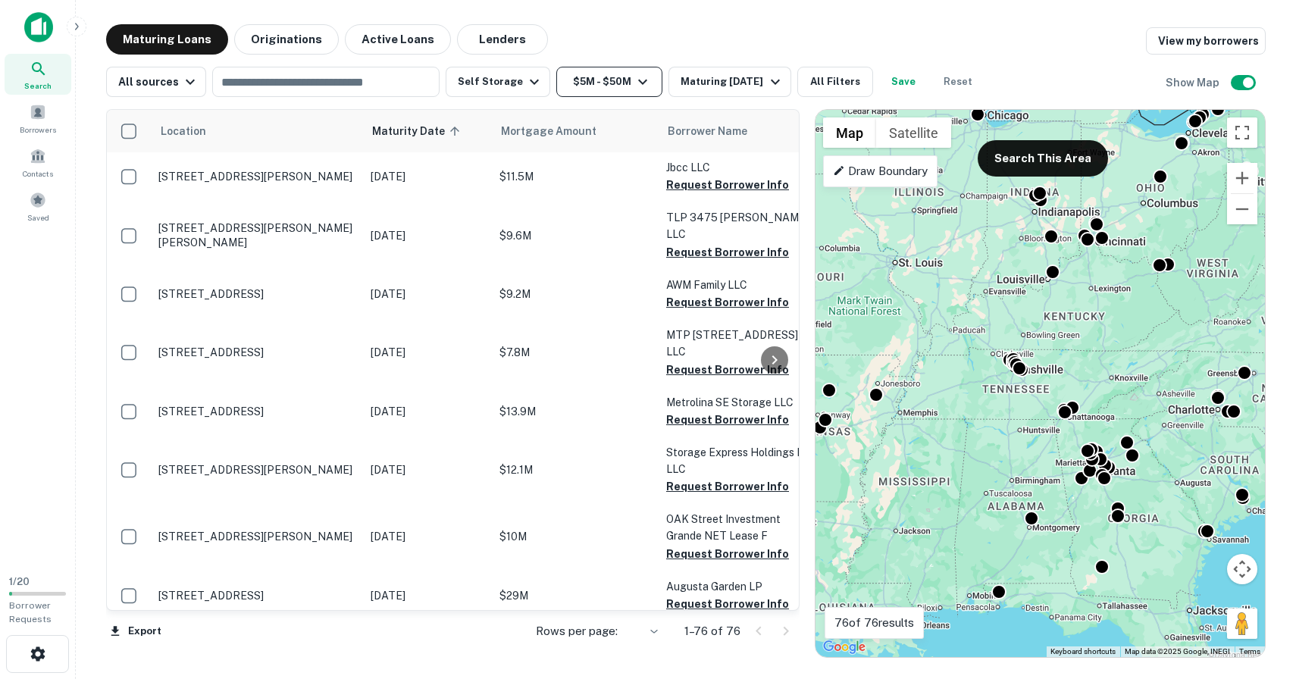
click at [634, 77] on icon "button" at bounding box center [643, 82] width 18 height 18
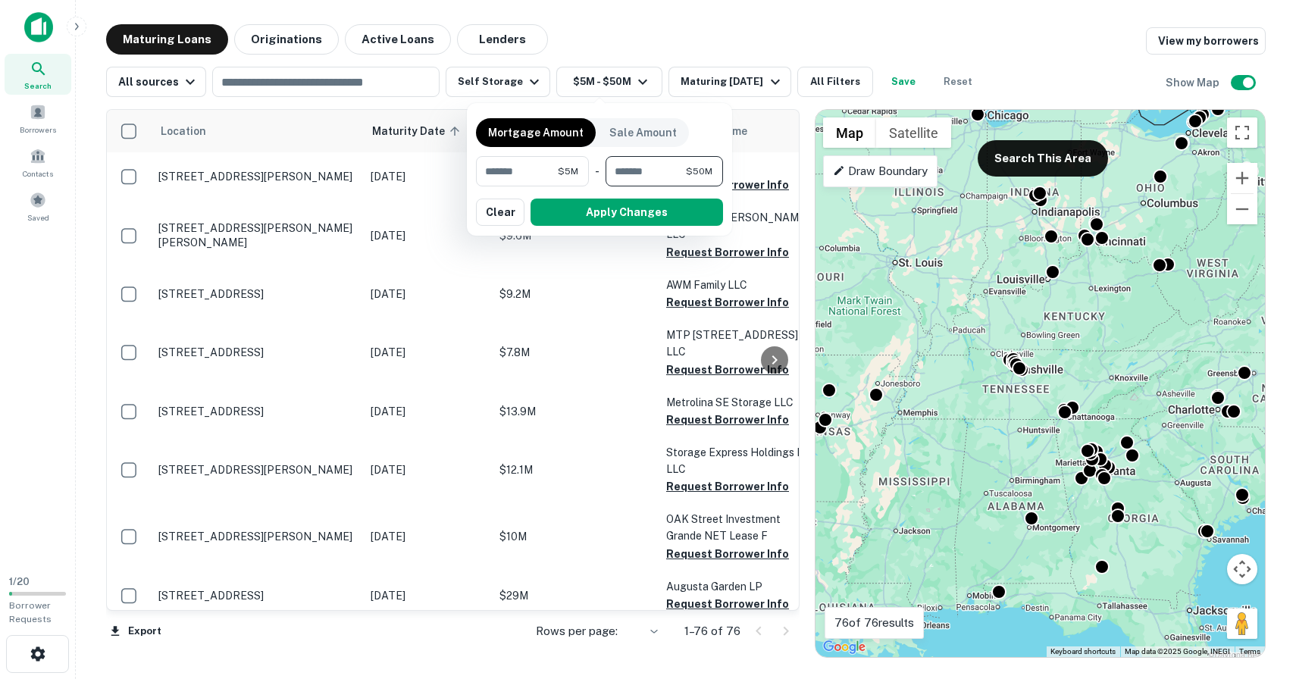
click at [648, 165] on input "********" at bounding box center [646, 171] width 80 height 30
click at [492, 218] on button "Clear" at bounding box center [500, 212] width 49 height 27
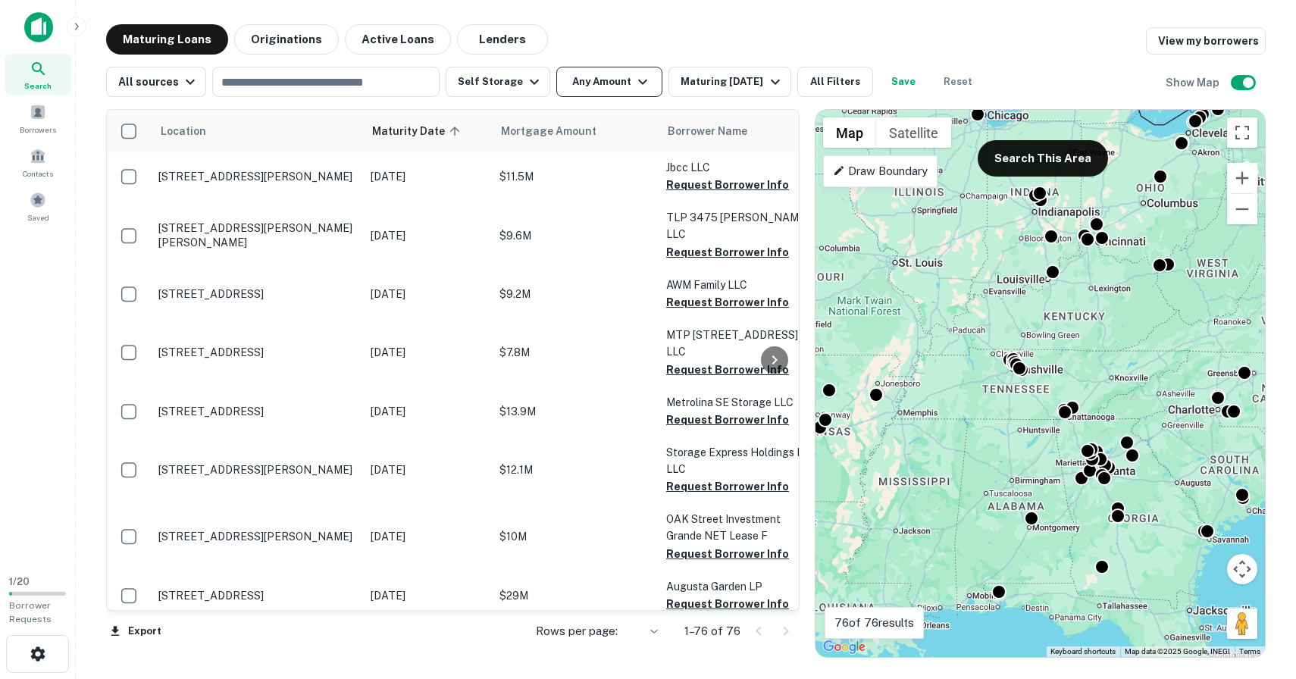
click at [588, 79] on button "Any Amount" at bounding box center [609, 82] width 106 height 30
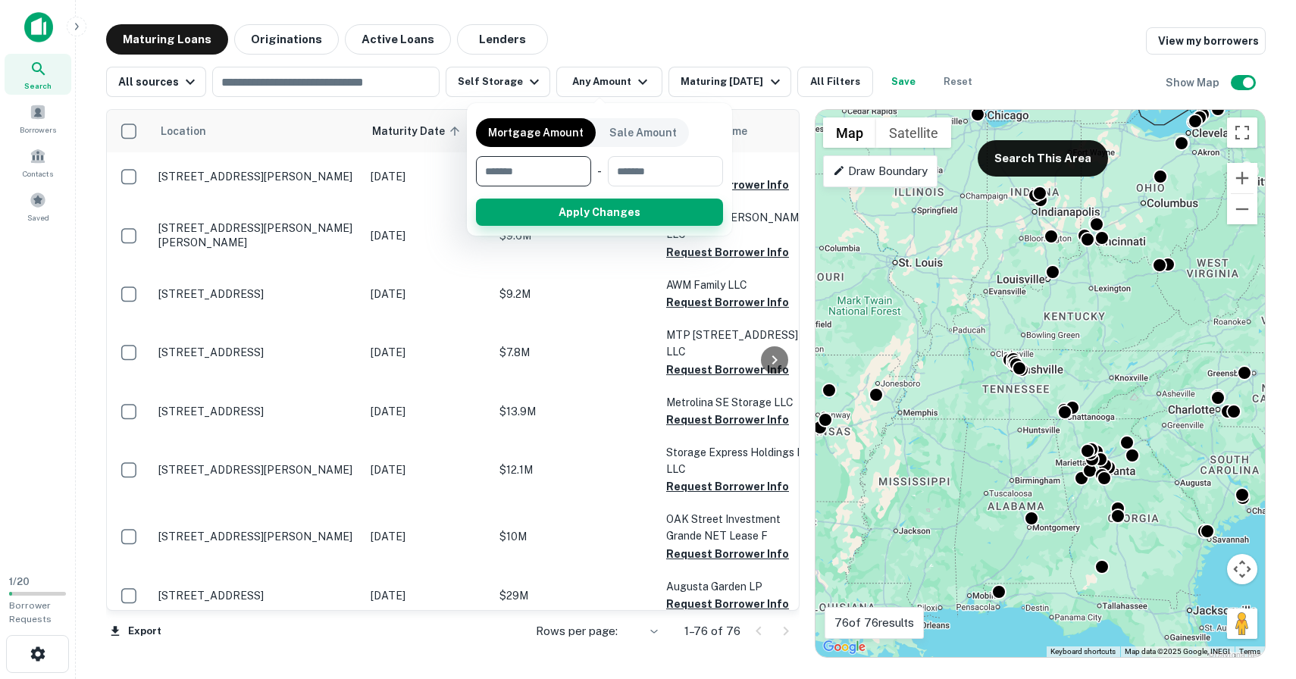
click at [599, 218] on button "Apply Changes" at bounding box center [599, 212] width 247 height 27
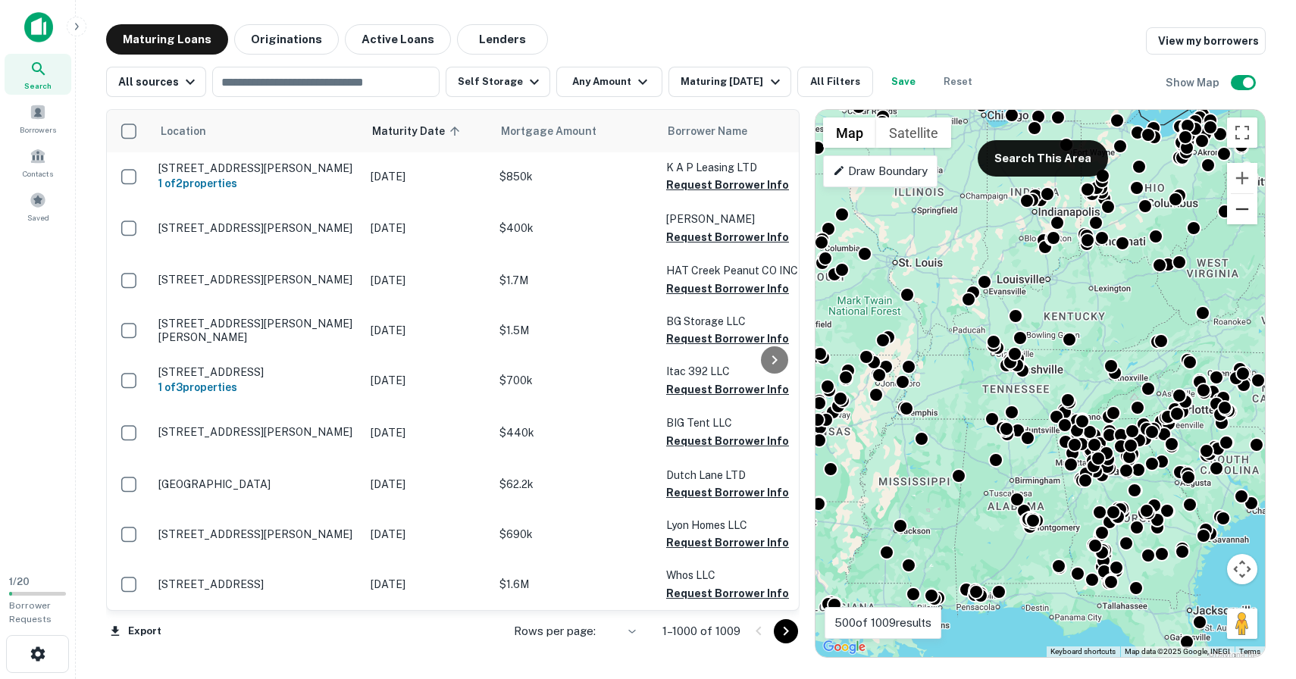
click at [1231, 218] on button "Zoom out" at bounding box center [1242, 209] width 30 height 30
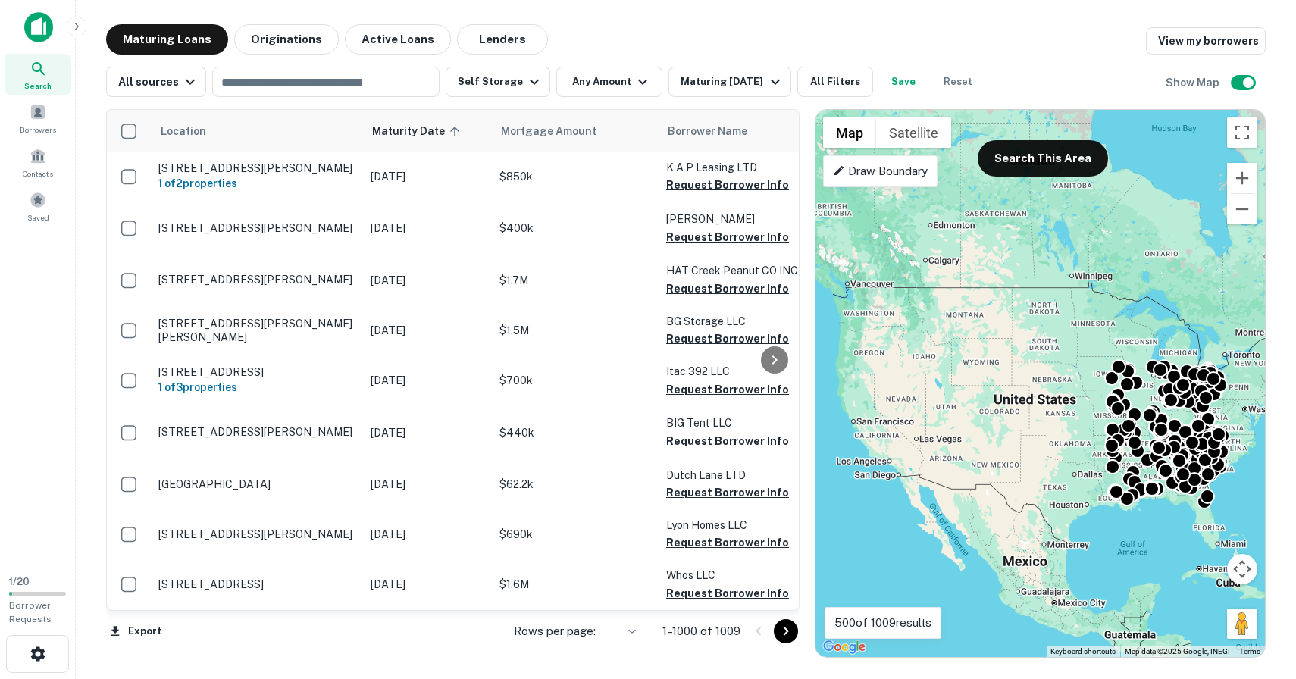
drag, startPoint x: 934, startPoint y: 291, endPoint x: 1076, endPoint y: 355, distance: 156.1
click at [1076, 355] on div "To activate drag with keyboard, press Alt + Enter. Once in keyboard drag state,…" at bounding box center [1039, 383] width 449 height 547
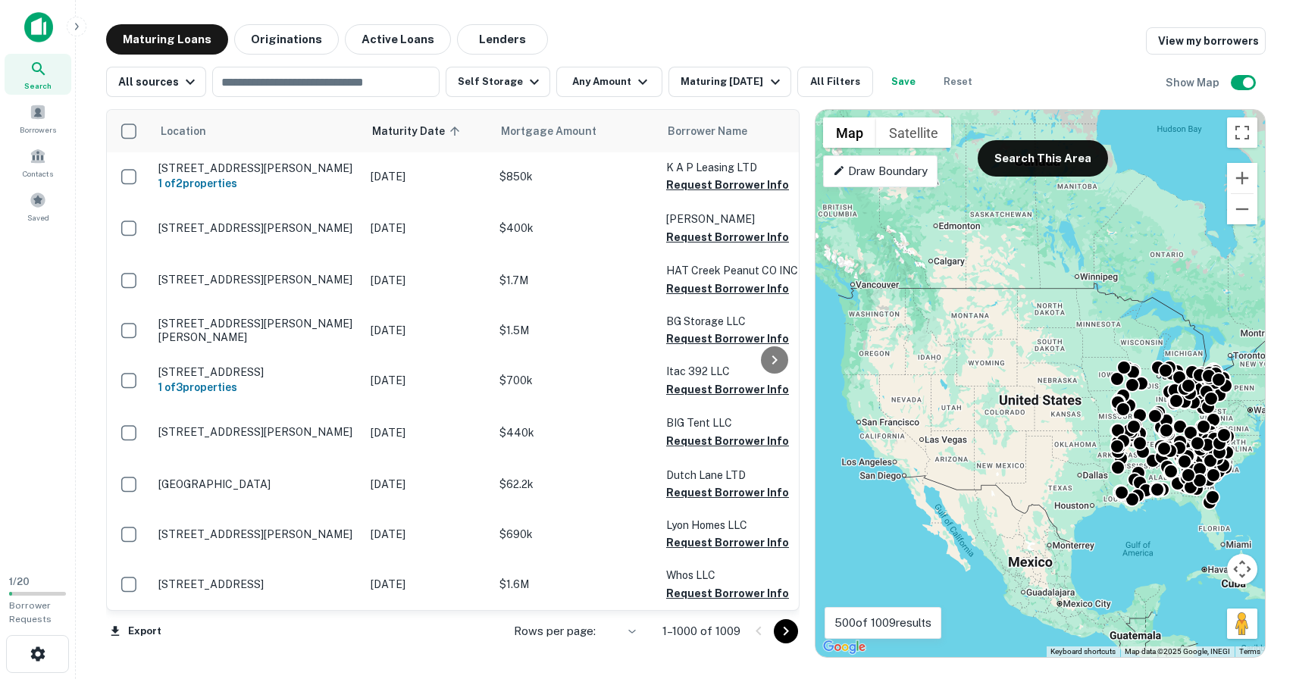
click at [891, 170] on p "Draw Boundary" at bounding box center [880, 171] width 95 height 18
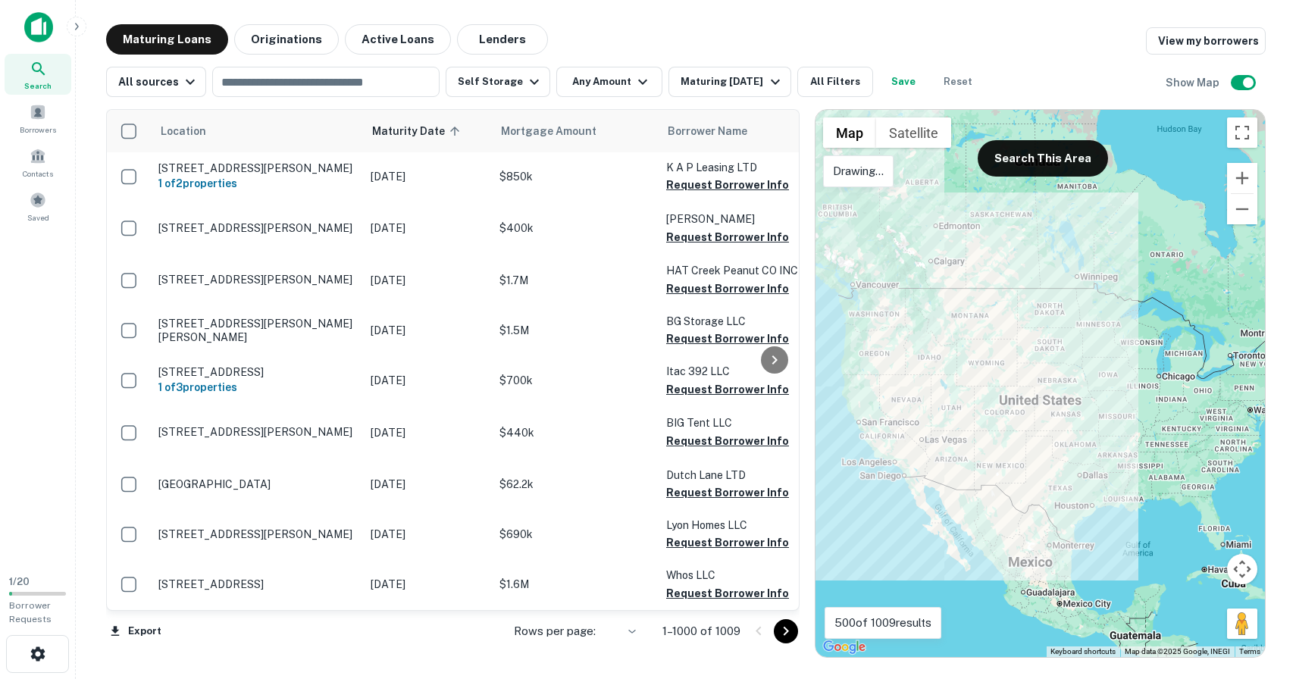
click at [850, 261] on div at bounding box center [1039, 383] width 449 height 547
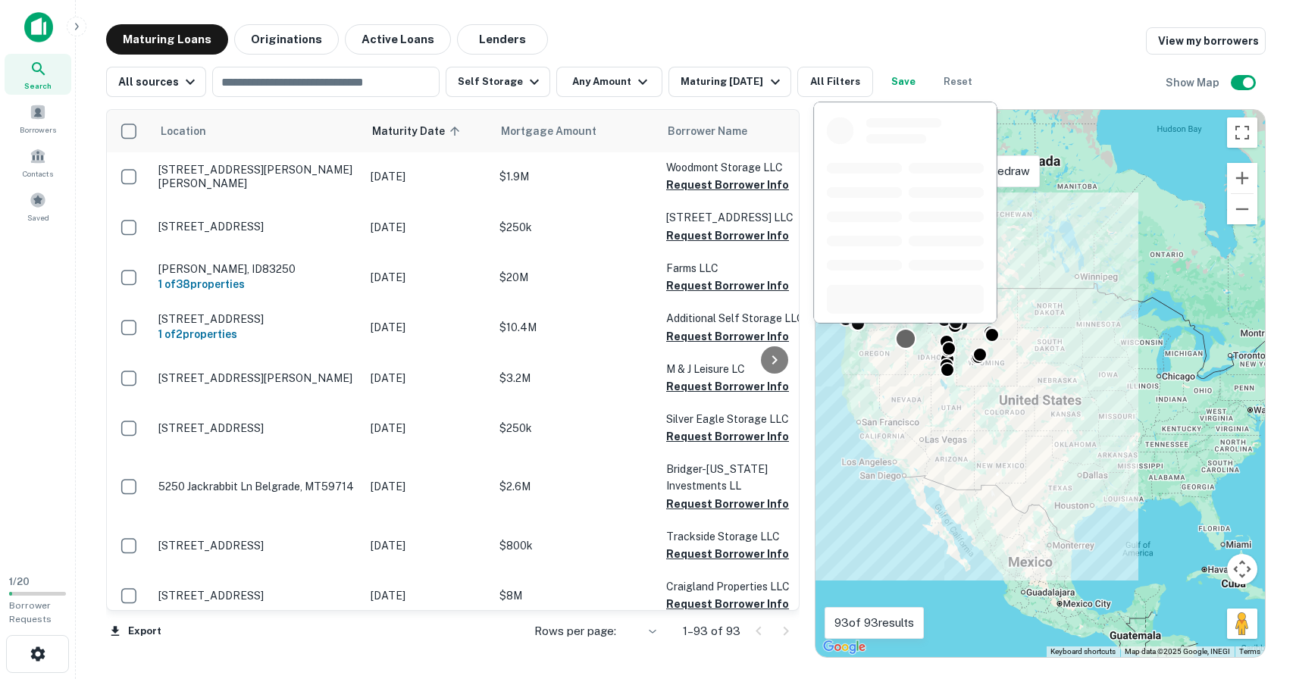
click at [903, 342] on div at bounding box center [905, 339] width 22 height 22
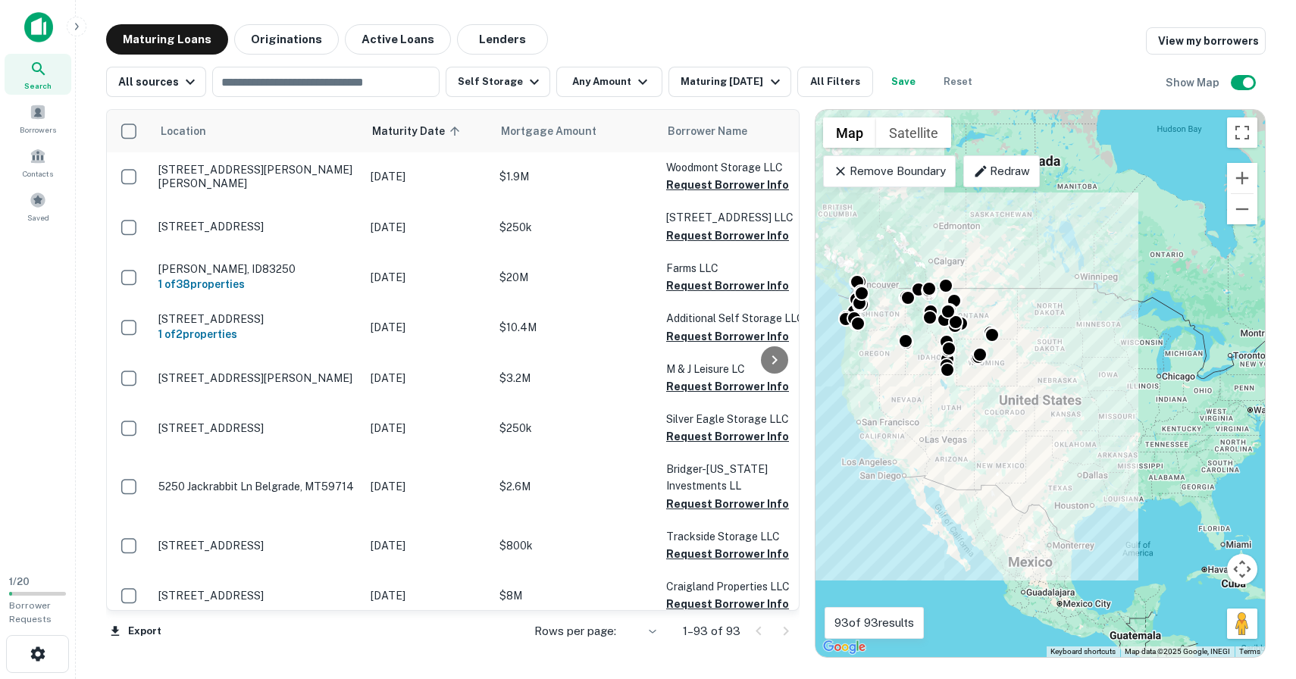
click at [1023, 99] on div "Location Maturity Date sorted ascending Mortgage Amount Borrower Name Lender Pu…" at bounding box center [686, 377] width 1160 height 561
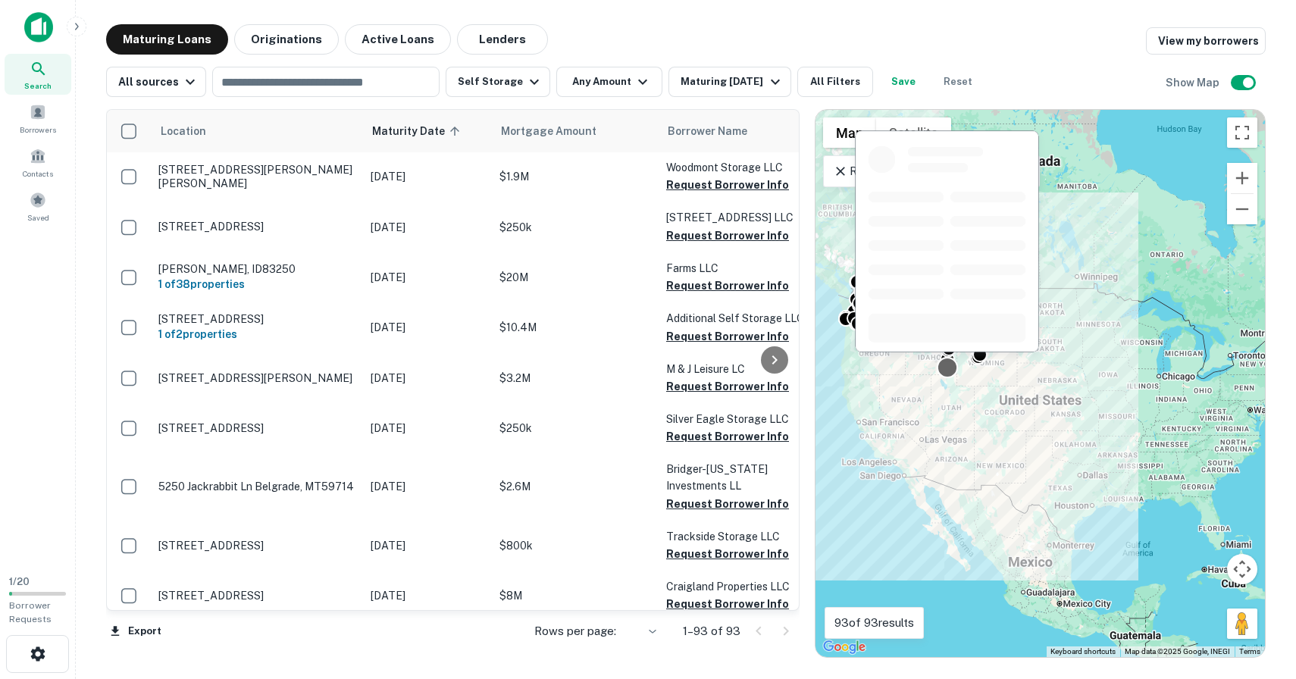
click at [947, 369] on div at bounding box center [947, 368] width 22 height 22
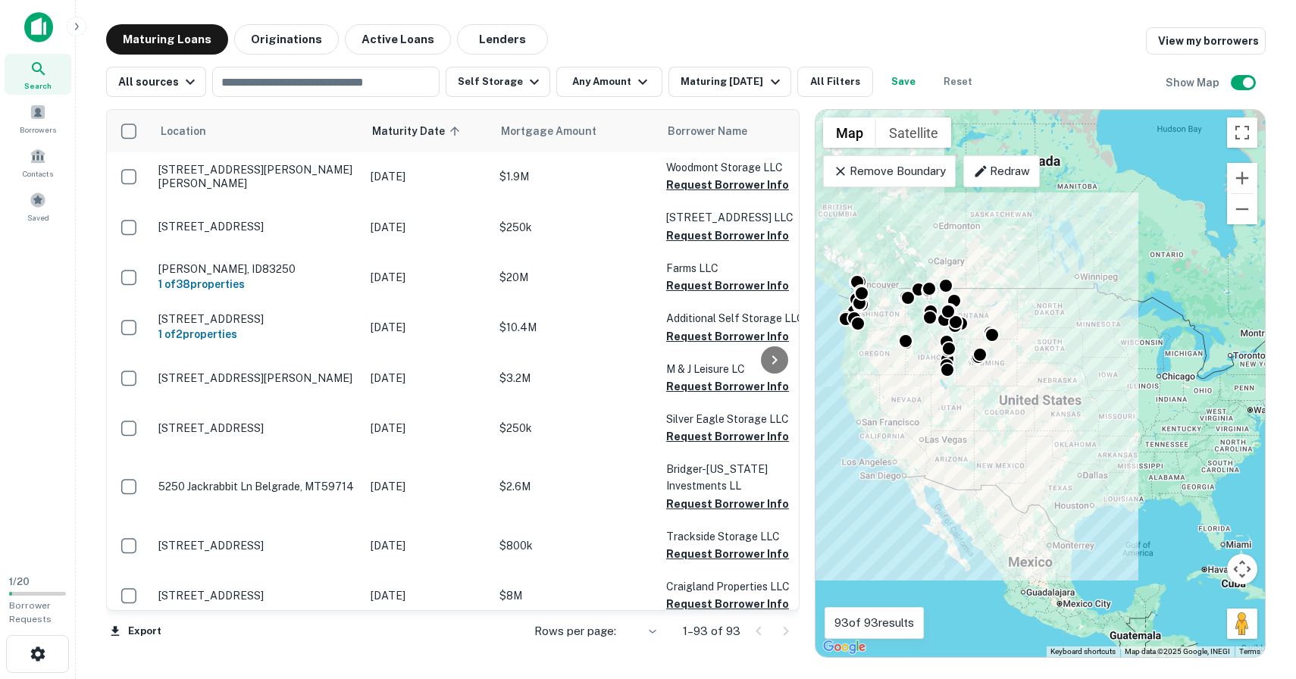
click at [903, 366] on div "To navigate, press the arrow keys. To activate drag with keyboard, press Alt + …" at bounding box center [1039, 383] width 449 height 547
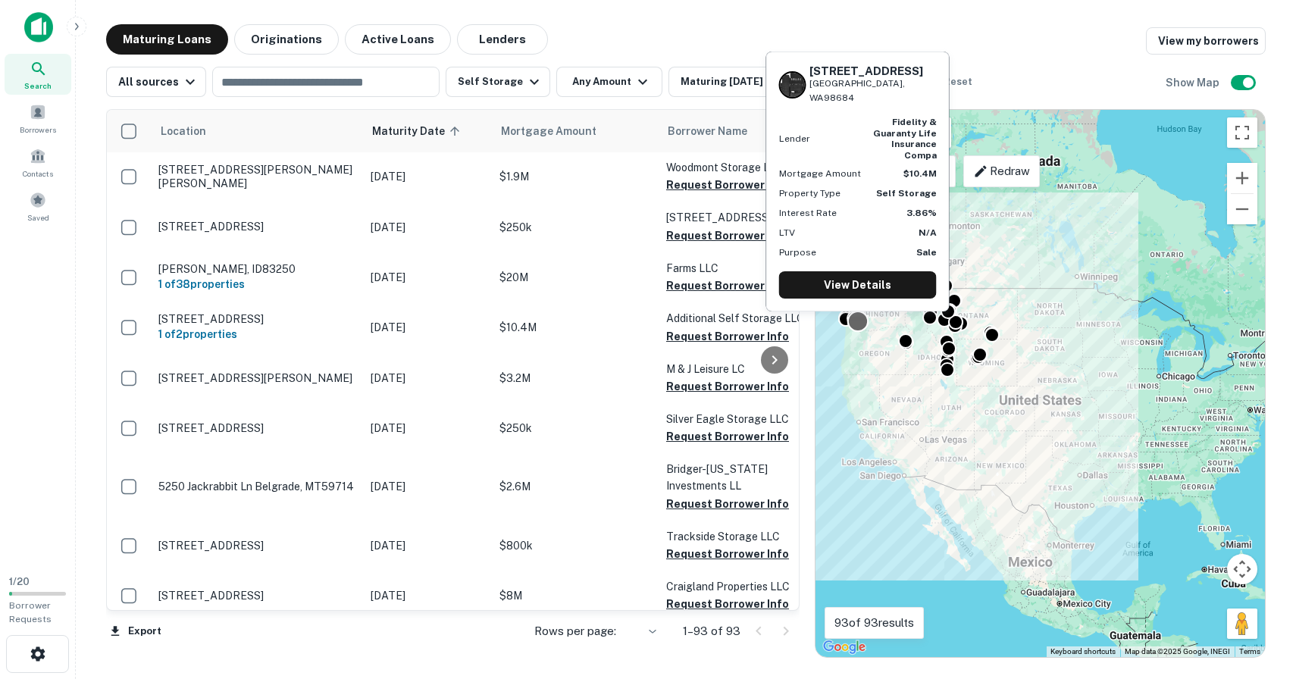
click at [858, 322] on div at bounding box center [858, 322] width 22 height 22
click at [854, 292] on link "View Details" at bounding box center [858, 284] width 158 height 27
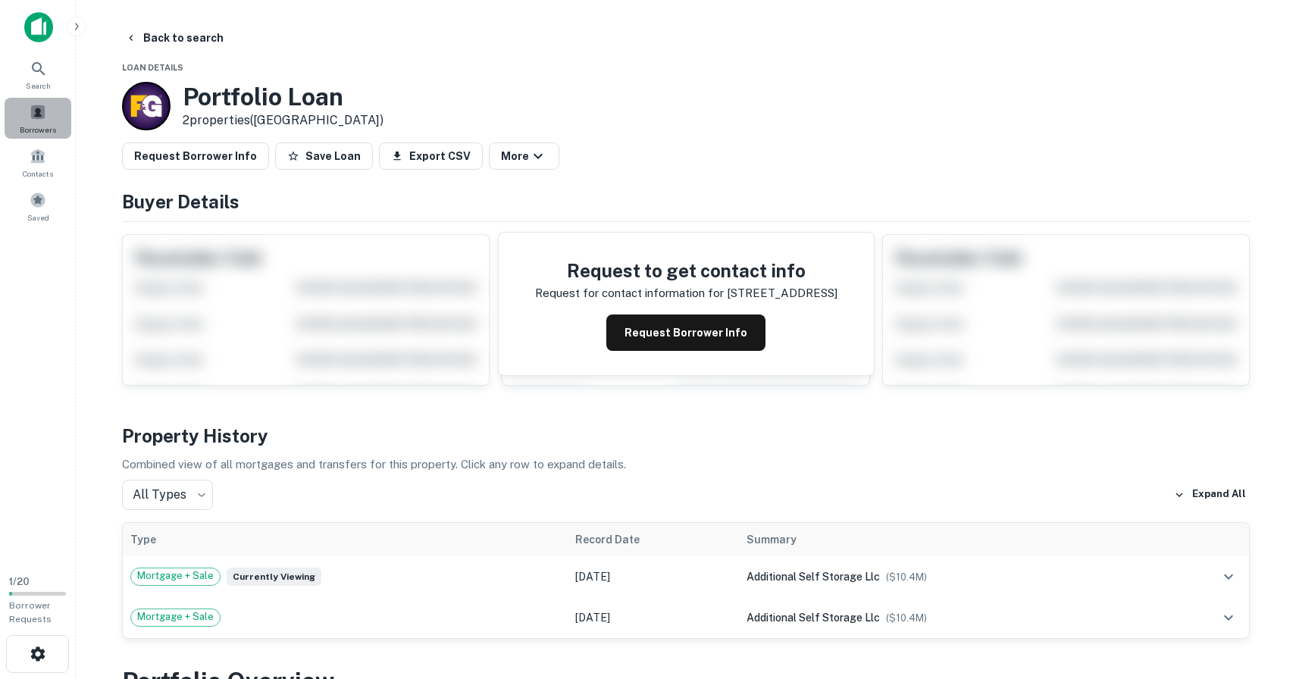
click at [44, 114] on span at bounding box center [38, 112] width 17 height 17
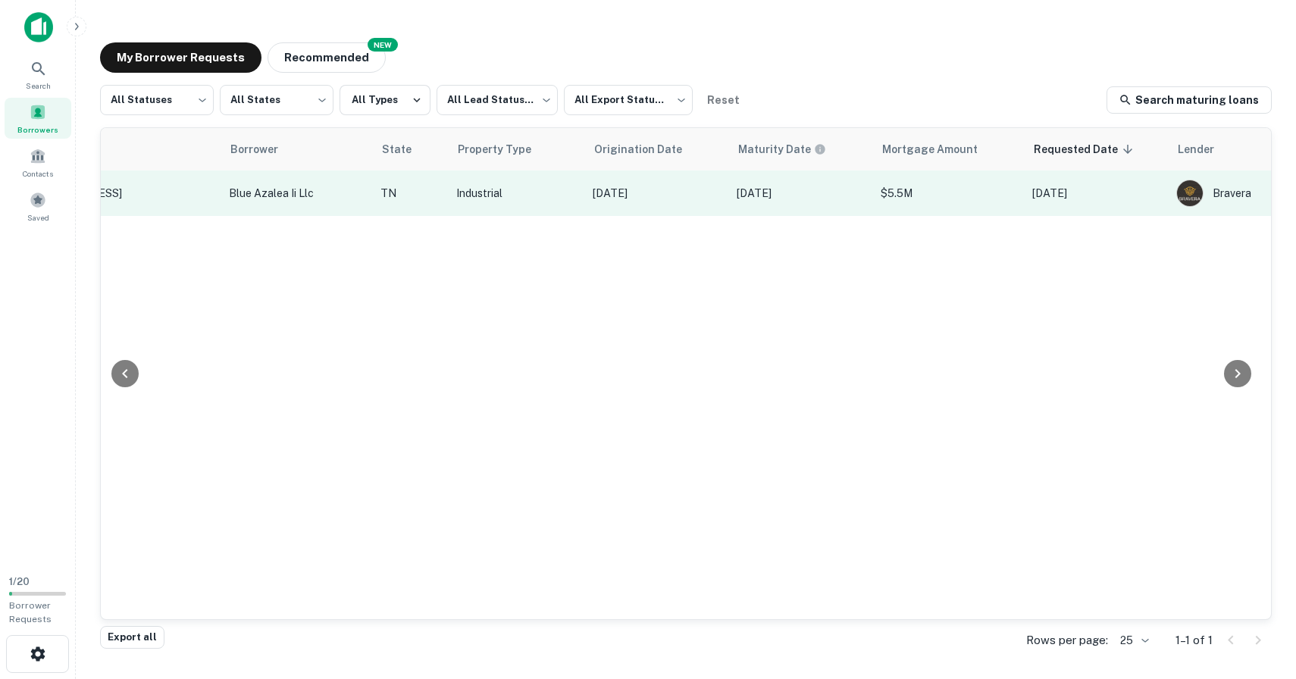
scroll to position [0, 268]
